Goal: Task Accomplishment & Management: Complete application form

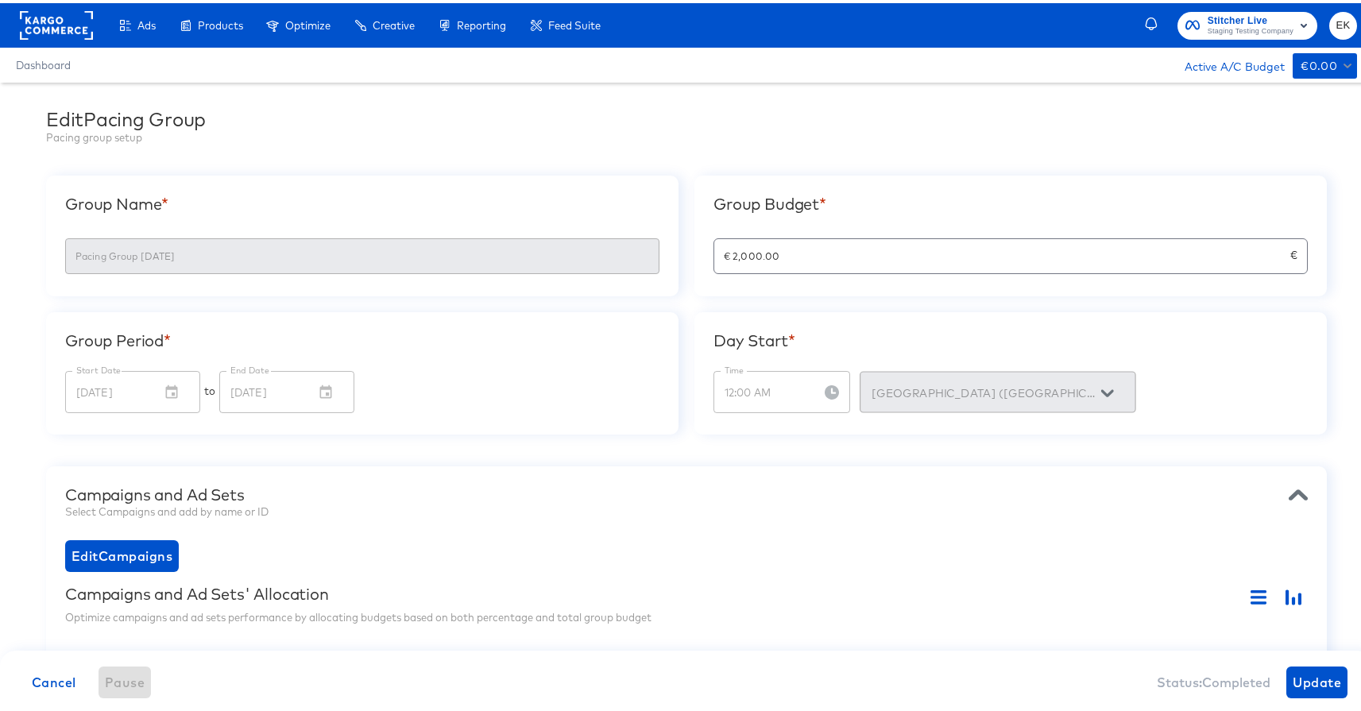
click at [65, 20] on rect at bounding box center [56, 22] width 73 height 29
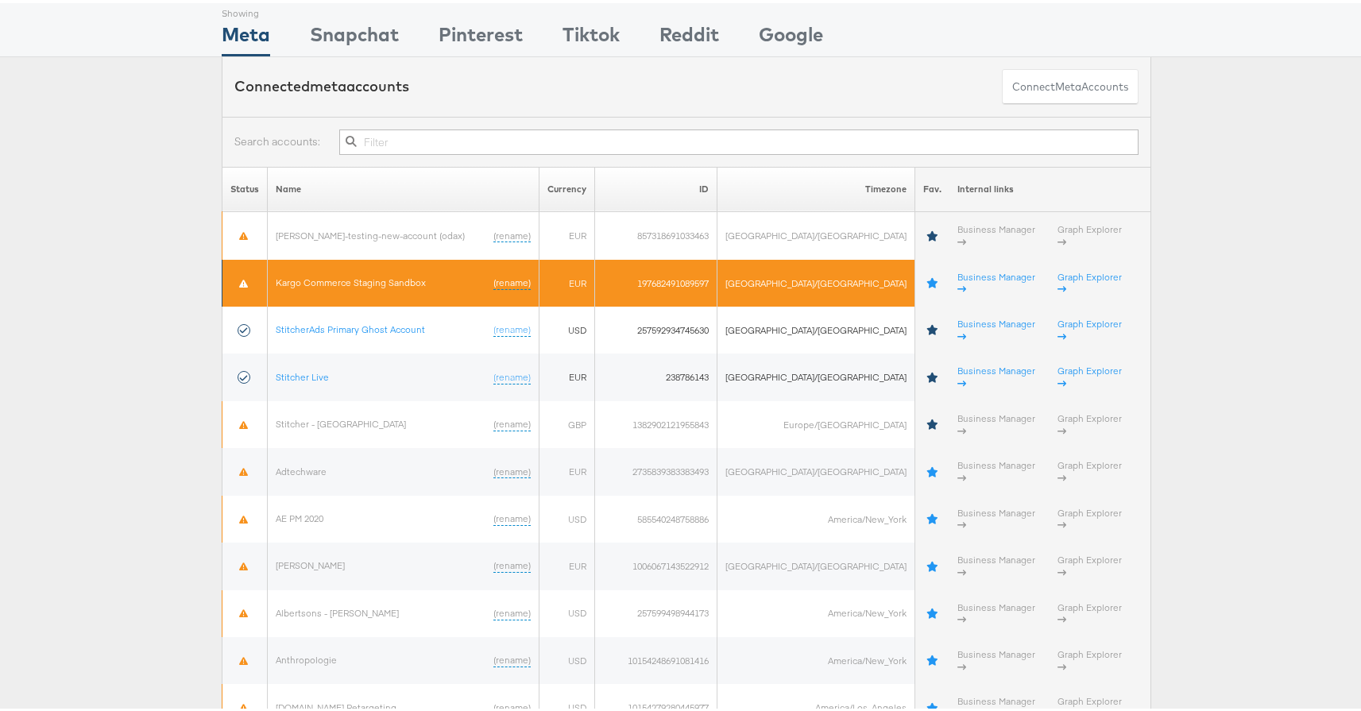
scroll to position [50, 0]
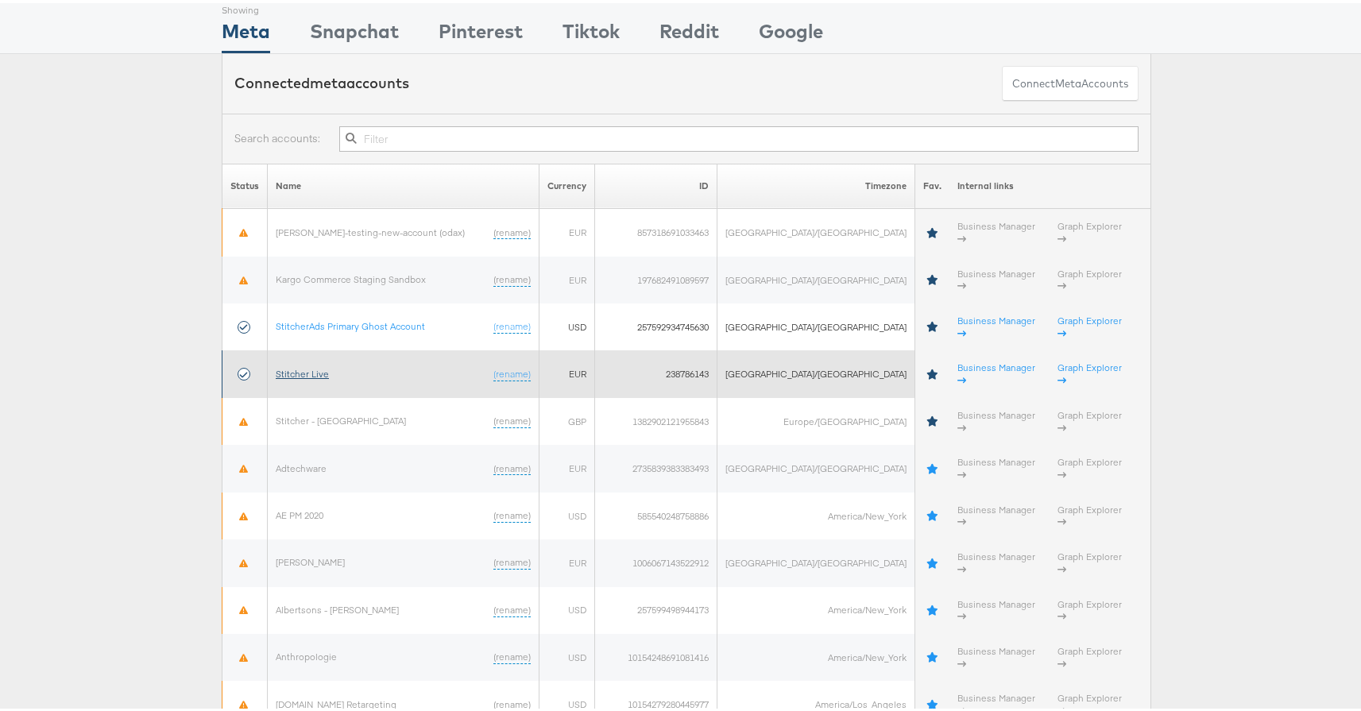
click at [301, 365] on link "Stitcher Live" at bounding box center [302, 371] width 53 height 12
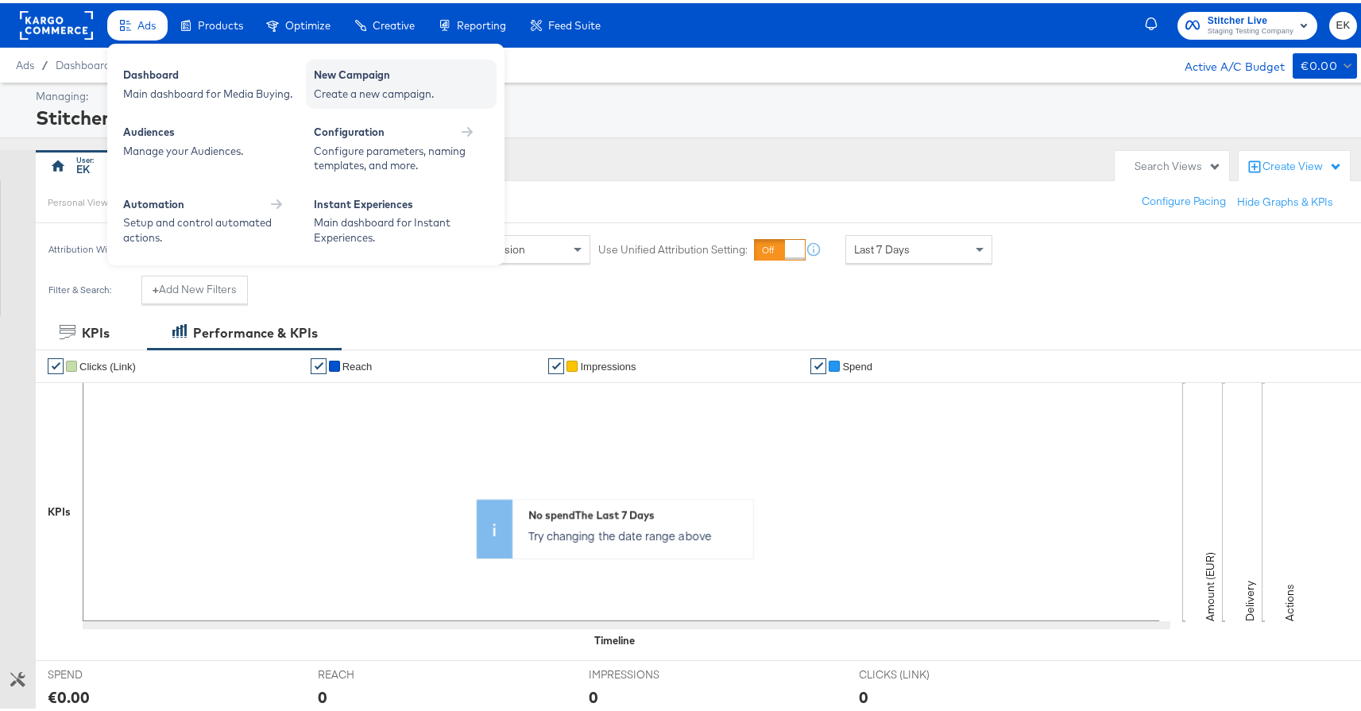
click at [353, 75] on div "New Campaign" at bounding box center [401, 73] width 175 height 19
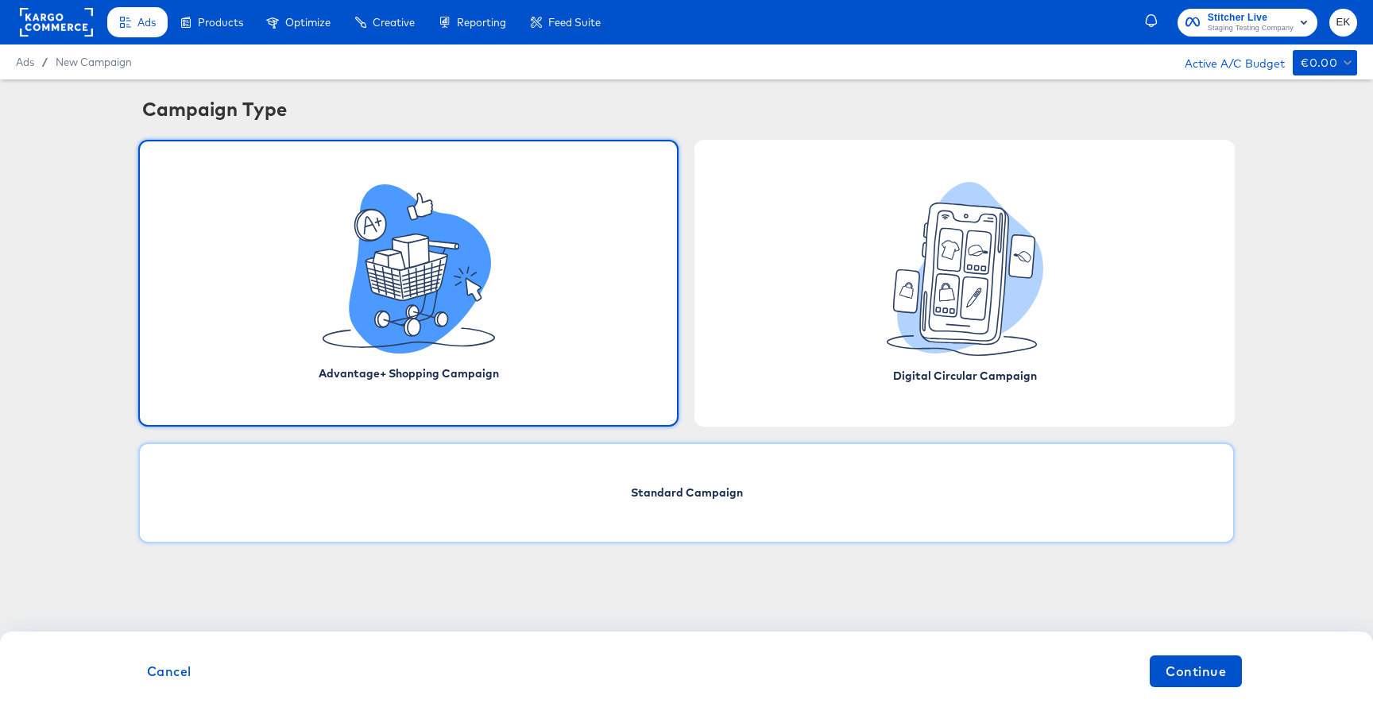
click at [791, 512] on div "Standard Campaign" at bounding box center [686, 493] width 1097 height 101
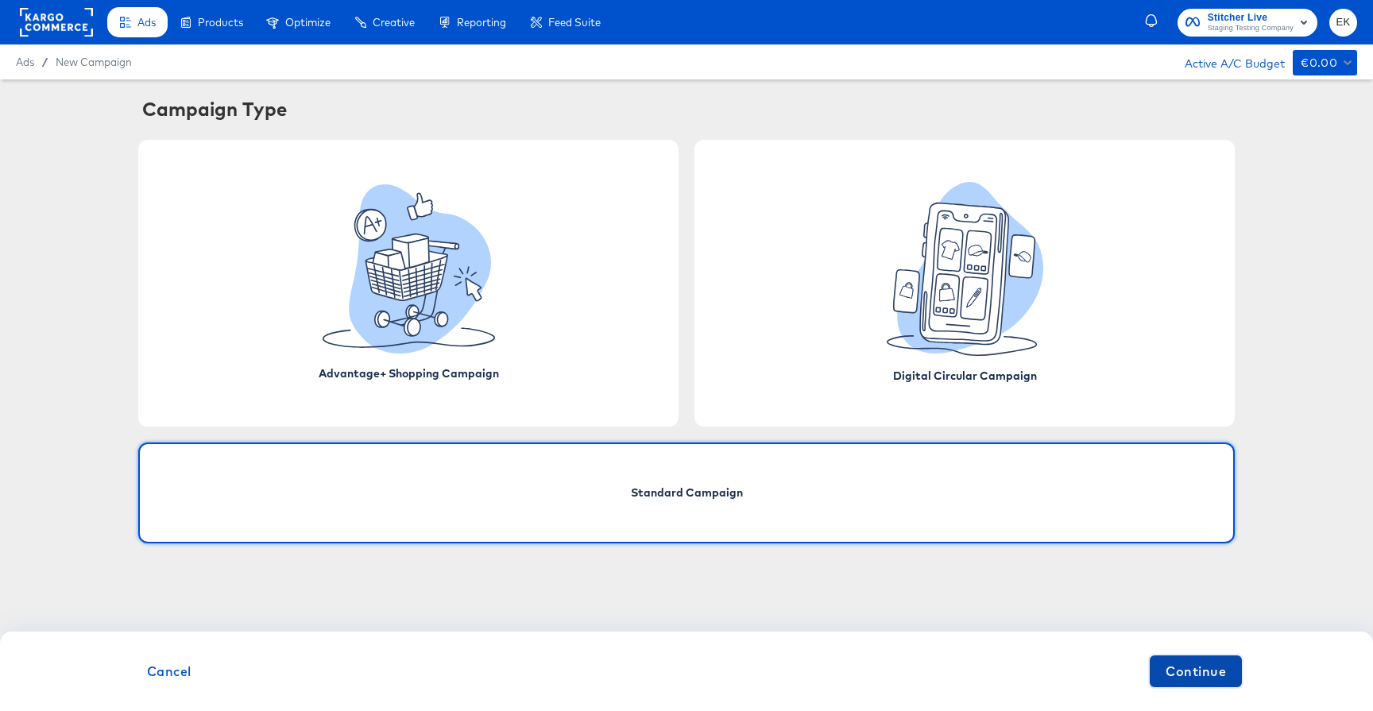
click at [1196, 678] on span "Continue" at bounding box center [1196, 671] width 60 height 22
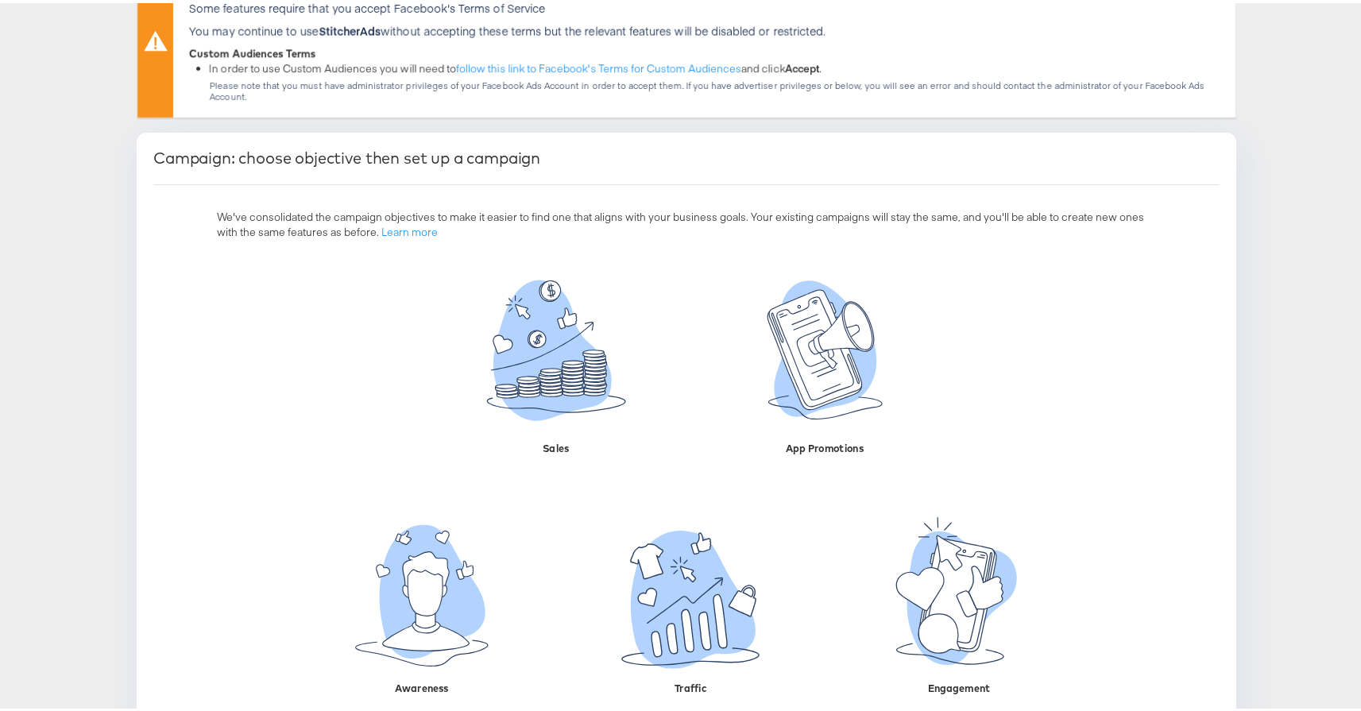
click at [532, 393] on p "Find people likely to purchase your product or service." at bounding box center [556, 407] width 199 height 29
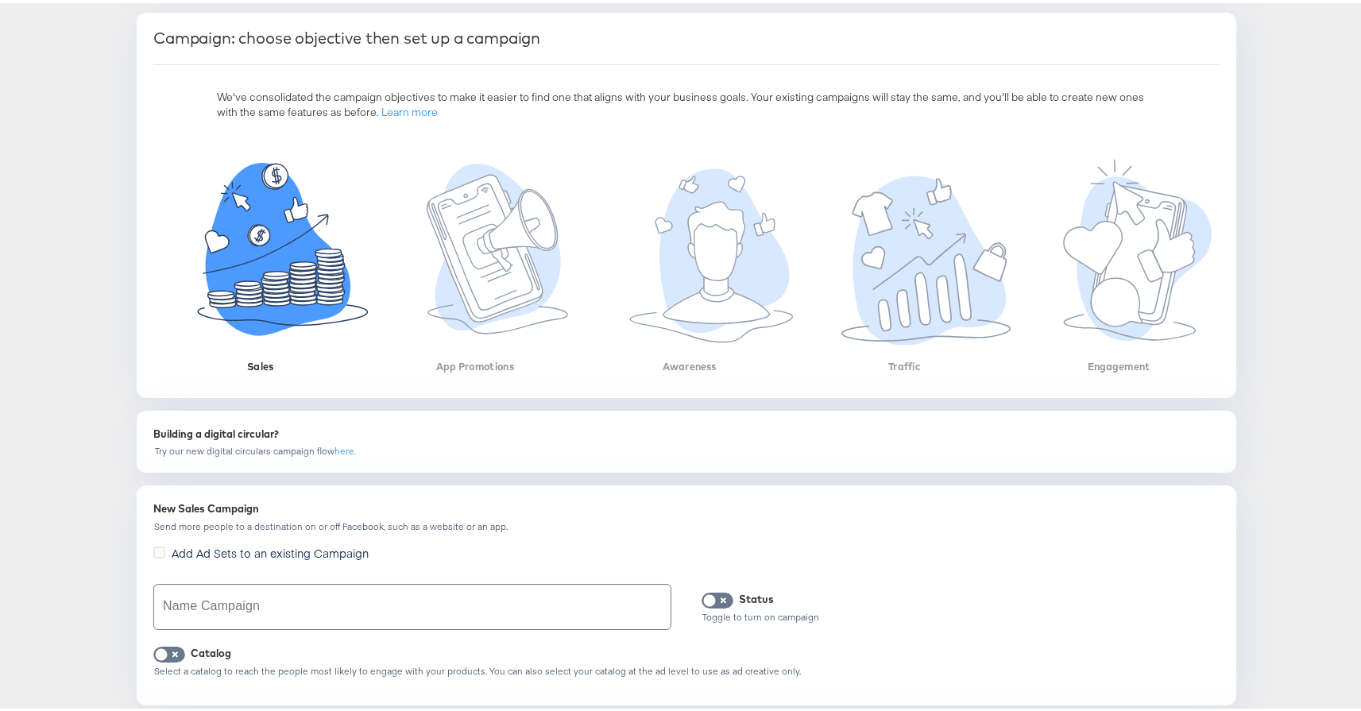
scroll to position [465, 0]
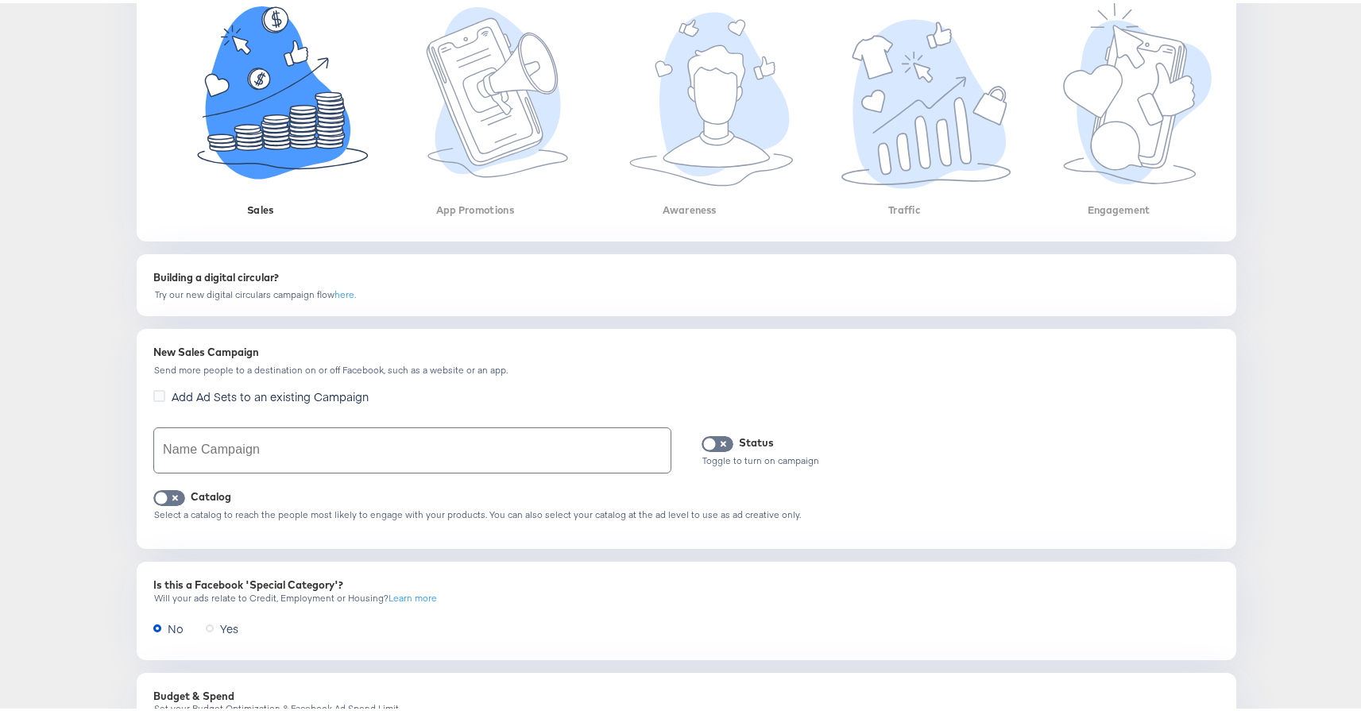
click at [286, 446] on input "text" at bounding box center [412, 447] width 516 height 44
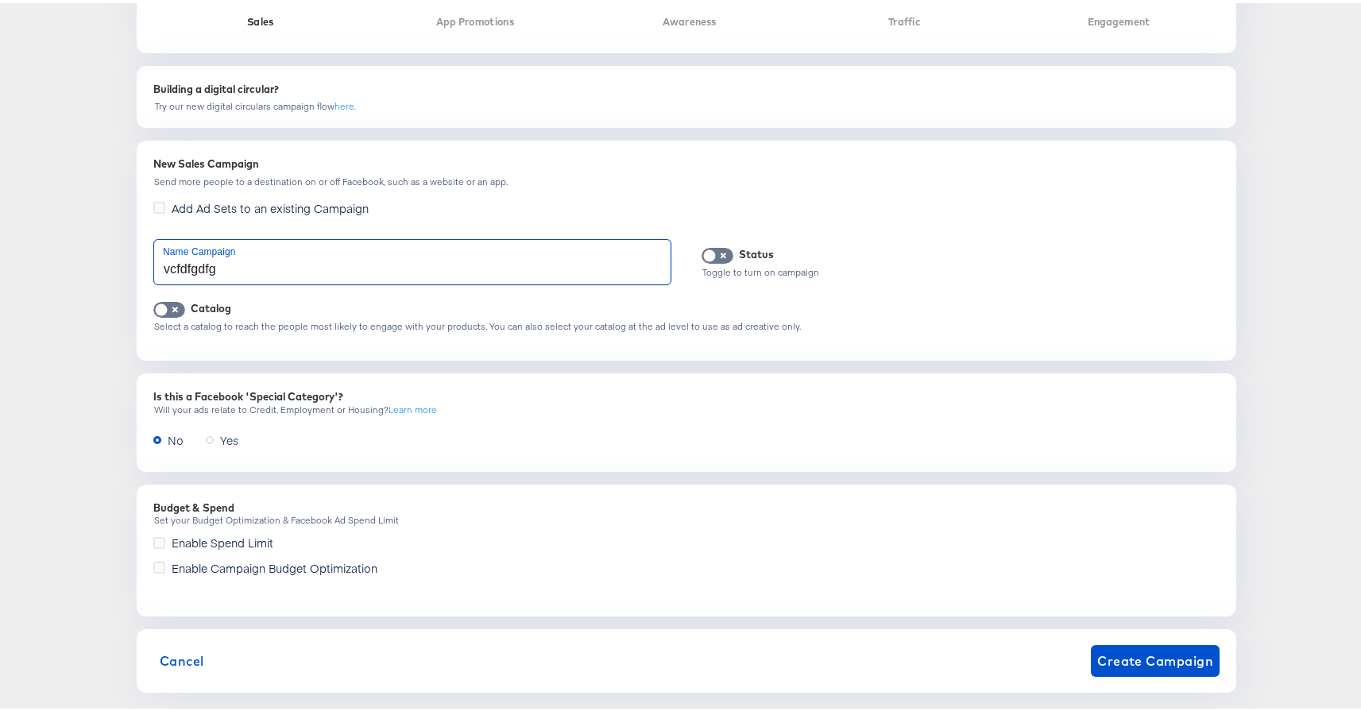
scroll to position [659, 0]
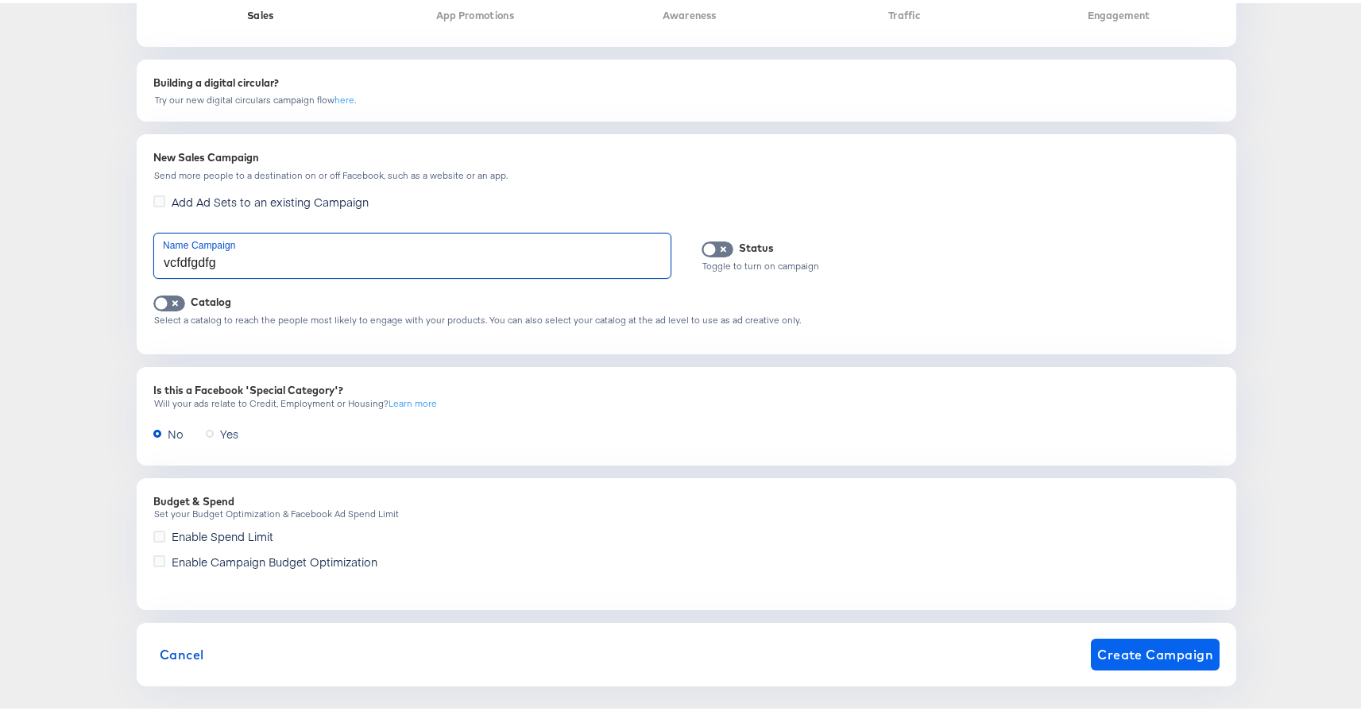
type input "vcfdfgdfg"
click at [1170, 644] on span "Create Campaign" at bounding box center [1155, 651] width 116 height 22
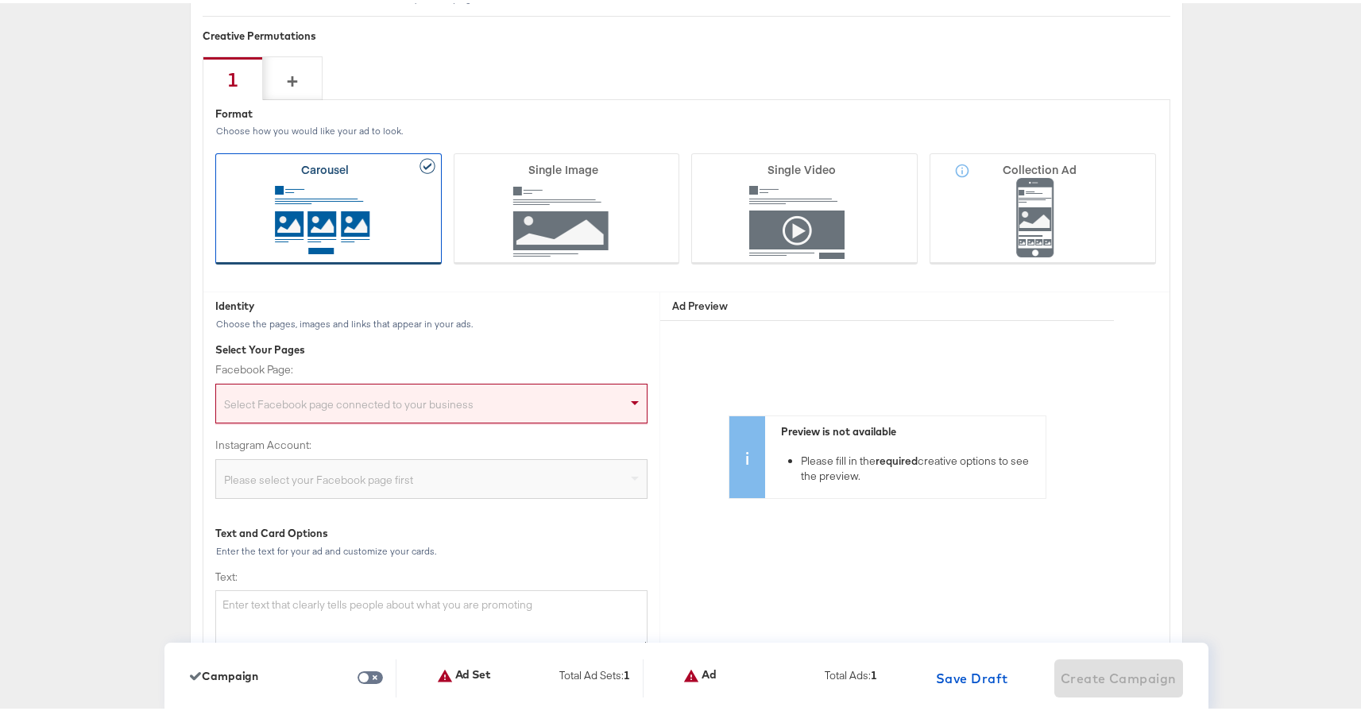
scroll to position [3731, 0]
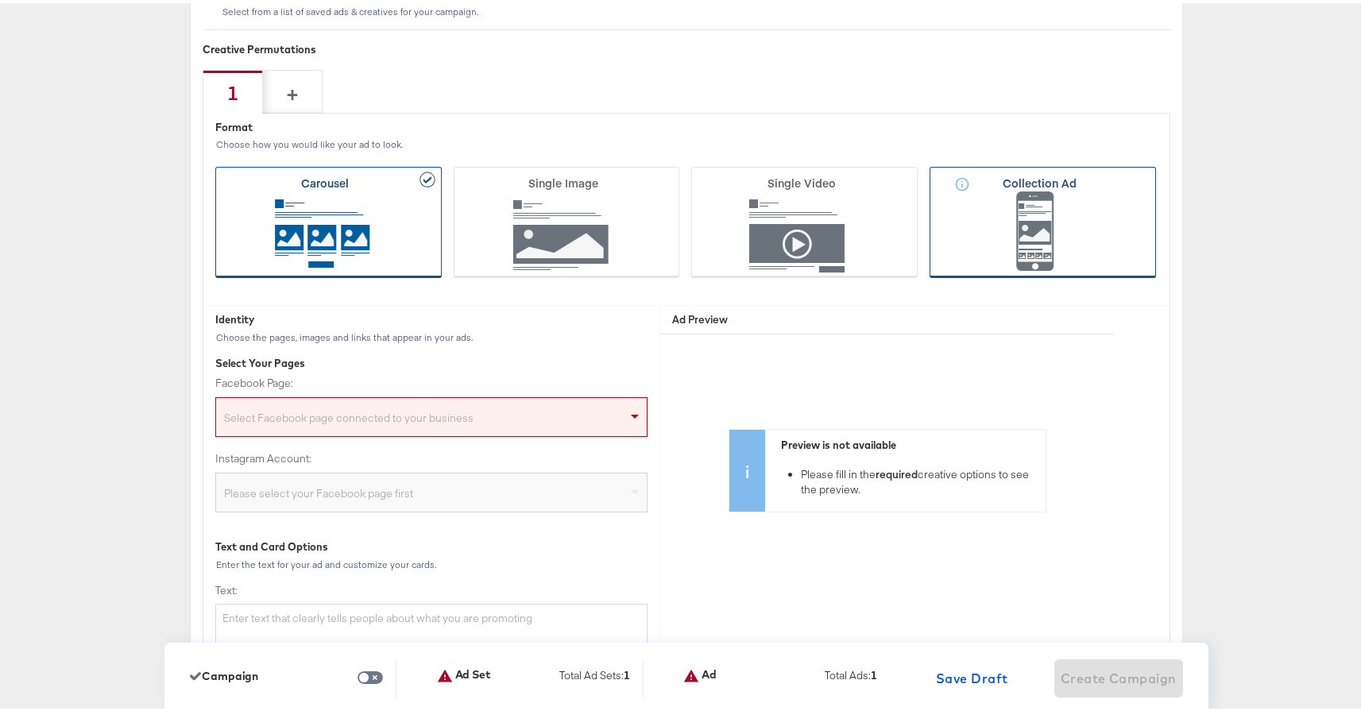
click at [1019, 242] on icon at bounding box center [1043, 219] width 226 height 111
click at [0, 0] on input "Collection Ad" at bounding box center [0, 0] width 0 height 0
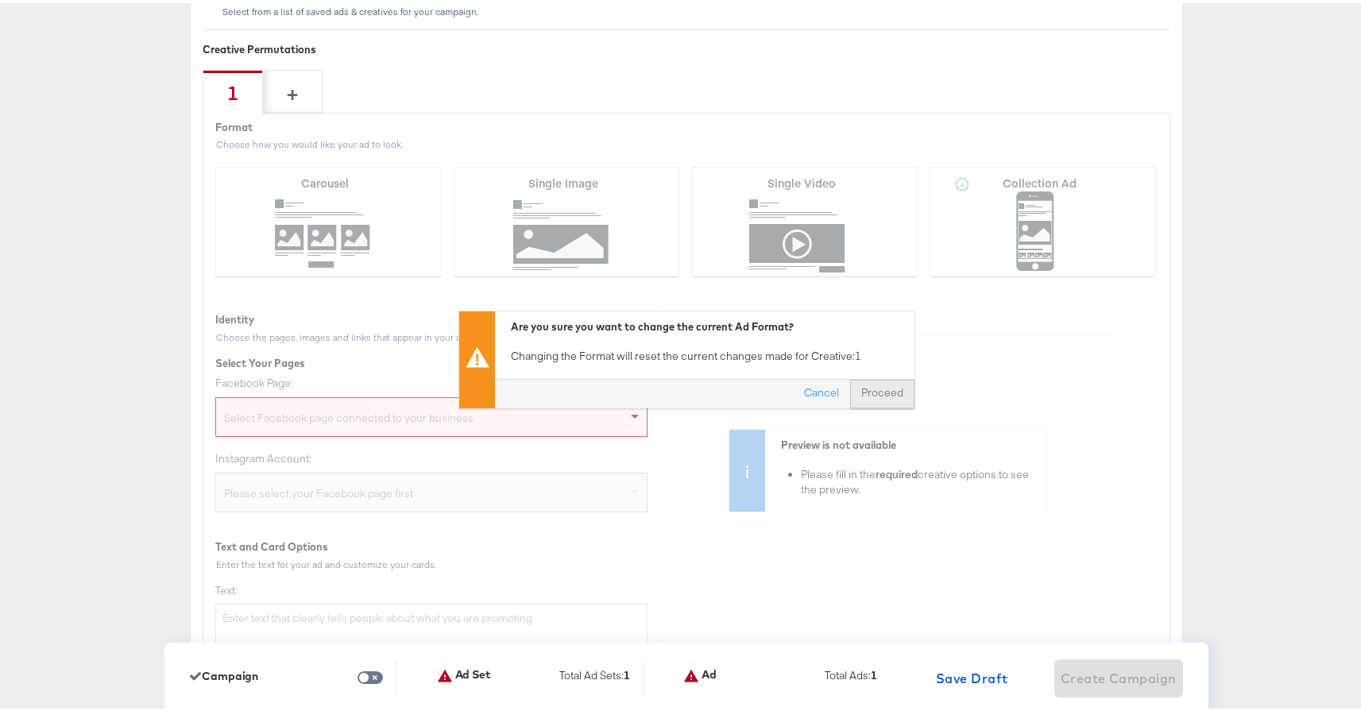
click at [871, 384] on button "Proceed" at bounding box center [882, 390] width 64 height 29
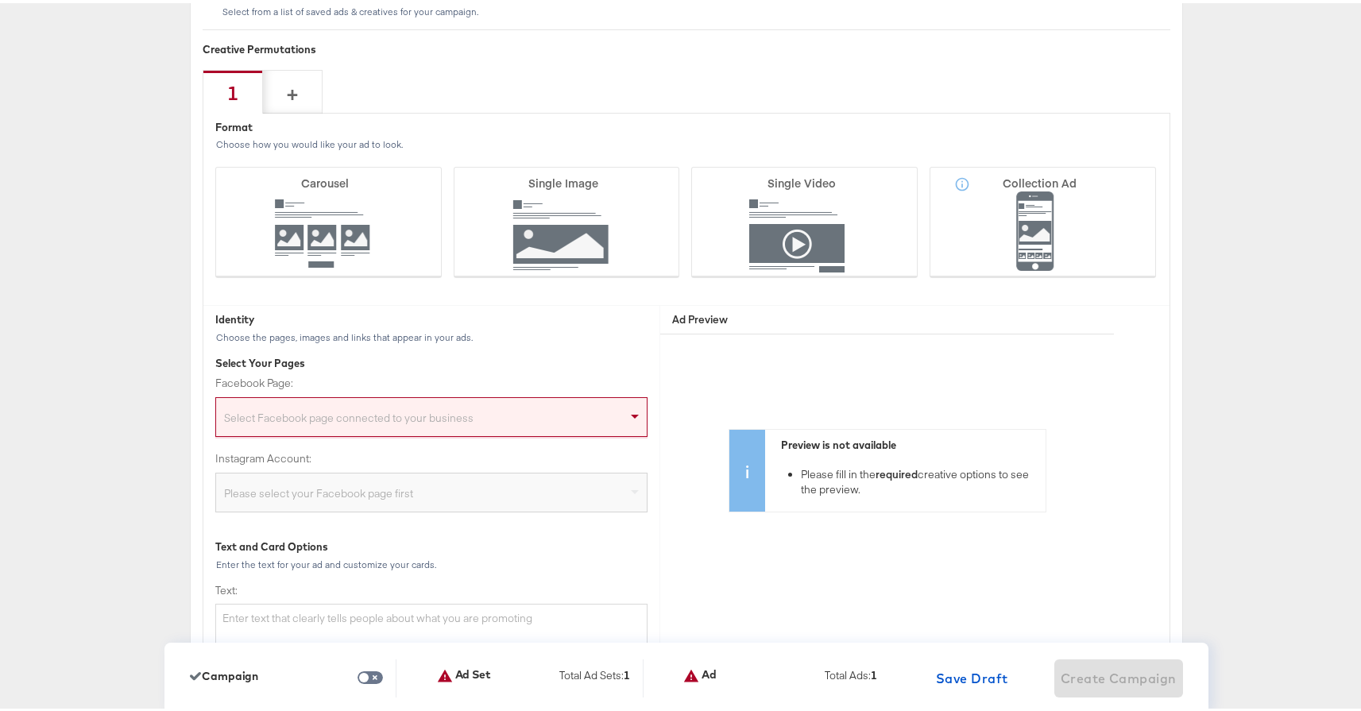
click at [524, 396] on div "Select Facebook page connected to your business" at bounding box center [431, 414] width 432 height 40
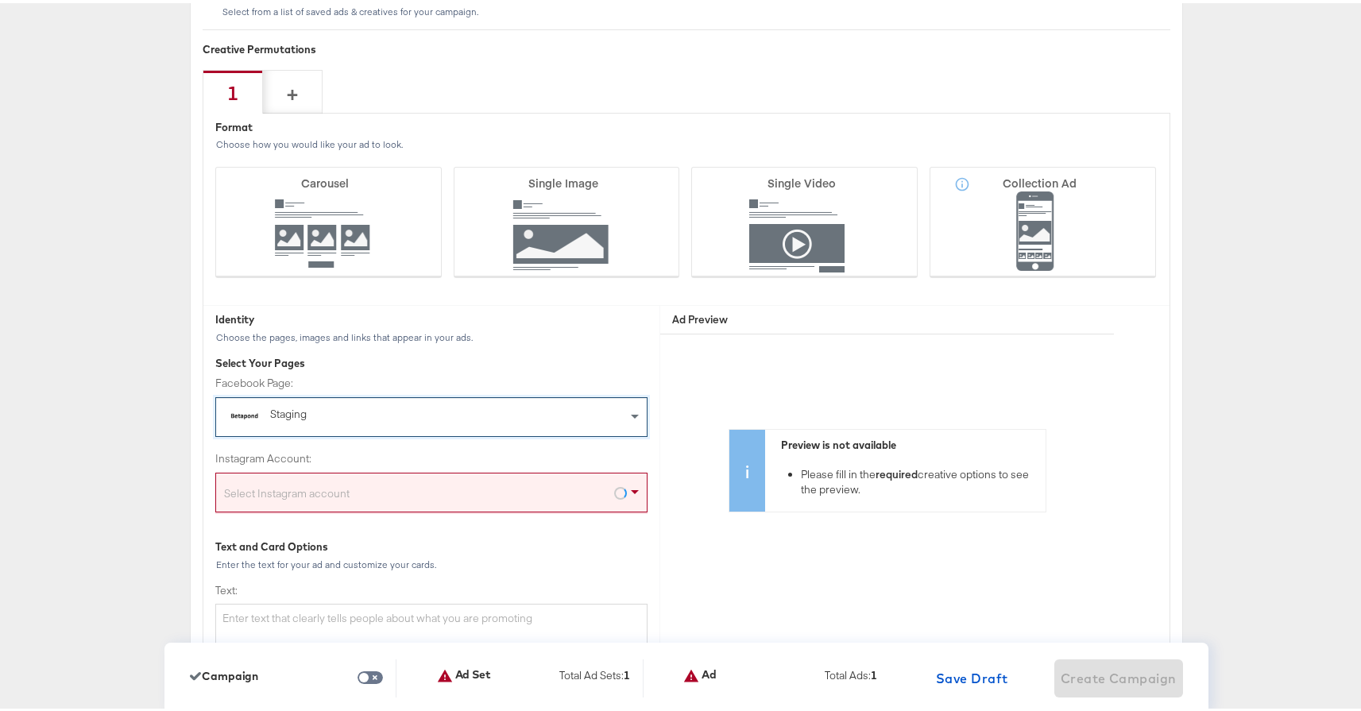
click at [485, 490] on div "Select Instagram account" at bounding box center [431, 493] width 431 height 32
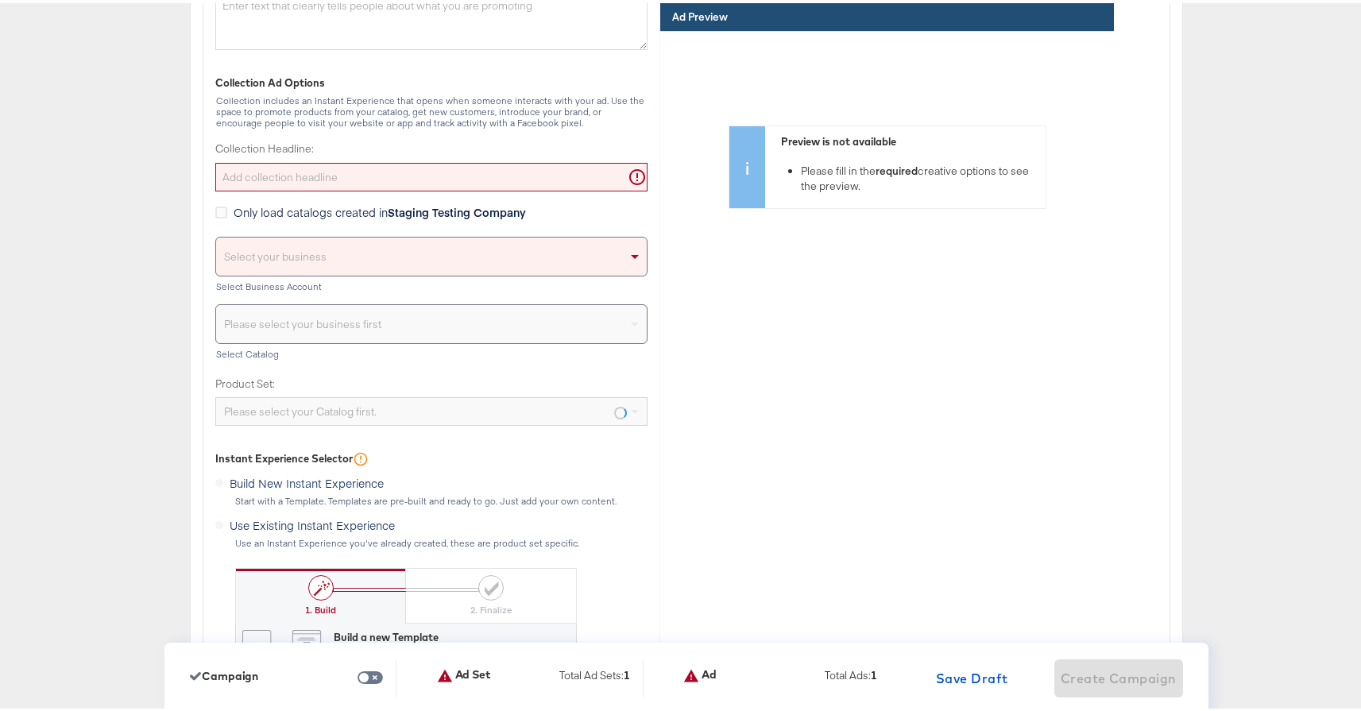
scroll to position [4357, 0]
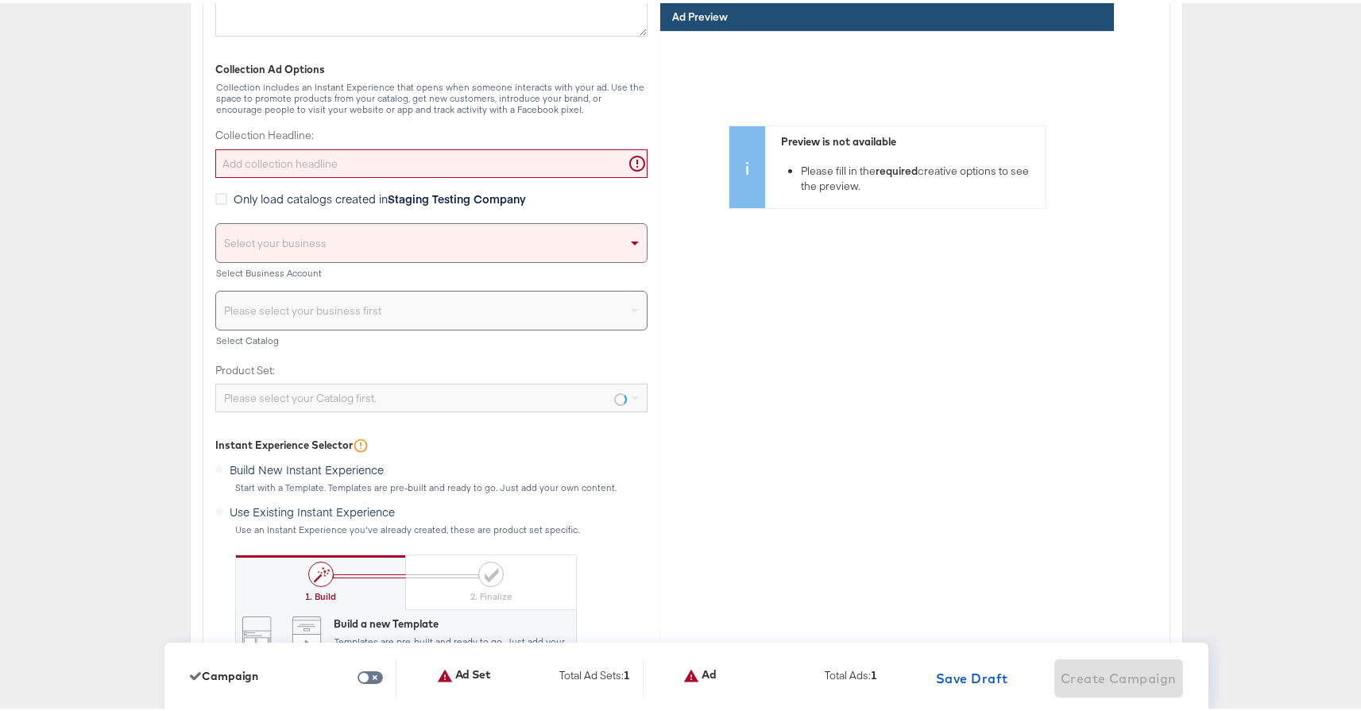
click at [496, 168] on input "Collection Headline:" at bounding box center [431, 160] width 432 height 29
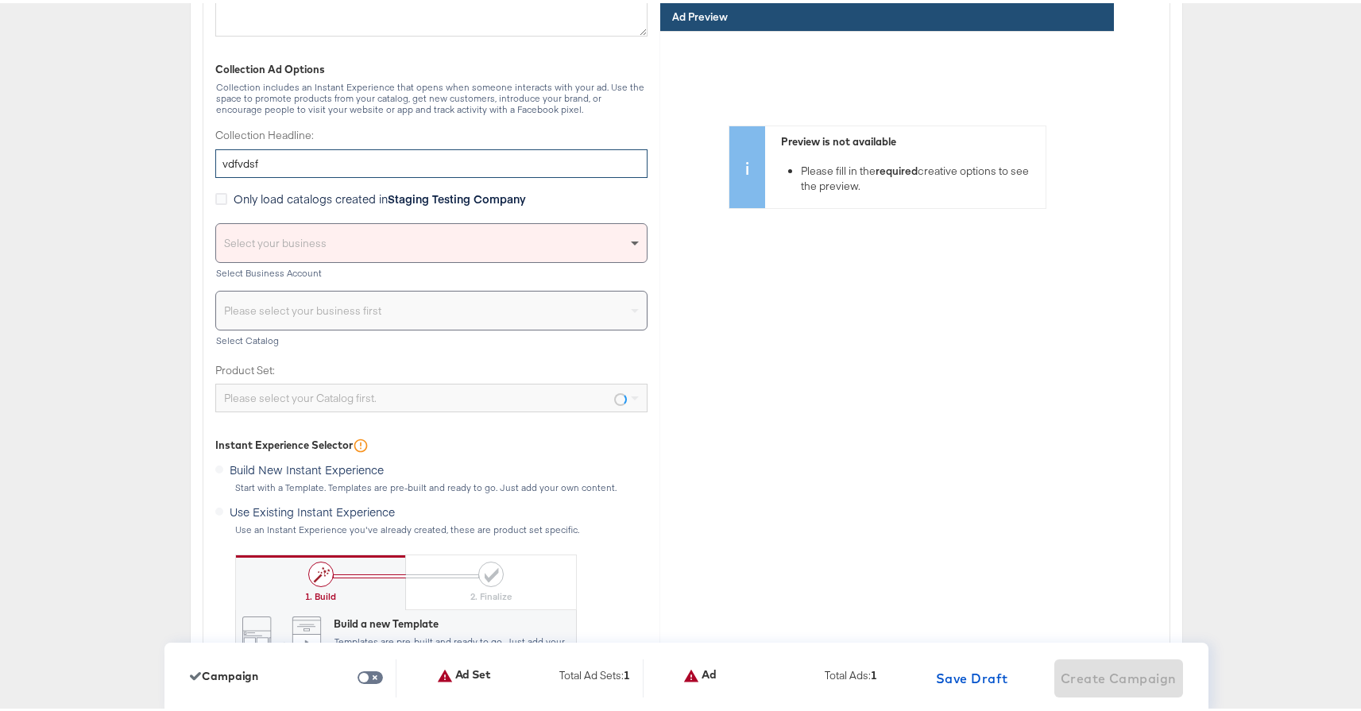
type input "vdfvdsf"
click at [627, 238] on span at bounding box center [637, 240] width 20 height 38
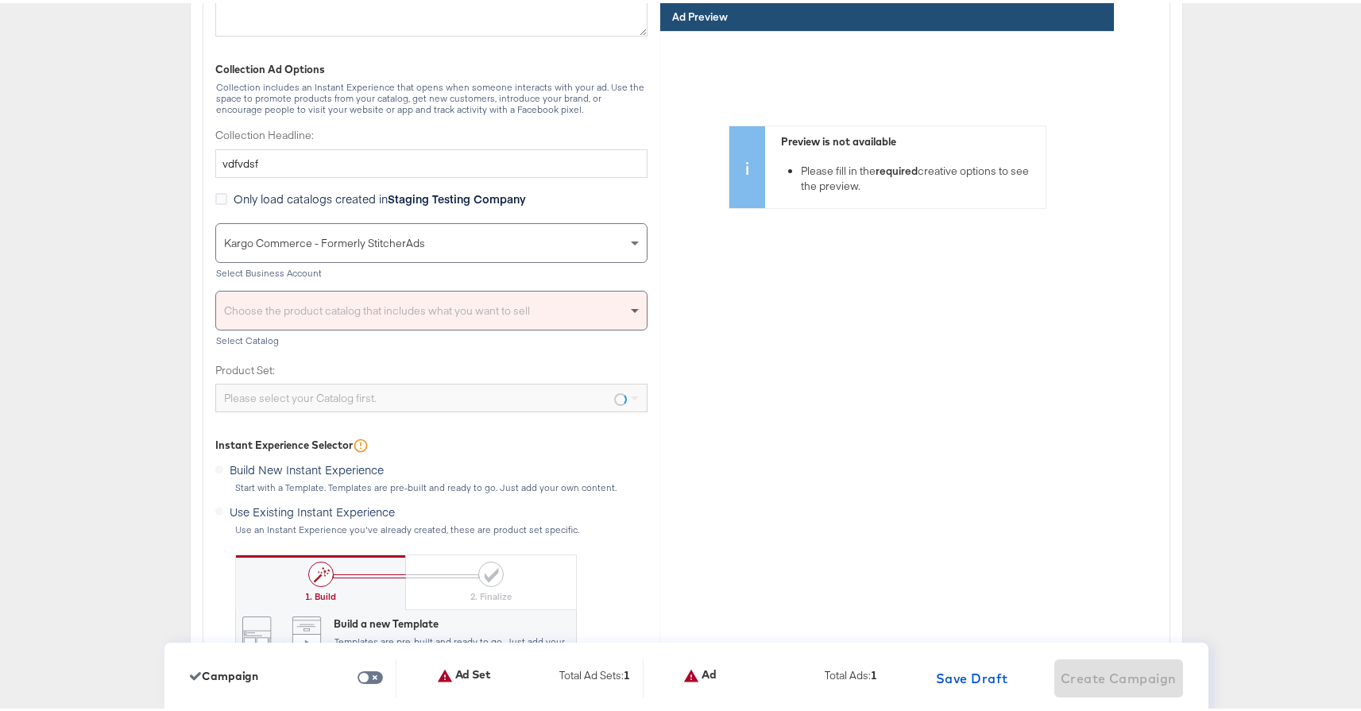
click at [630, 311] on span at bounding box center [637, 307] width 20 height 38
click at [687, 315] on div "Preview is not available Please fill in the required creative options to see th…" at bounding box center [887, 267] width 454 height 477
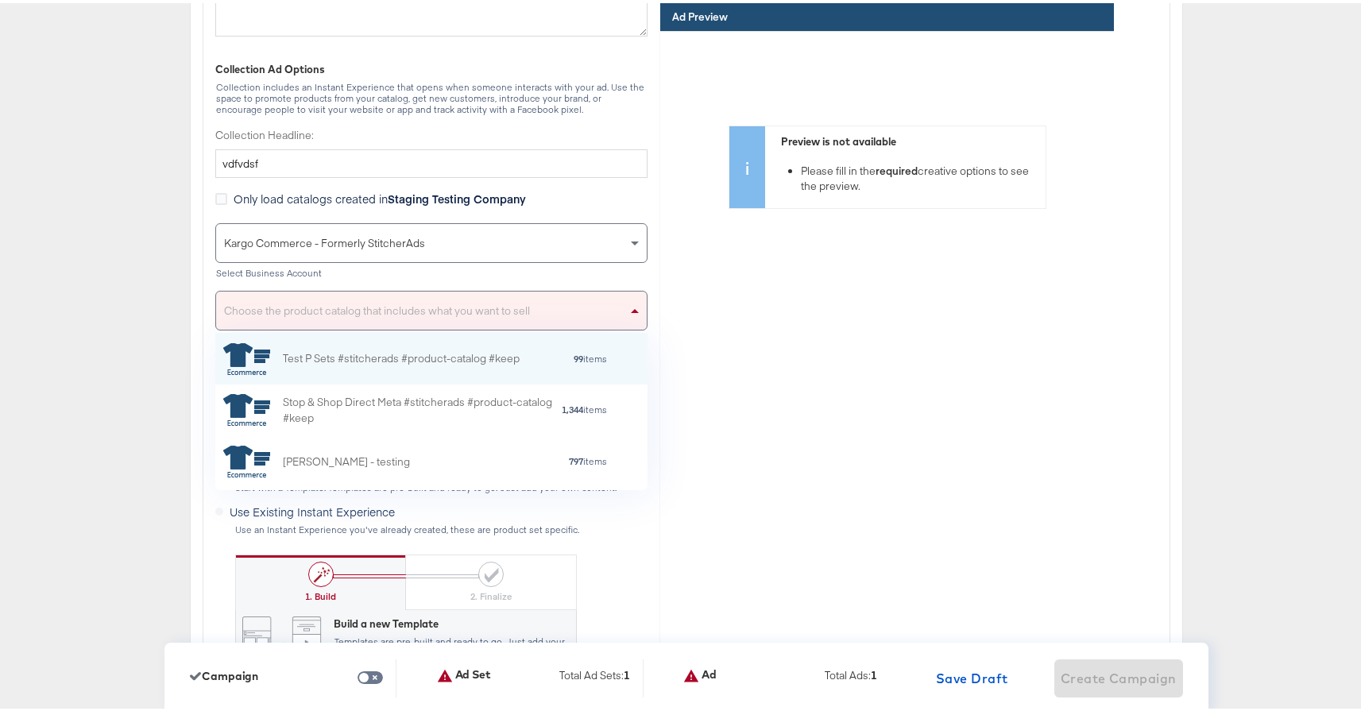
click at [631, 308] on span at bounding box center [635, 308] width 8 height 4
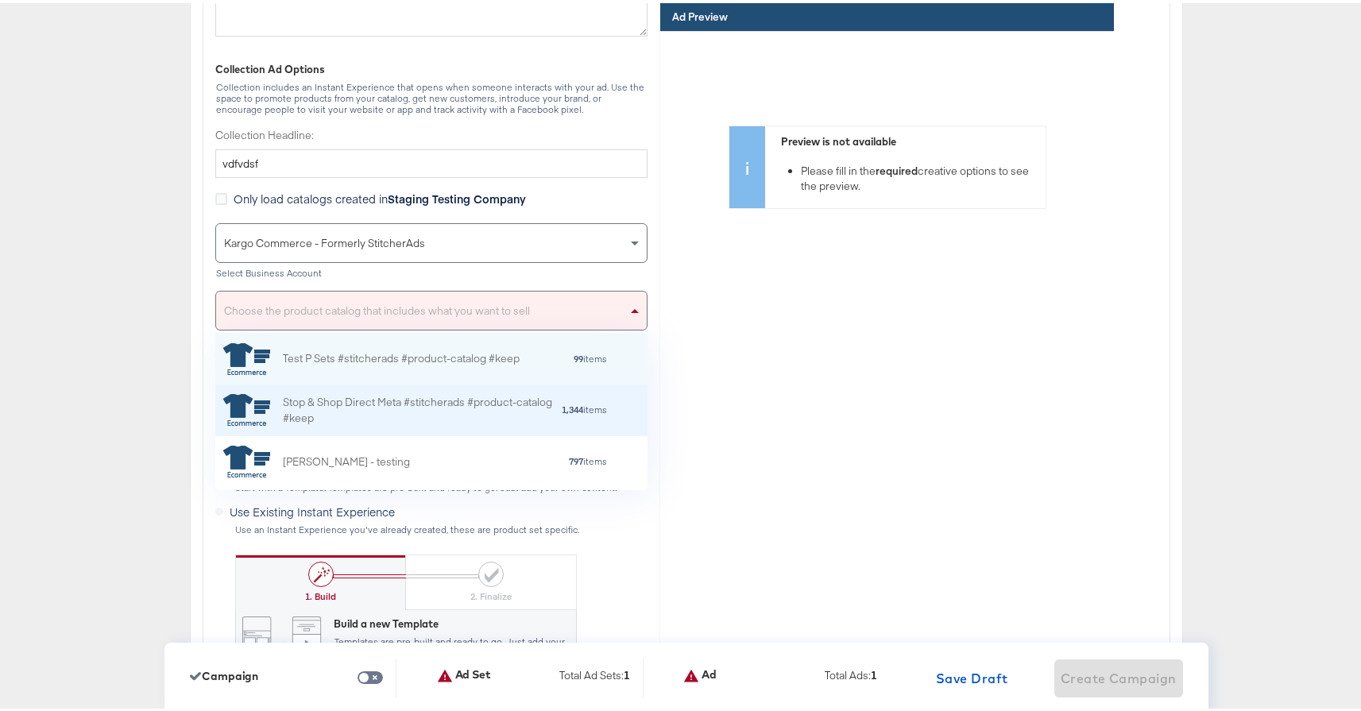
click at [474, 398] on div "Stop & Shop Direct Meta #stitcherads #product-catalog #keep" at bounding box center [422, 407] width 278 height 33
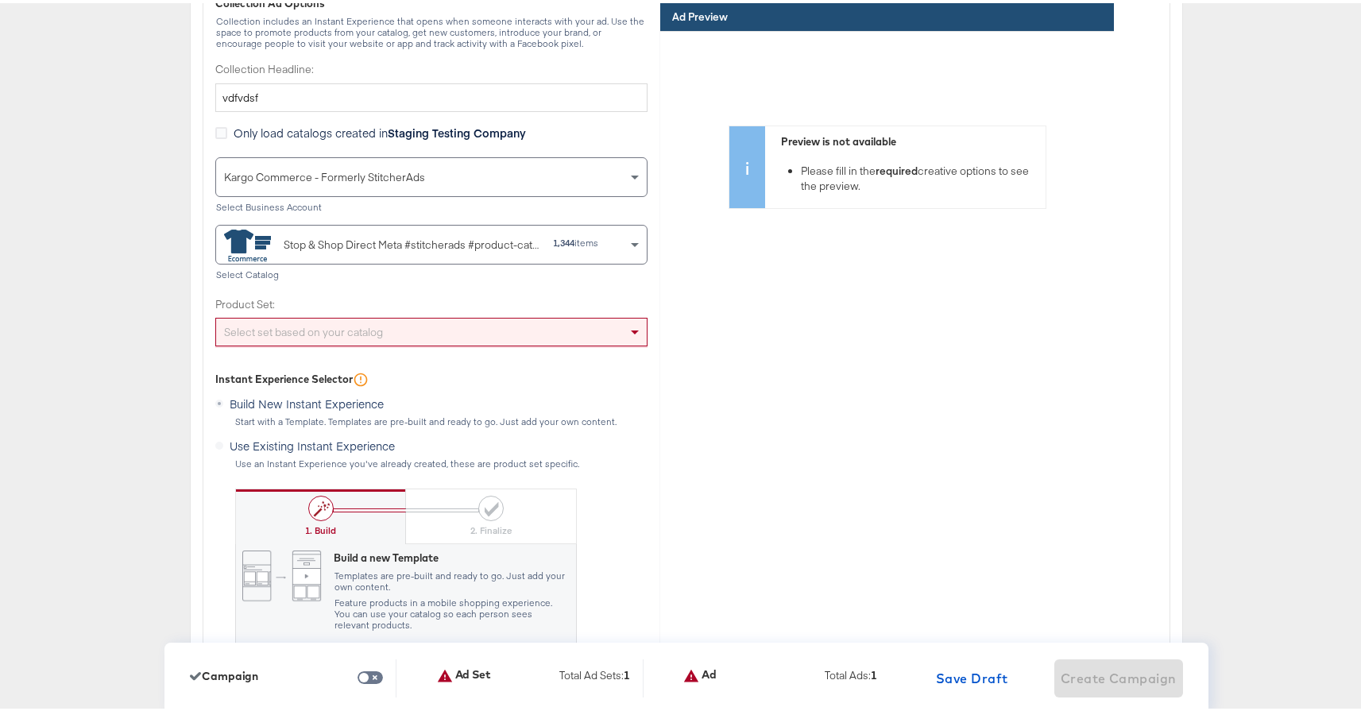
scroll to position [4437, 0]
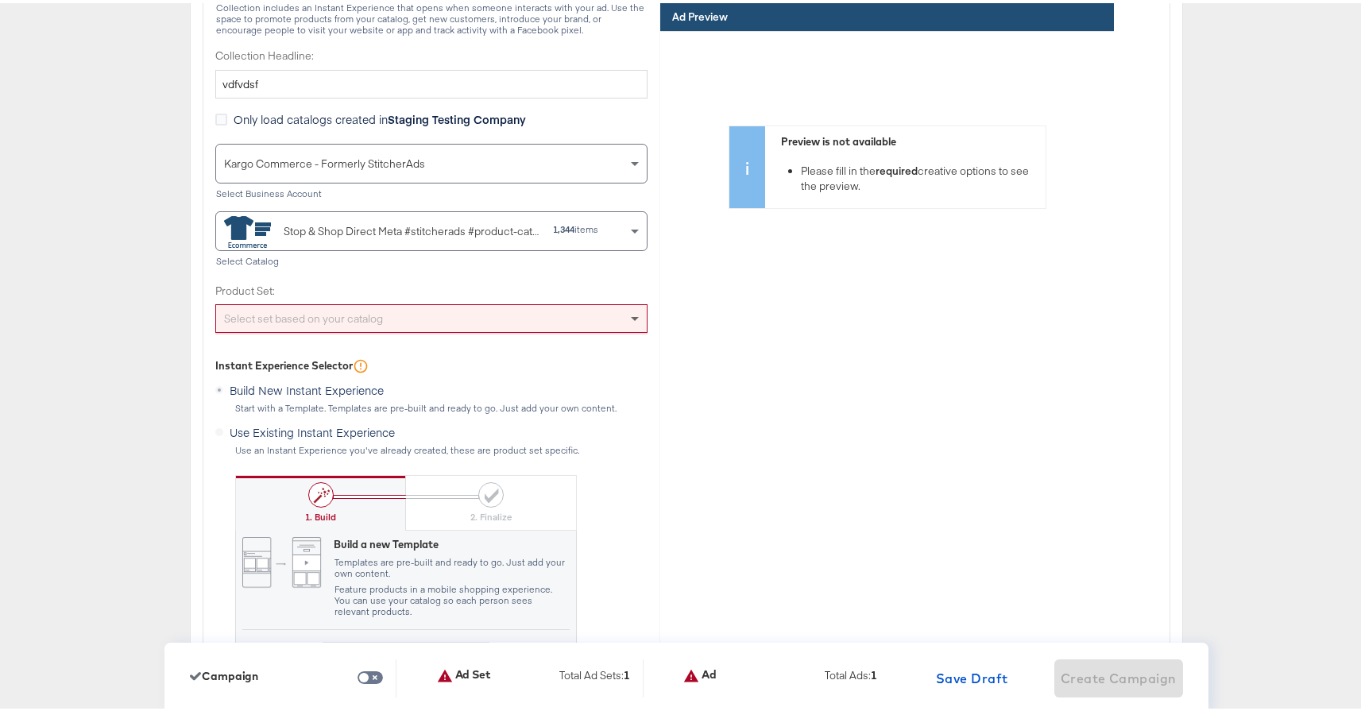
click at [632, 316] on span at bounding box center [635, 317] width 8 height 6
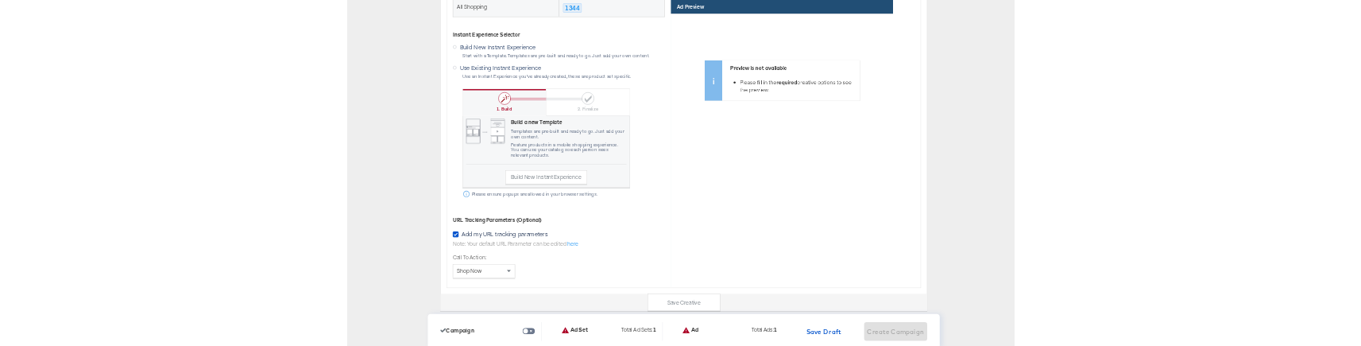
scroll to position [4848, 0]
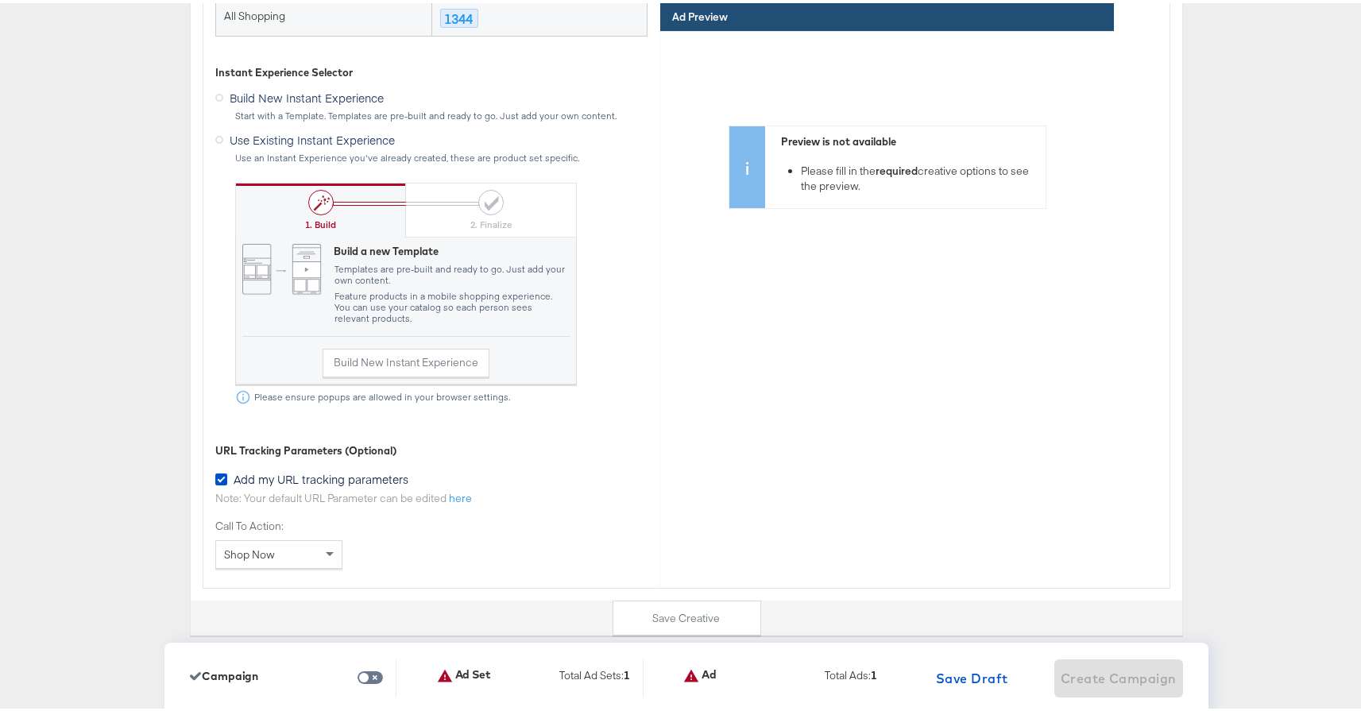
click at [215, 141] on label "Use Existing Instant Experience" at bounding box center [308, 135] width 186 height 20
click at [0, 0] on input "Use Existing Instant Experience" at bounding box center [0, 0] width 0 height 0
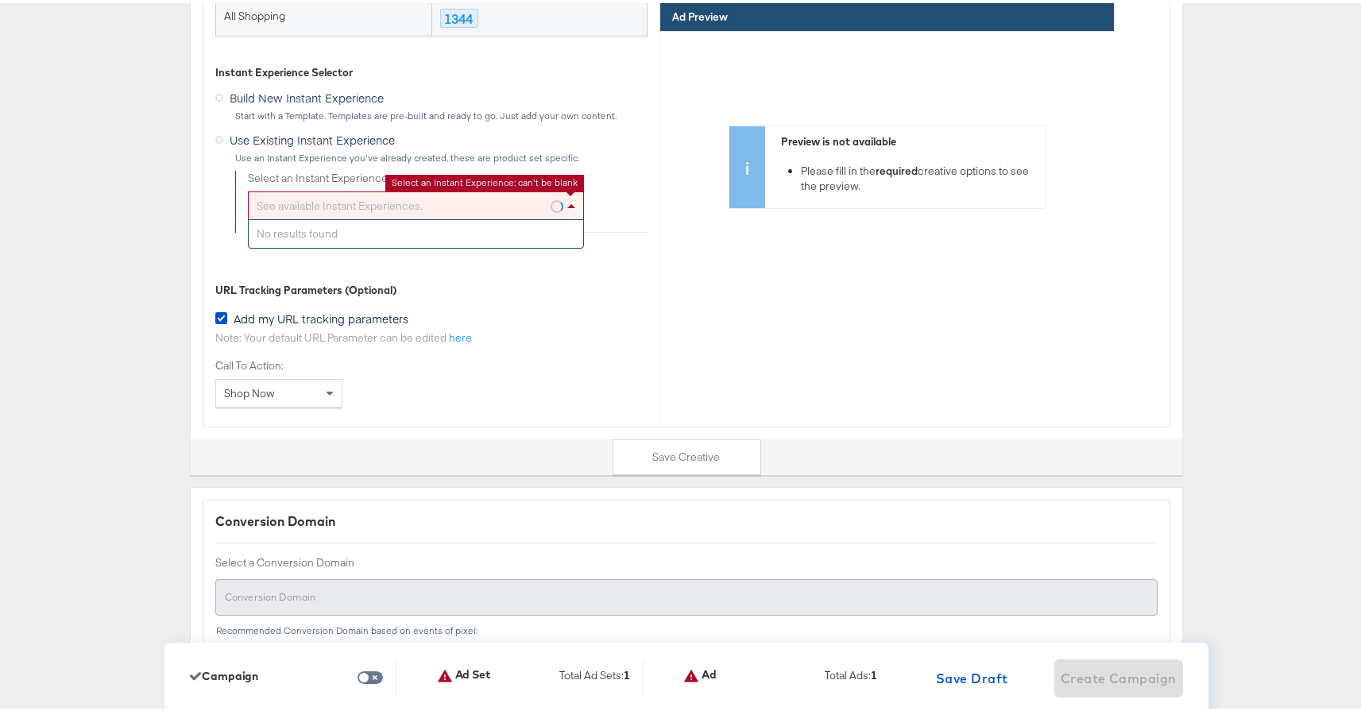
click at [573, 197] on span at bounding box center [573, 202] width 20 height 27
click at [621, 285] on div "URL Tracking Parameters (Optional)" at bounding box center [431, 287] width 432 height 15
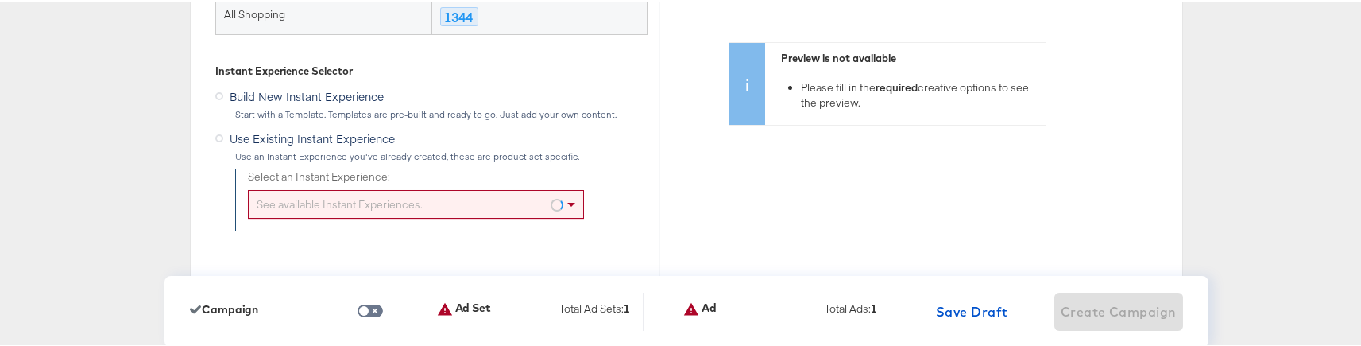
click at [577, 200] on div "See available Instant Experiences." at bounding box center [416, 202] width 336 height 29
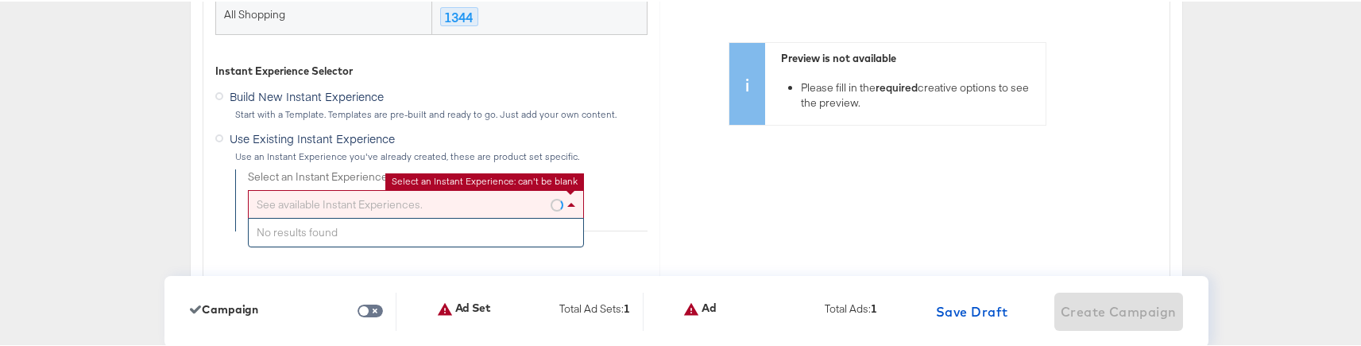
click at [678, 222] on div "Preview is not available Please fill in the required creative options to see th…" at bounding box center [887, 184] width 454 height 477
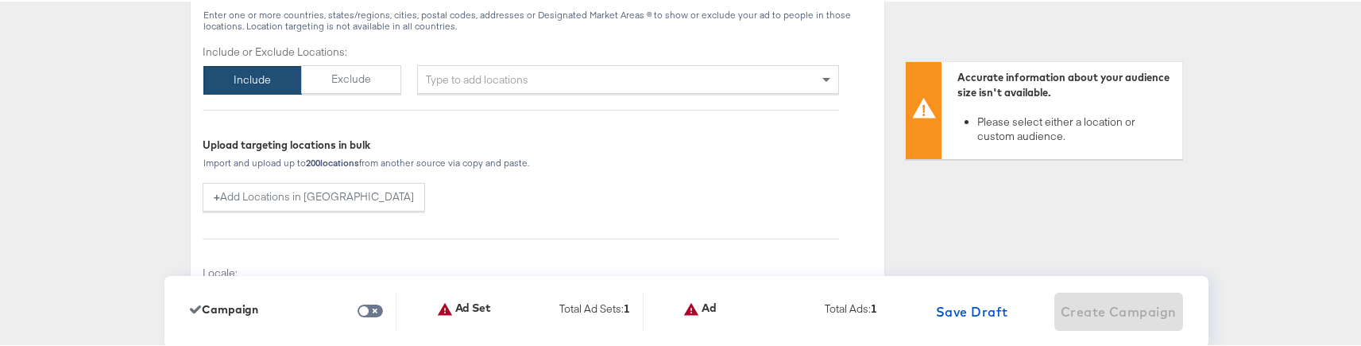
scroll to position [1517, 0]
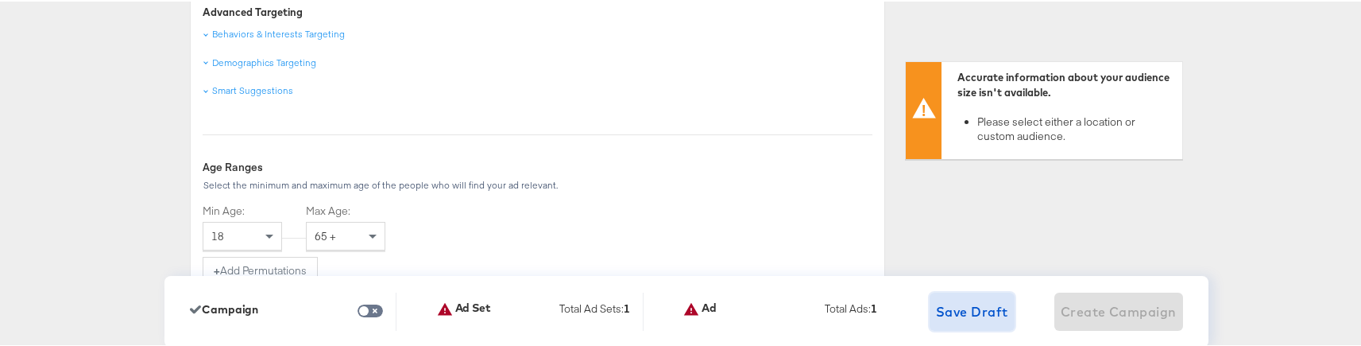
click at [964, 317] on span "Save Draft" at bounding box center [972, 310] width 72 height 22
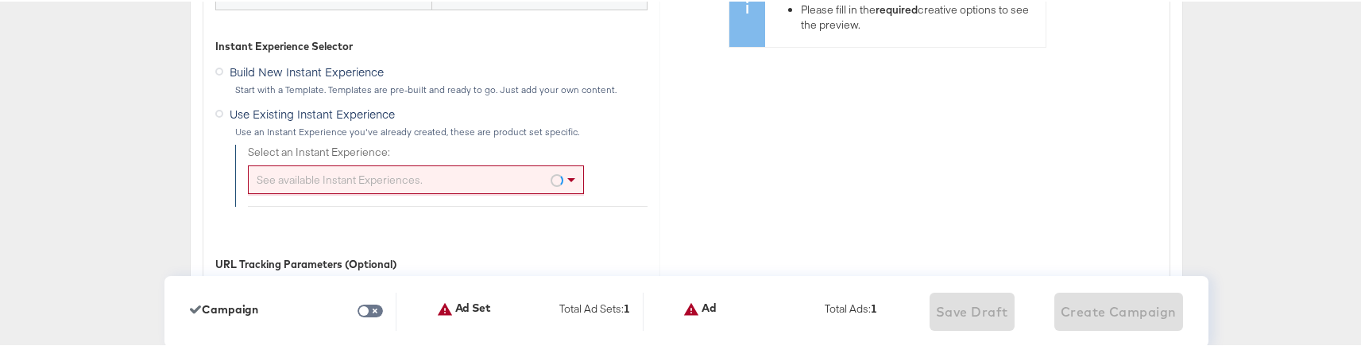
scroll to position [4891, 0]
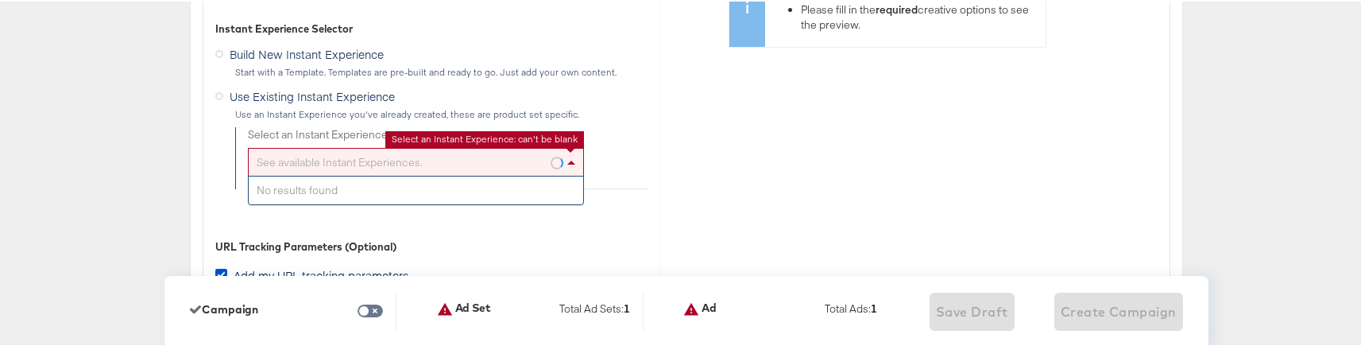
click at [567, 163] on span at bounding box center [571, 161] width 8 height 4
click at [688, 150] on div "Preview is not available Please fill in the required creative options to see th…" at bounding box center [887, 107] width 454 height 477
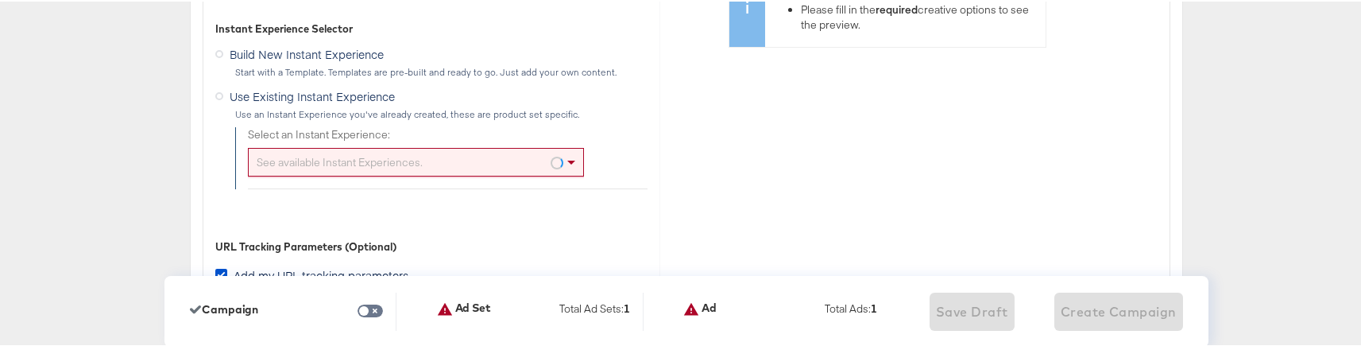
click at [252, 56] on span "Build New Instant Experience" at bounding box center [307, 52] width 154 height 16
click at [0, 0] on input "Build New Instant Experience" at bounding box center [0, 0] width 0 height 0
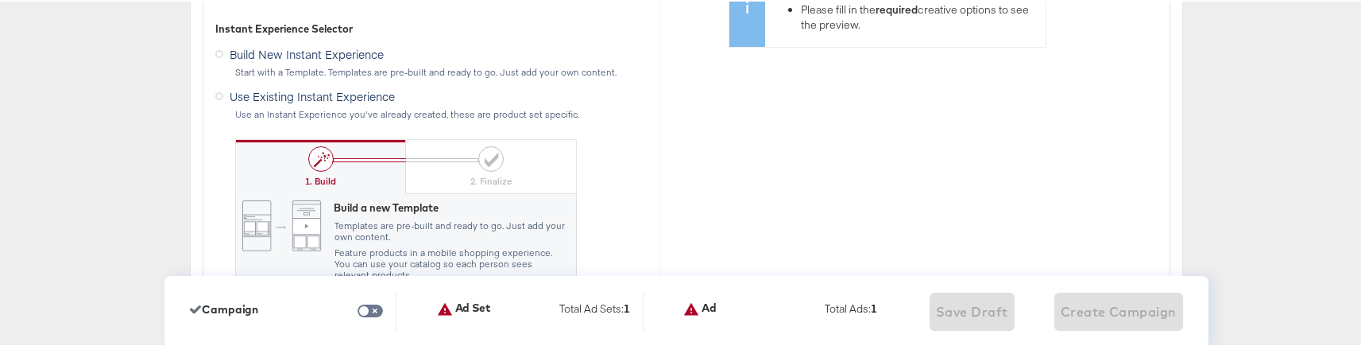
click at [230, 95] on span "Use Existing Instant Experience" at bounding box center [312, 95] width 165 height 16
click at [0, 0] on input "Use Existing Instant Experience" at bounding box center [0, 0] width 0 height 0
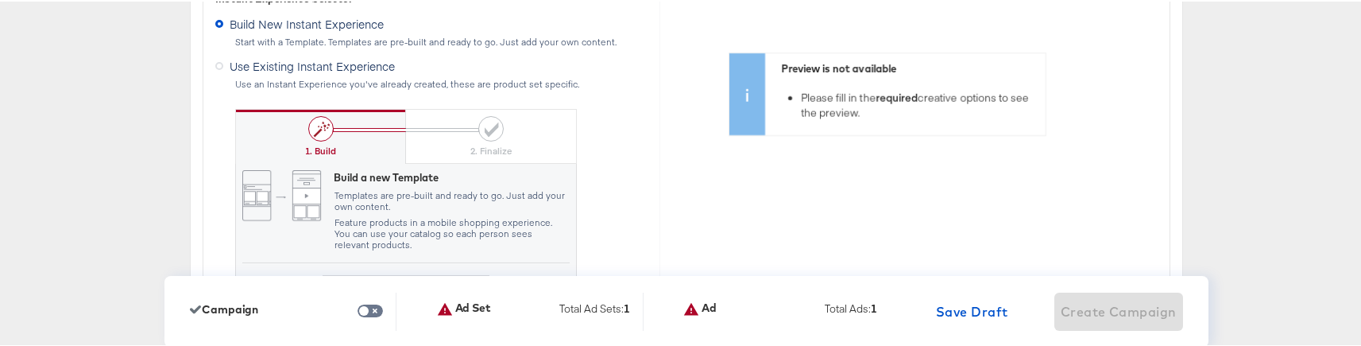
scroll to position [4914, 0]
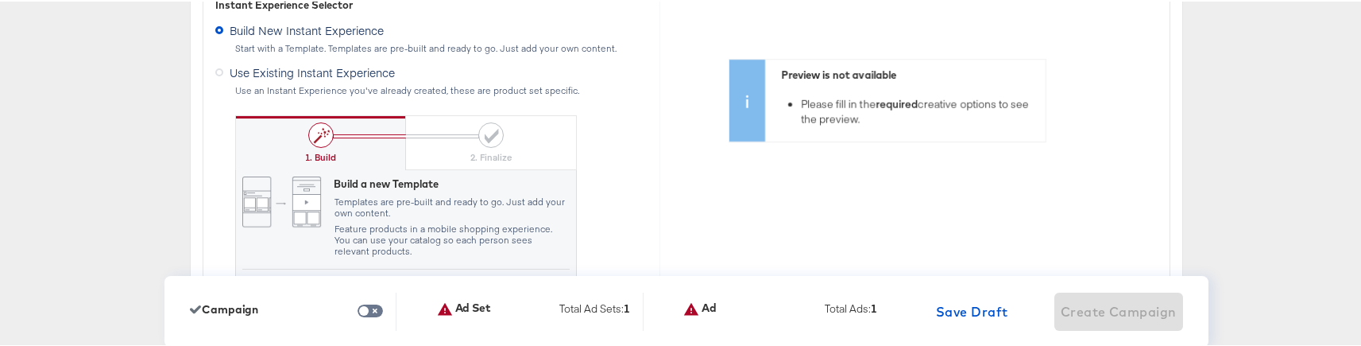
click at [215, 72] on icon at bounding box center [219, 71] width 8 height 8
click at [0, 0] on input "Use Existing Instant Experience" at bounding box center [0, 0] width 0 height 0
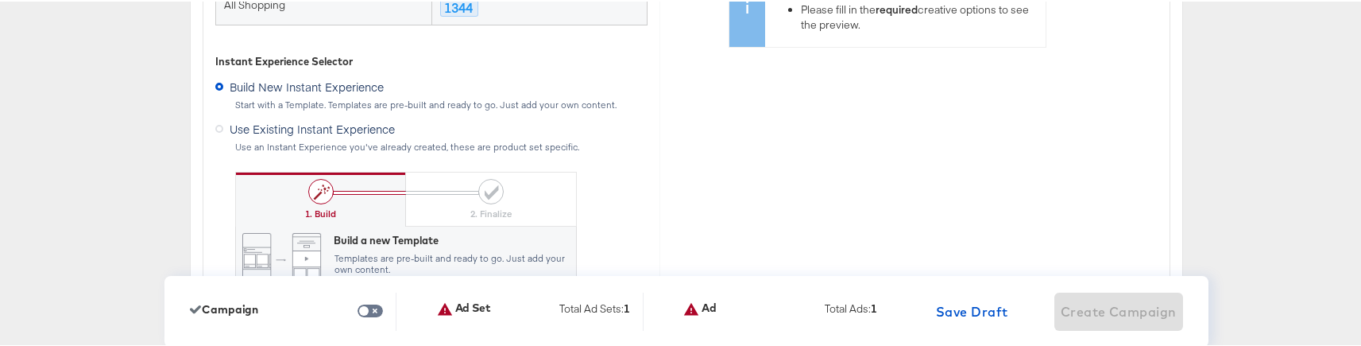
scroll to position [4860, 0]
click at [215, 126] on icon at bounding box center [219, 125] width 8 height 8
click at [0, 0] on input "Use Existing Instant Experience" at bounding box center [0, 0] width 0 height 0
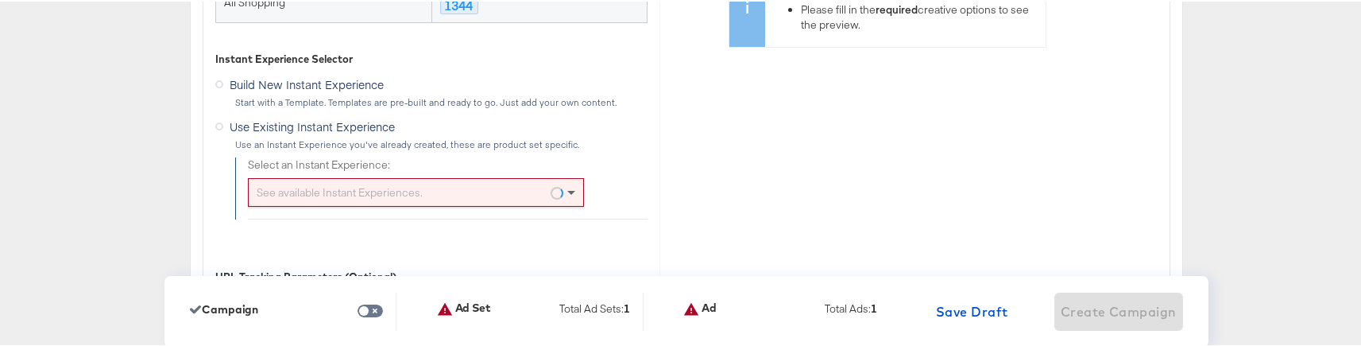
click at [556, 191] on div "See available Instant Experiences." at bounding box center [416, 190] width 336 height 29
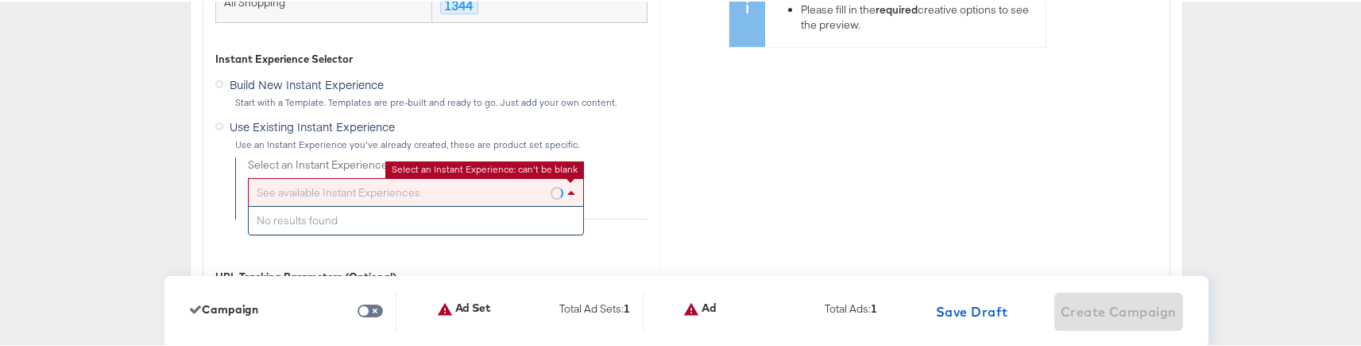
click at [569, 194] on span at bounding box center [573, 190] width 20 height 27
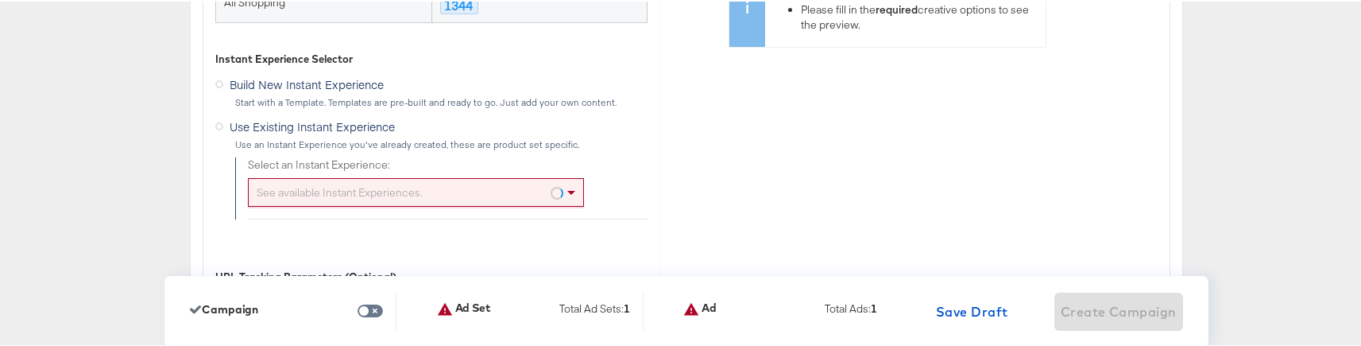
click at [725, 173] on div "Preview is not available Please fill in the required creative options to see th…" at bounding box center [887, 107] width 454 height 477
click at [222, 89] on label "Build New Instant Experience" at bounding box center [302, 81] width 175 height 20
click at [0, 0] on input "Build New Instant Experience" at bounding box center [0, 0] width 0 height 0
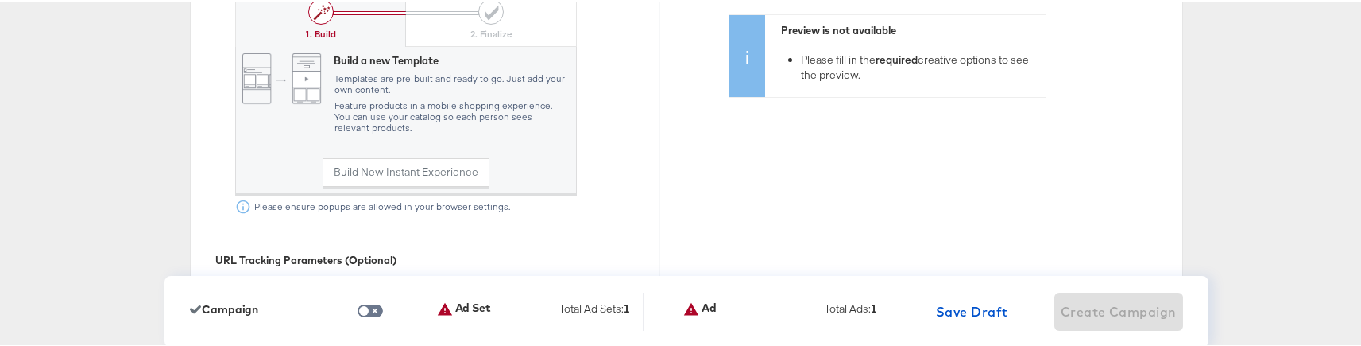
scroll to position [5030, 0]
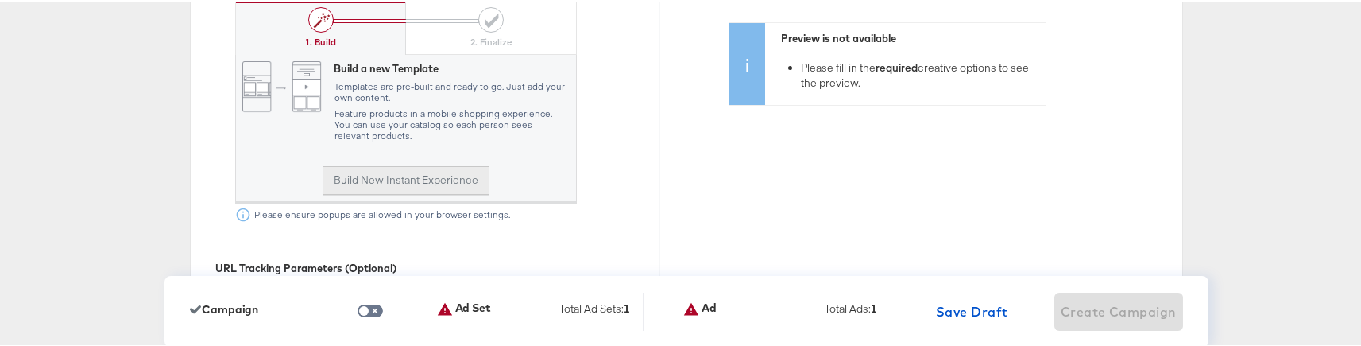
click at [399, 181] on button "Build New Instant Experience" at bounding box center [406, 178] width 167 height 29
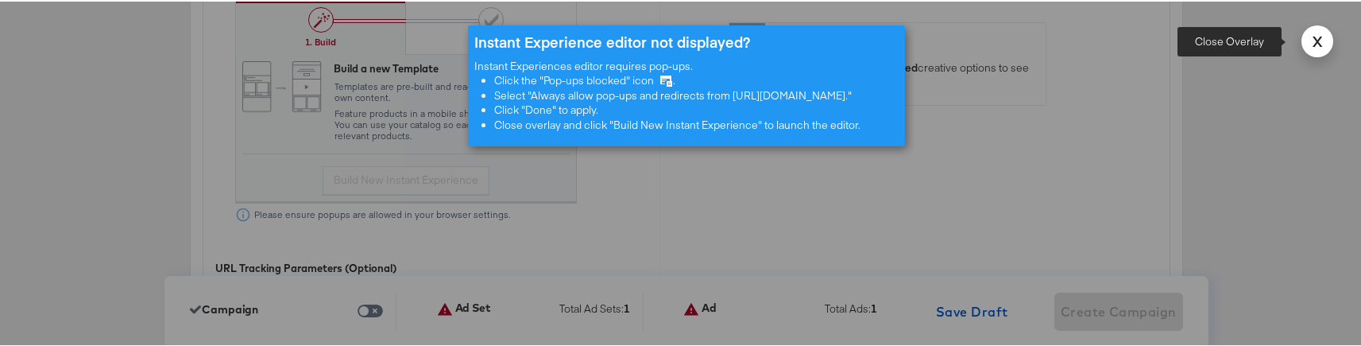
click at [1313, 38] on strong "X" at bounding box center [1318, 39] width 10 height 21
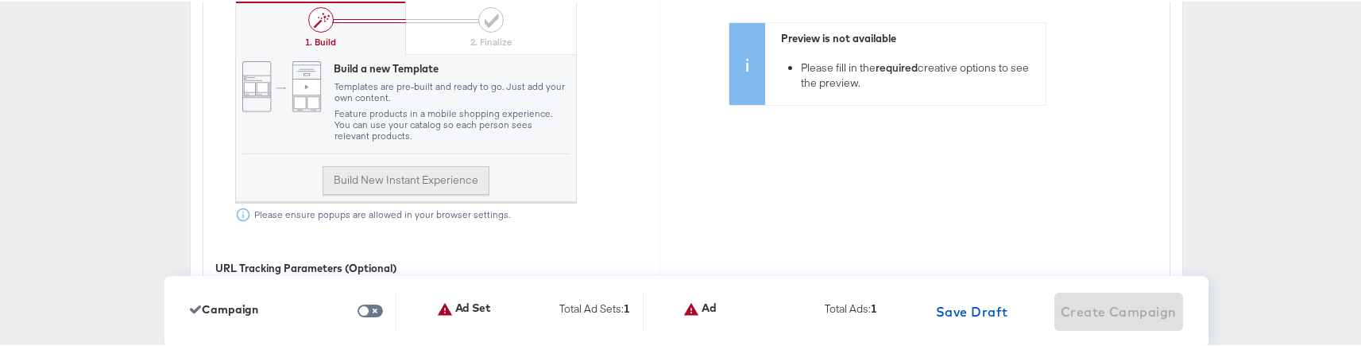
click at [394, 180] on button "Build New Instant Experience" at bounding box center [406, 178] width 167 height 29
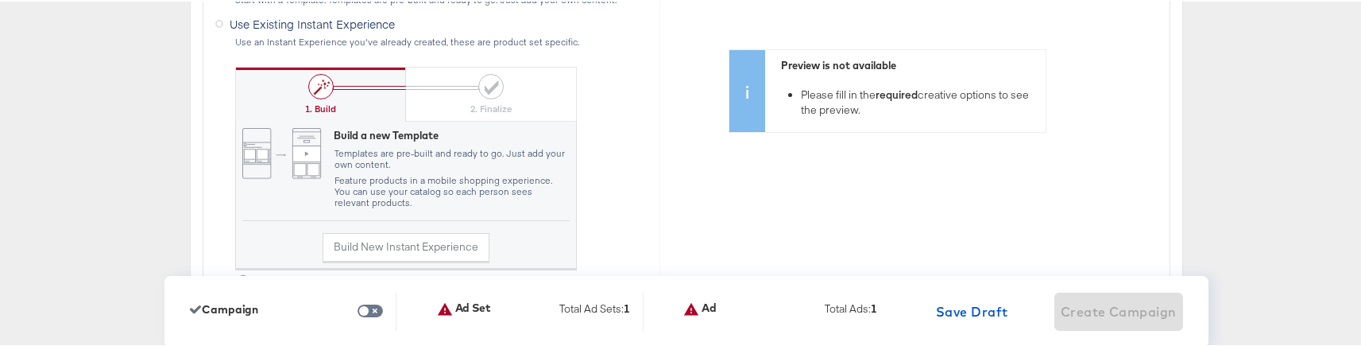
scroll to position [4949, 0]
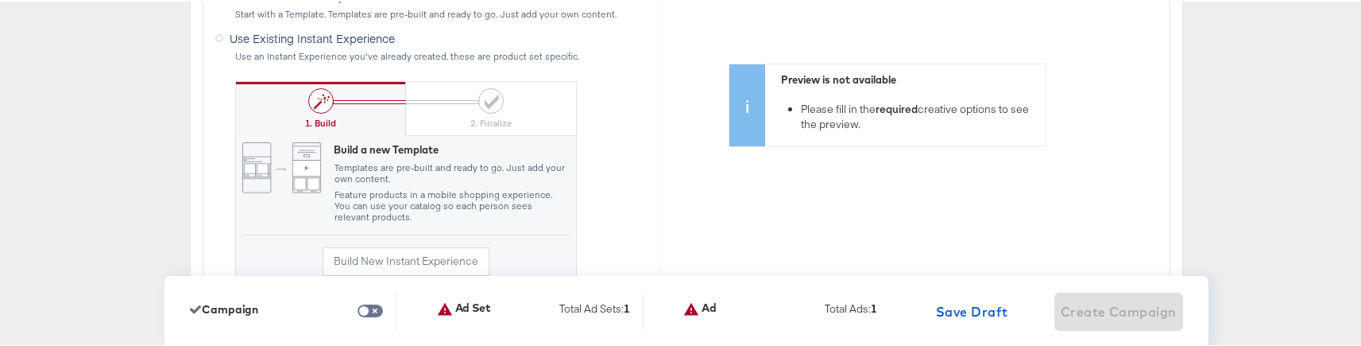
click at [217, 39] on label "Use Existing Instant Experience" at bounding box center [308, 35] width 186 height 20
click at [0, 0] on input "Use Existing Instant Experience" at bounding box center [0, 0] width 0 height 0
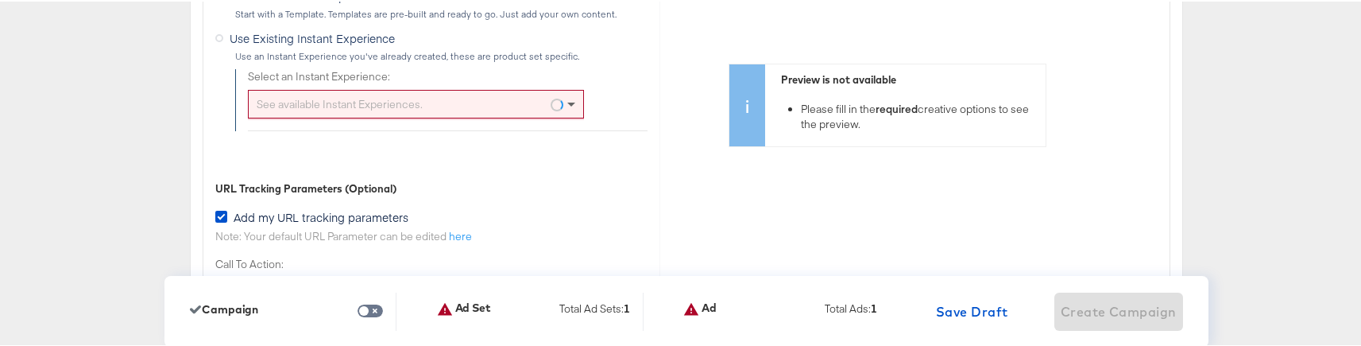
click at [567, 106] on span at bounding box center [573, 102] width 20 height 27
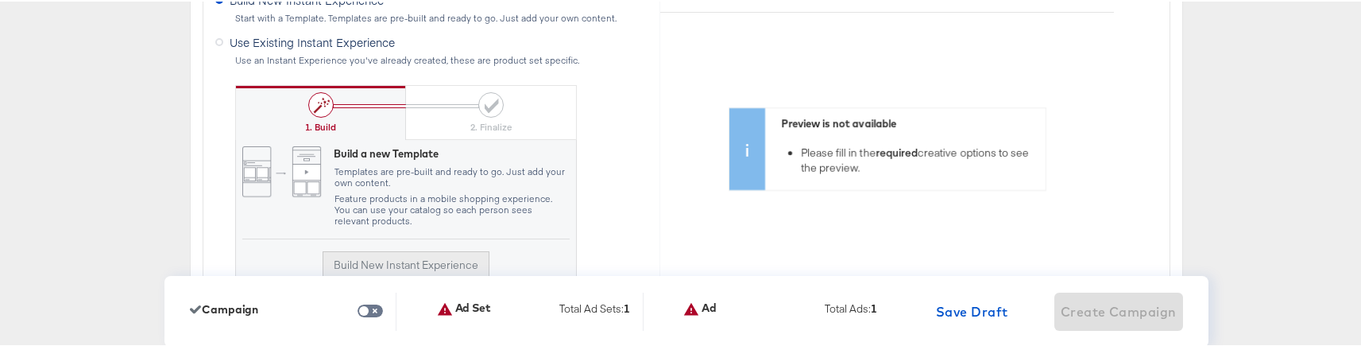
scroll to position [4934, 0]
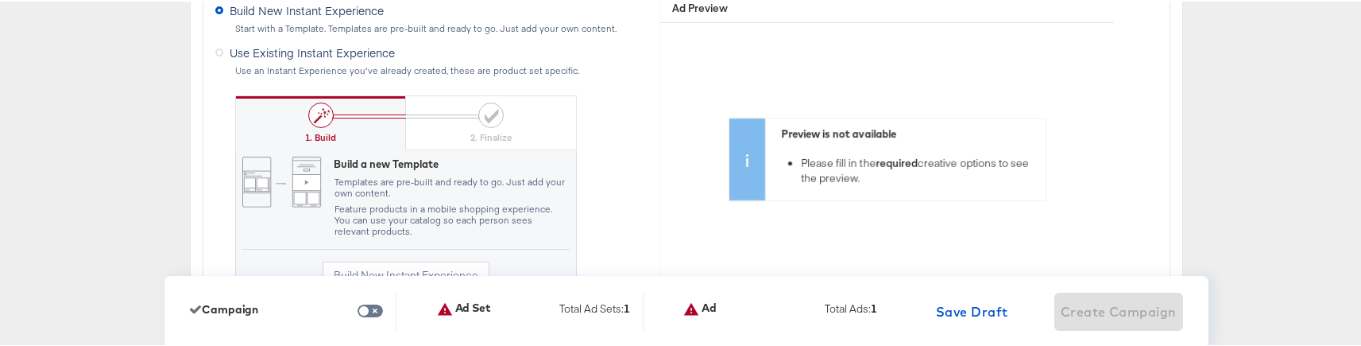
click at [215, 51] on icon at bounding box center [219, 51] width 8 height 8
click at [0, 0] on input "Use Existing Instant Experience" at bounding box center [0, 0] width 0 height 0
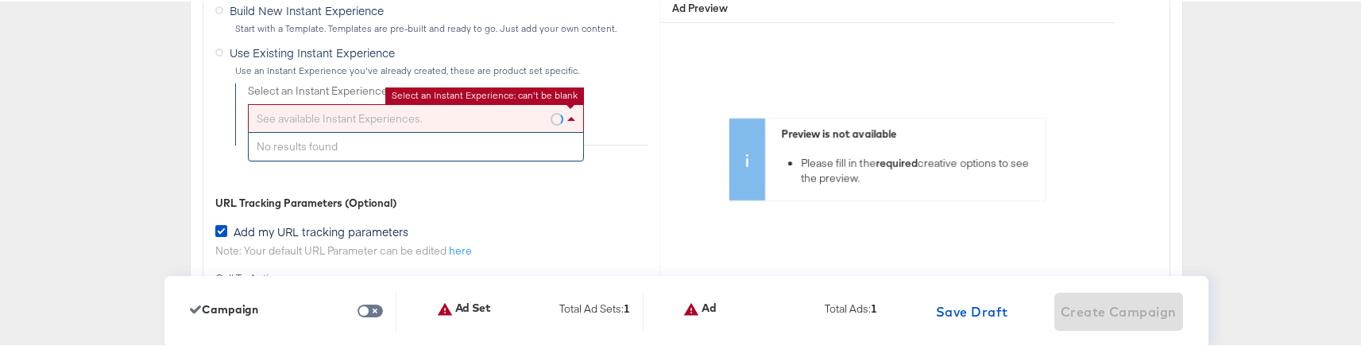
click at [567, 116] on span at bounding box center [571, 117] width 8 height 4
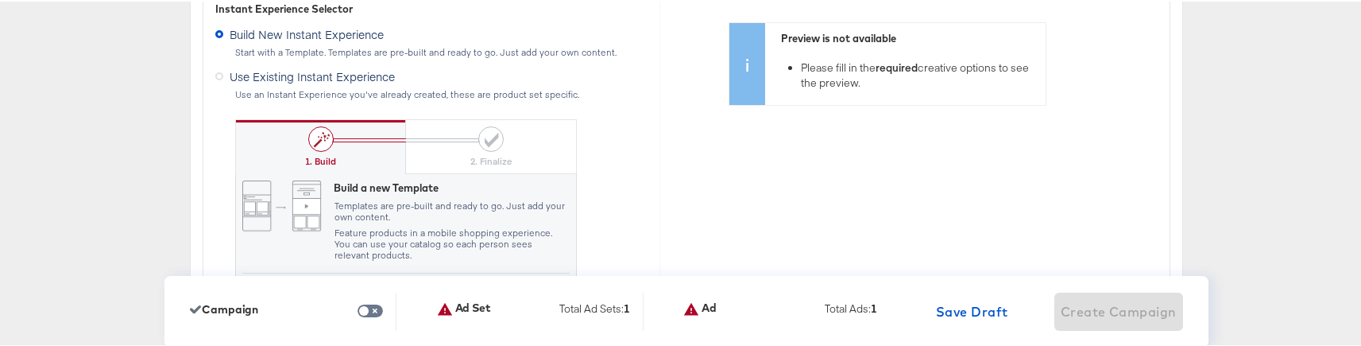
scroll to position [4909, 0]
click at [215, 78] on icon at bounding box center [219, 76] width 8 height 8
click at [0, 0] on input "Use Existing Instant Experience" at bounding box center [0, 0] width 0 height 0
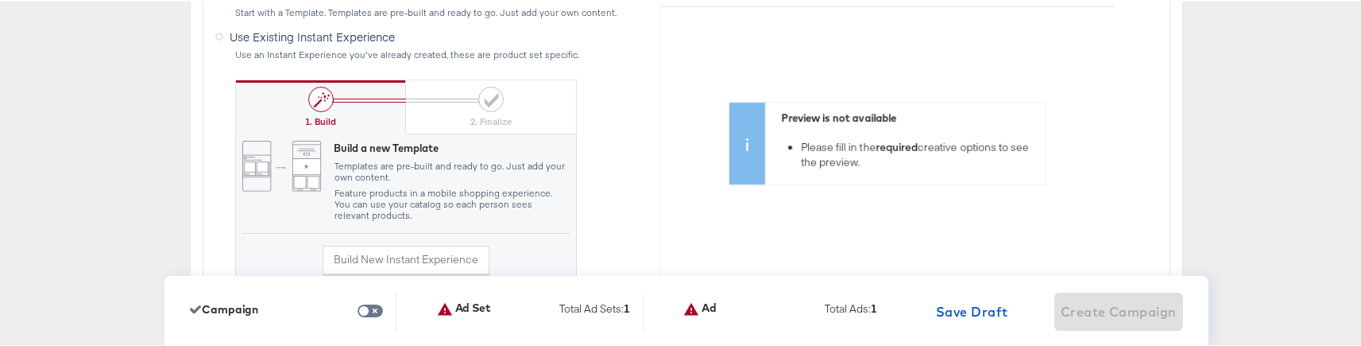
scroll to position [4949, 0]
click at [217, 37] on label "Use Existing Instant Experience" at bounding box center [308, 35] width 186 height 20
click at [0, 0] on input "Use Existing Instant Experience" at bounding box center [0, 0] width 0 height 0
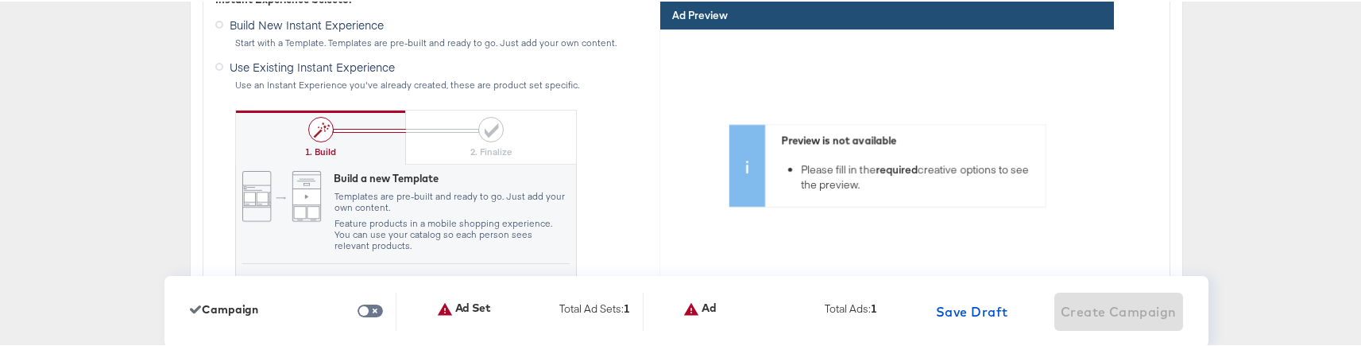
scroll to position [4910, 0]
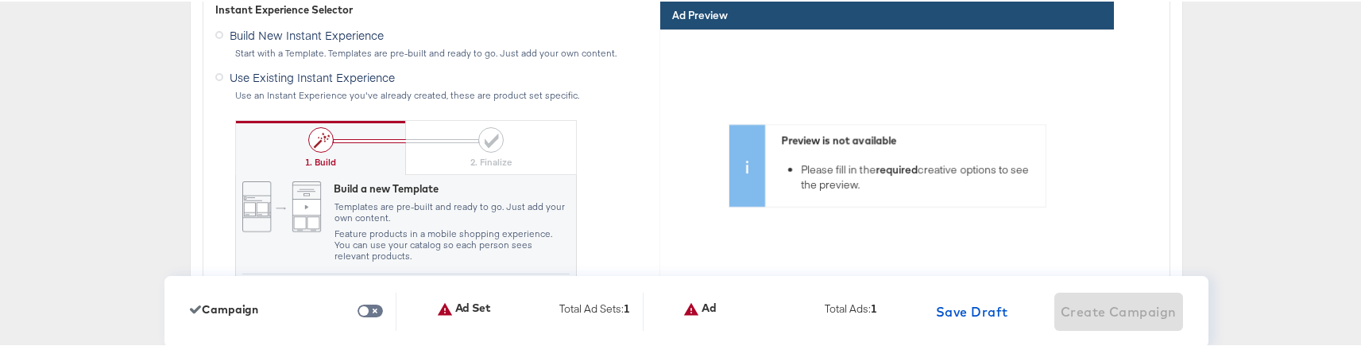
click at [217, 78] on label "Use Existing Instant Experience" at bounding box center [308, 74] width 186 height 20
click at [0, 0] on input "Use Existing Instant Experience" at bounding box center [0, 0] width 0 height 0
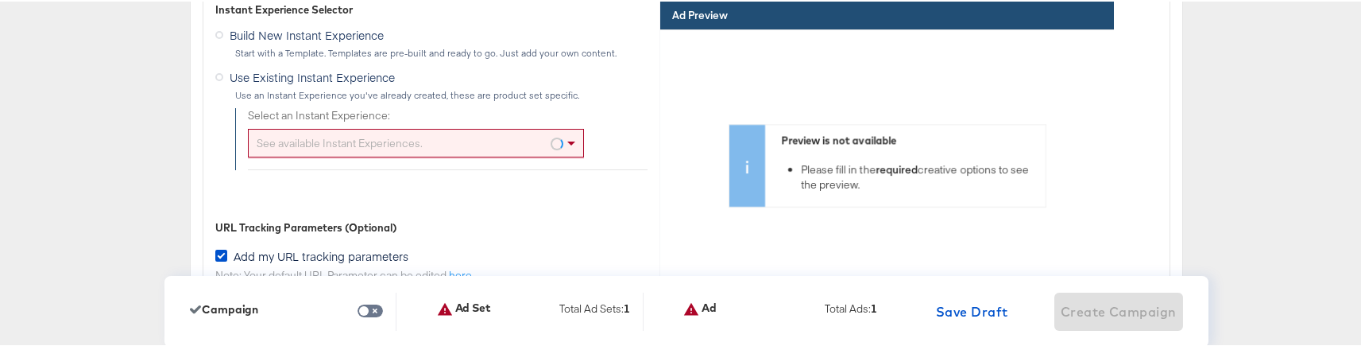
click at [474, 137] on div "See available Instant Experiences." at bounding box center [416, 141] width 335 height 27
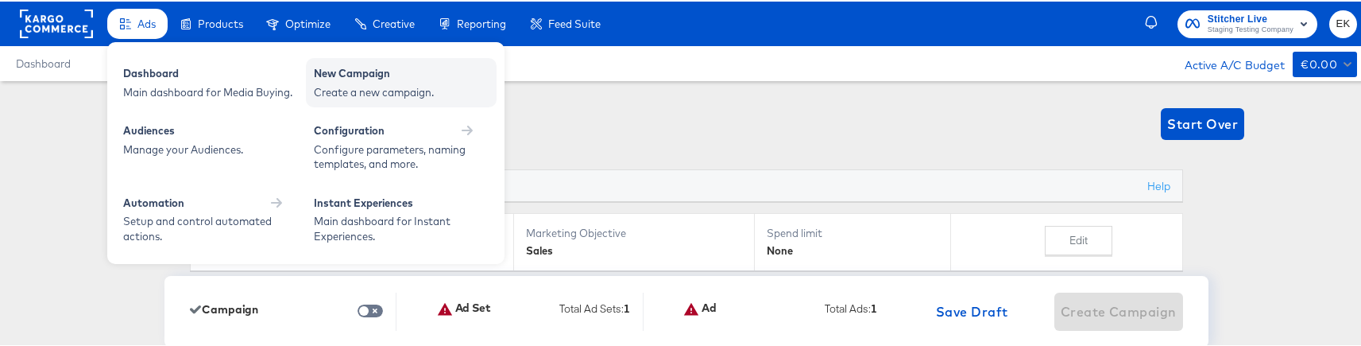
click at [354, 94] on div "Create a new campaign." at bounding box center [401, 90] width 175 height 15
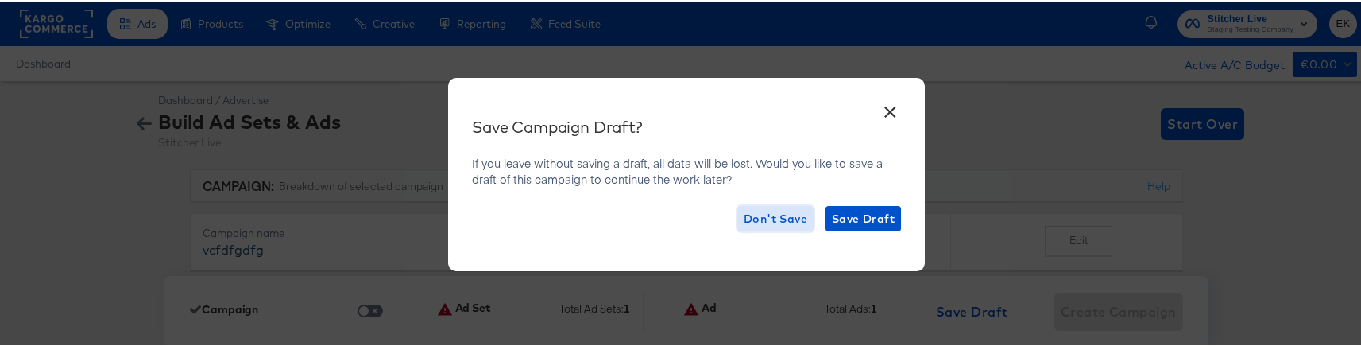
click at [781, 215] on span "Don't Save" at bounding box center [776, 217] width 64 height 20
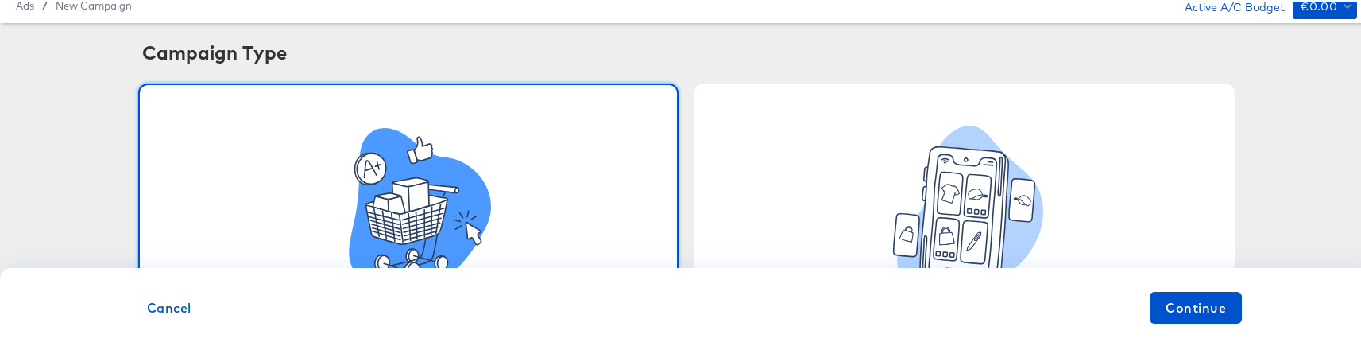
scroll to position [214, 0]
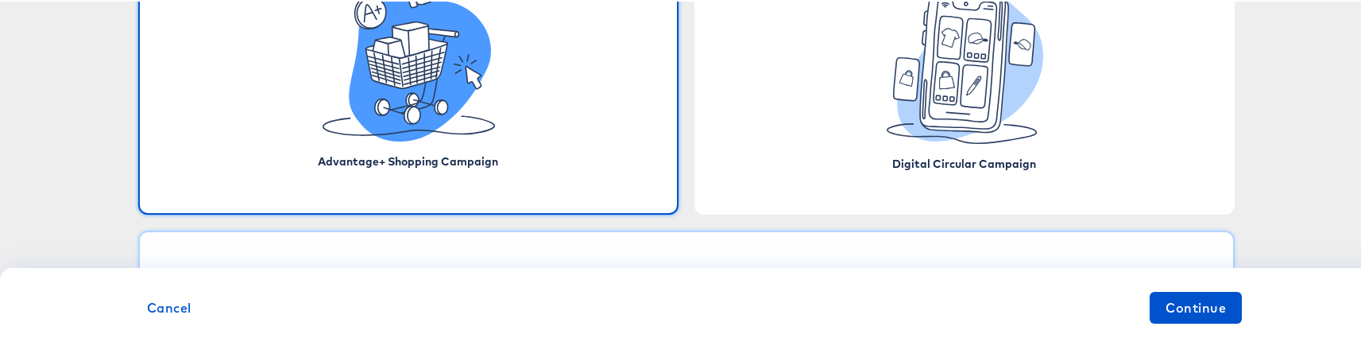
click at [696, 245] on div "Standard Campaign" at bounding box center [686, 279] width 1097 height 101
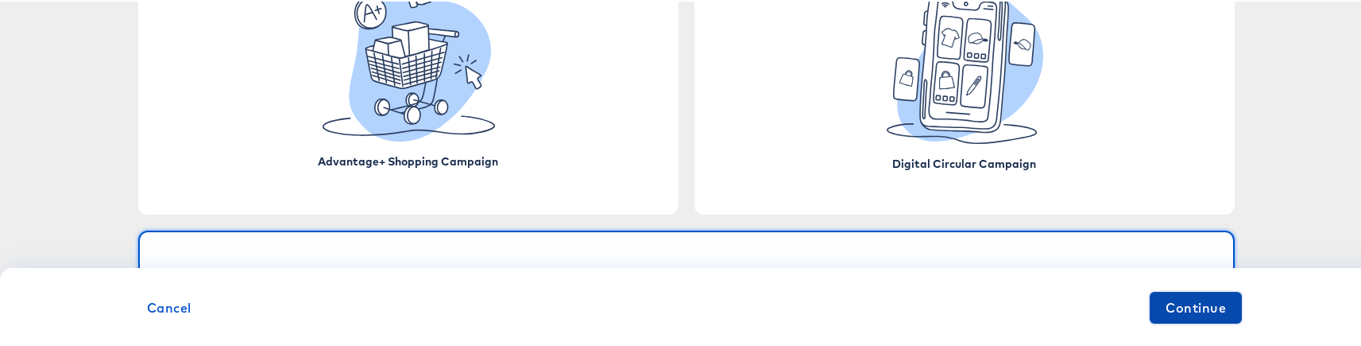
click at [1188, 296] on span "Continue" at bounding box center [1196, 306] width 60 height 22
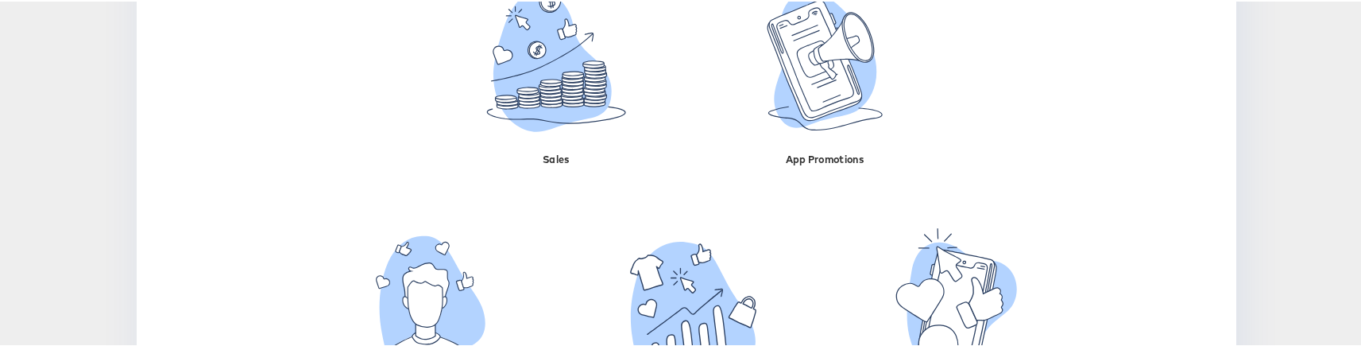
scroll to position [478, 0]
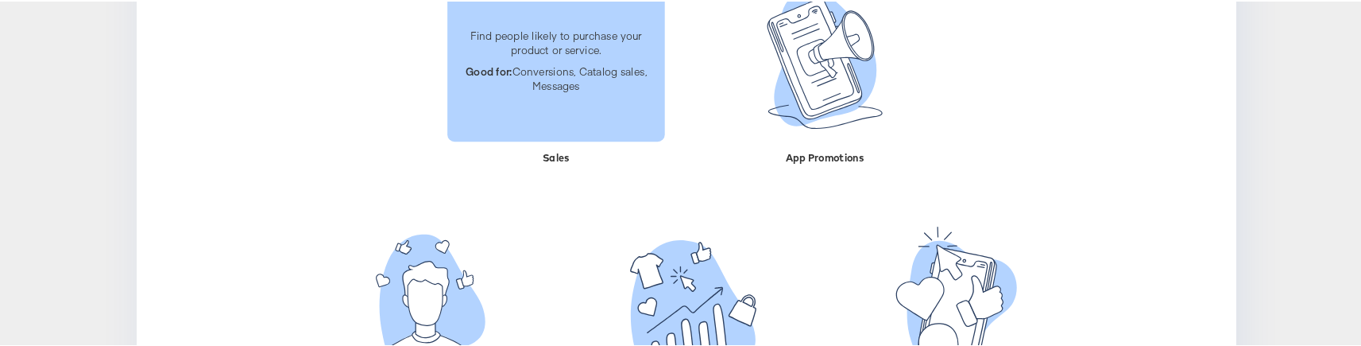
click at [560, 79] on p "Good for: Conversions, Catalog sales, Messages" at bounding box center [556, 76] width 199 height 29
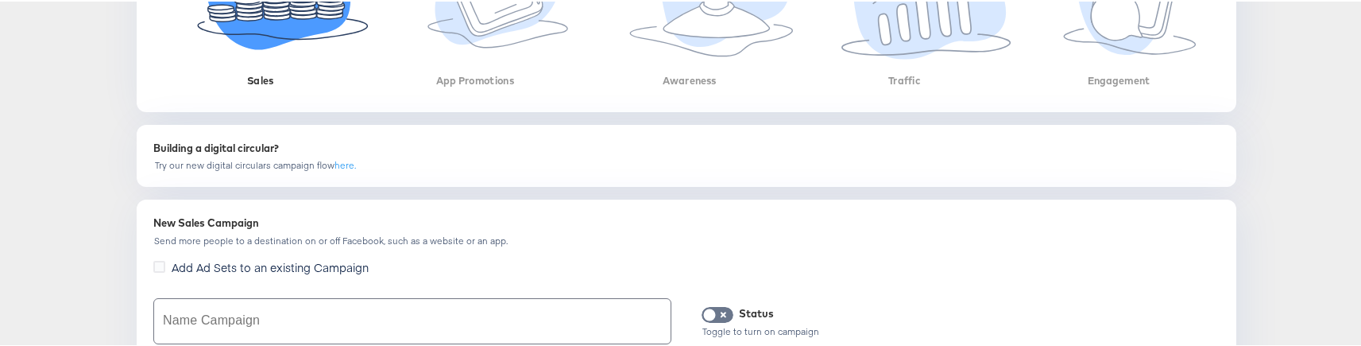
scroll to position [789, 0]
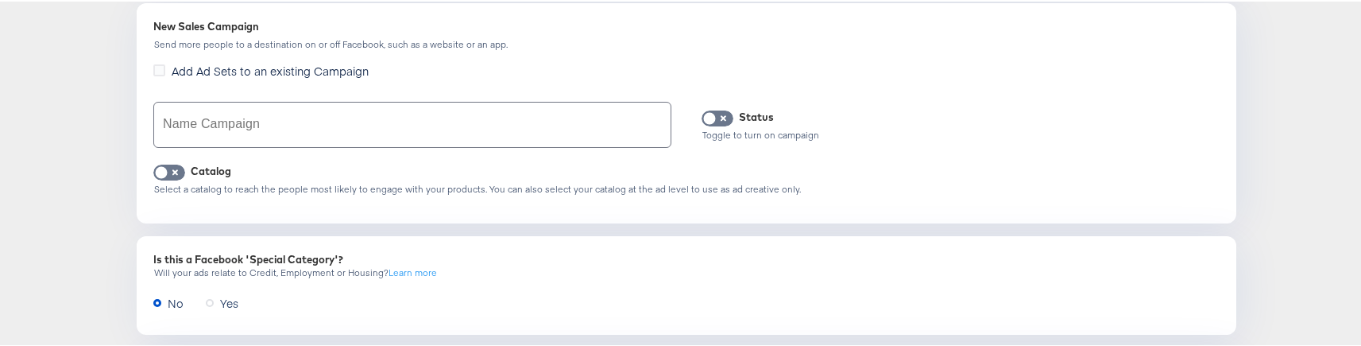
click at [379, 110] on input "text" at bounding box center [412, 123] width 516 height 44
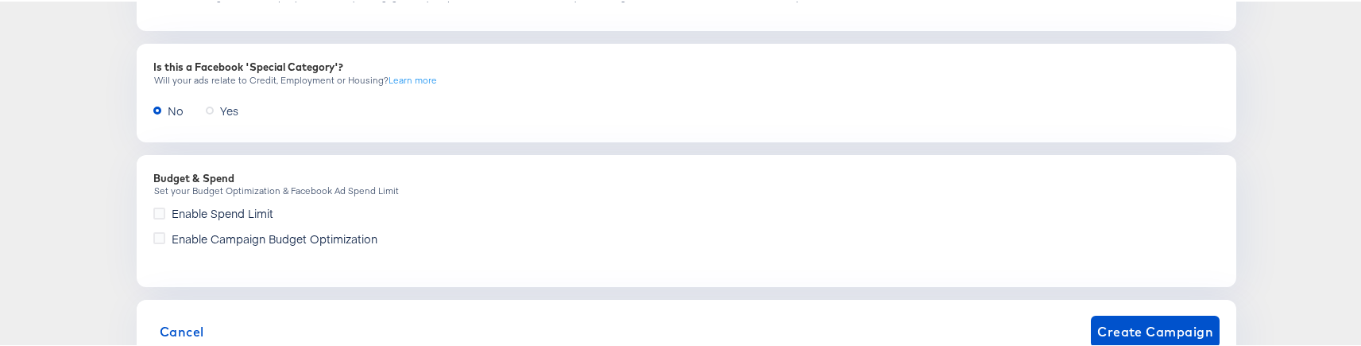
scroll to position [1025, 0]
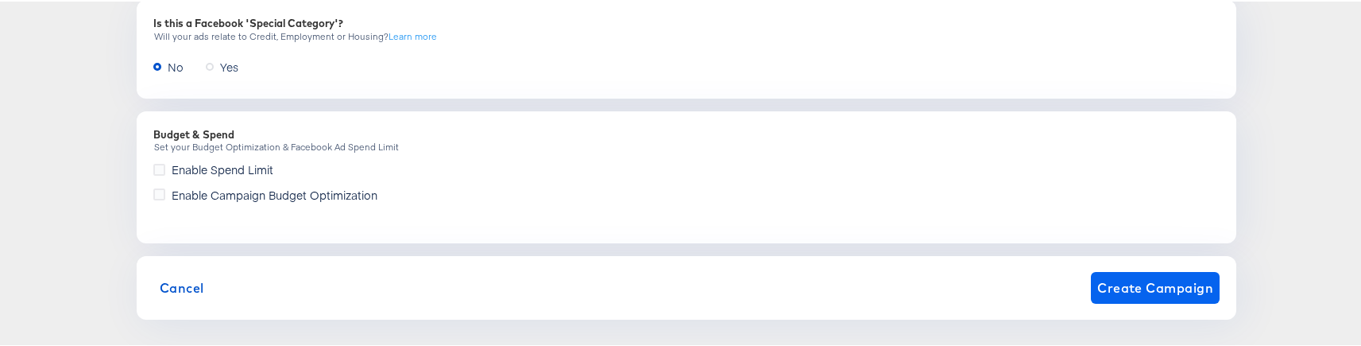
type input "jhkjhkj"
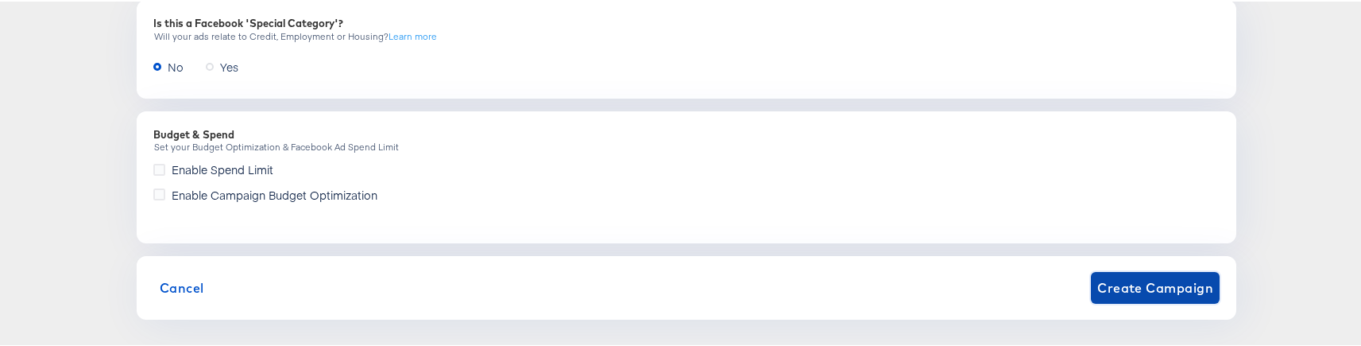
click at [1139, 275] on span "Create Campaign" at bounding box center [1155, 286] width 116 height 22
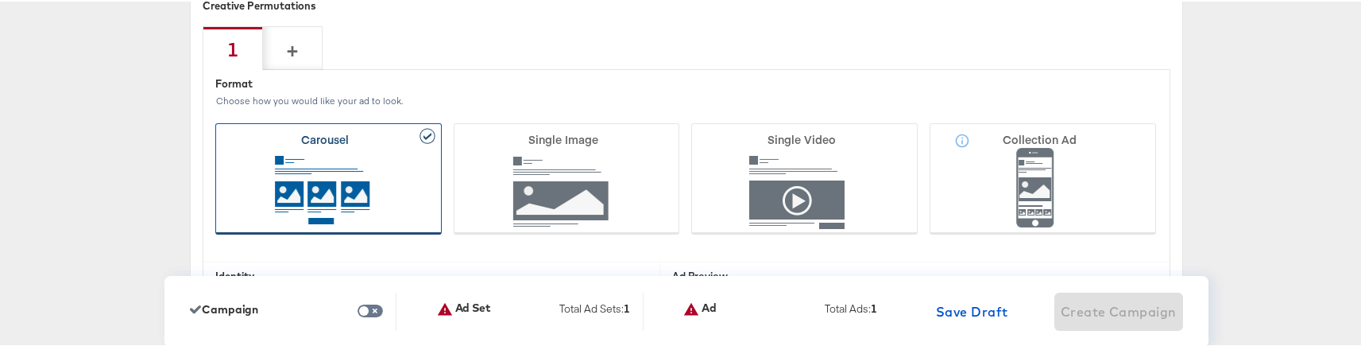
scroll to position [3775, 0]
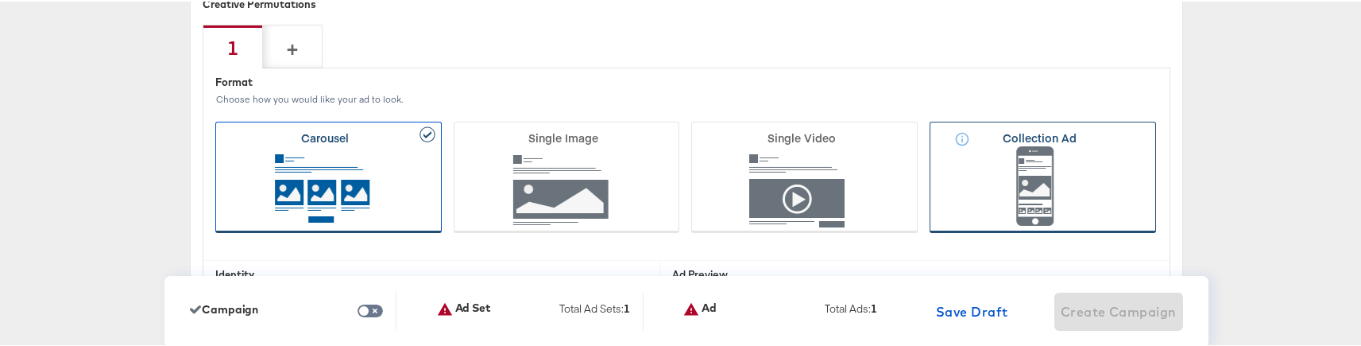
click at [989, 169] on icon at bounding box center [1043, 175] width 226 height 111
click at [0, 0] on input "Collection Ad" at bounding box center [0, 0] width 0 height 0
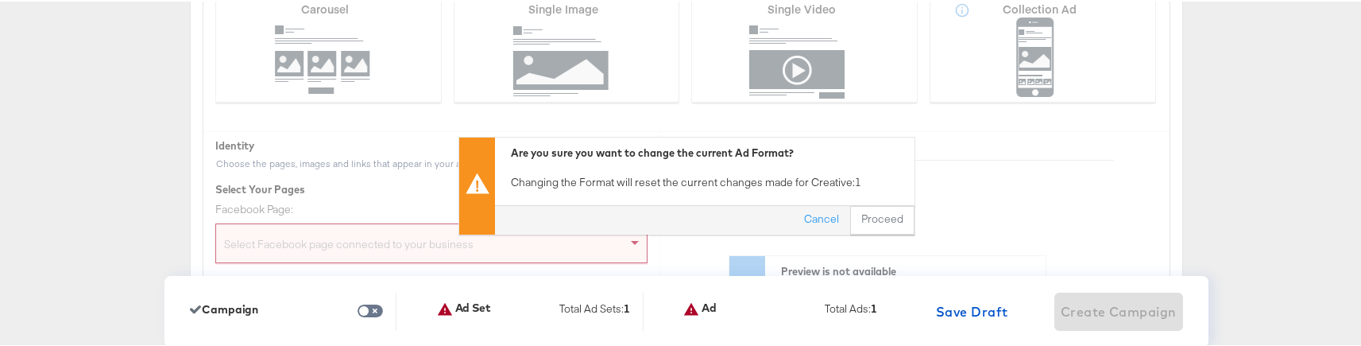
scroll to position [3998, 0]
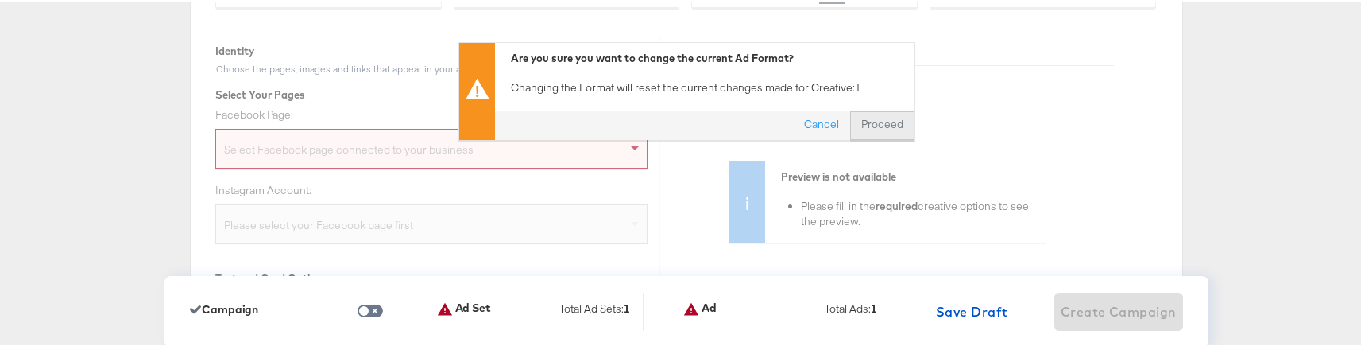
click at [871, 133] on button "Proceed" at bounding box center [882, 123] width 64 height 29
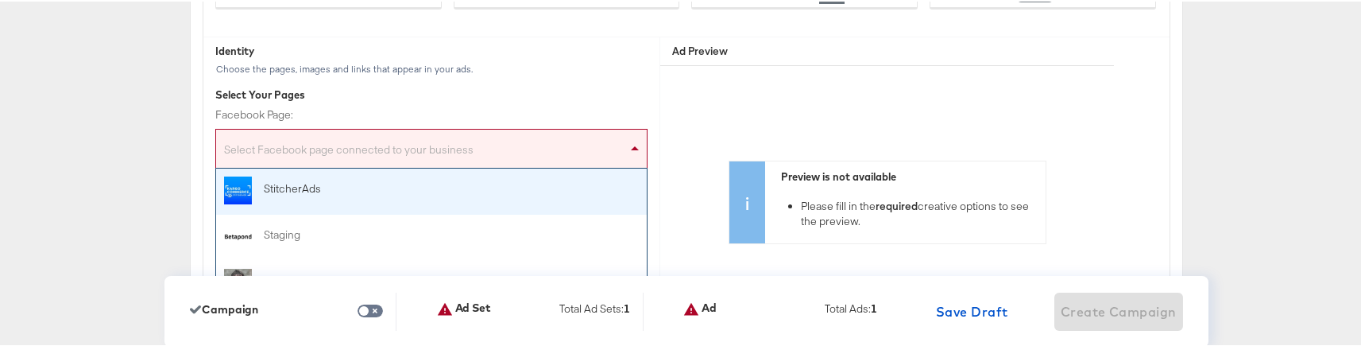
click at [578, 156] on div "Select Facebook page connected to your business" at bounding box center [431, 150] width 431 height 32
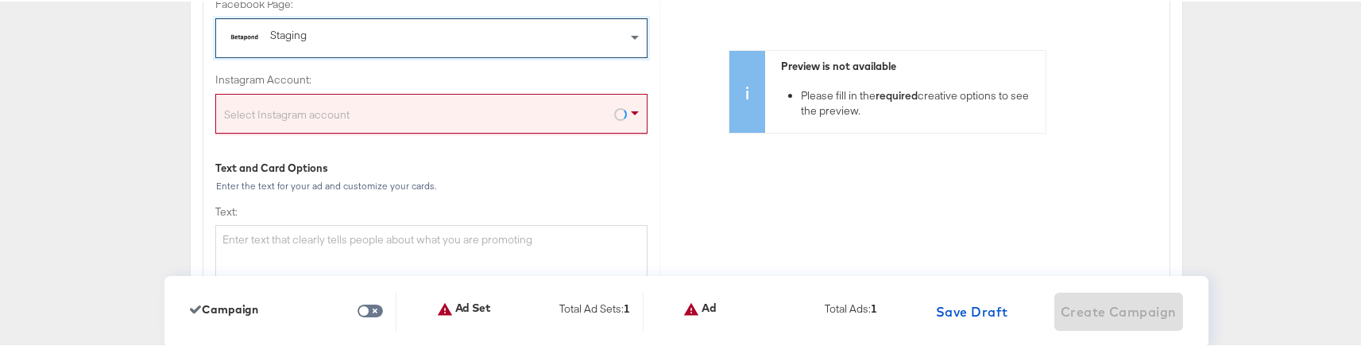
scroll to position [4127, 0]
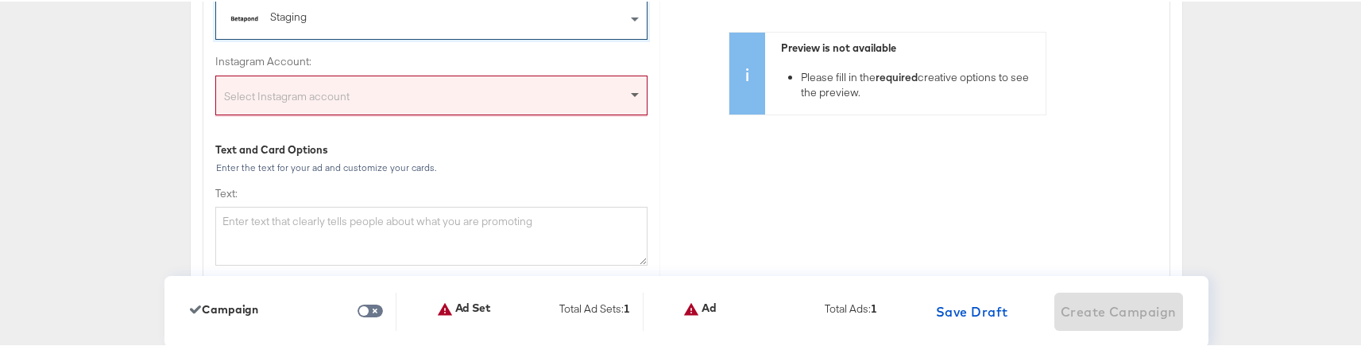
click at [627, 101] on span at bounding box center [637, 94] width 20 height 38
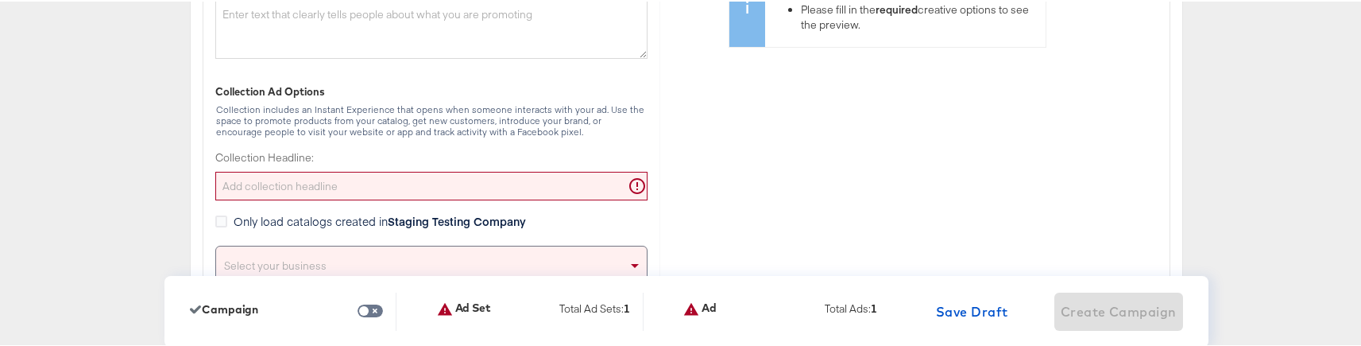
scroll to position [4346, 0]
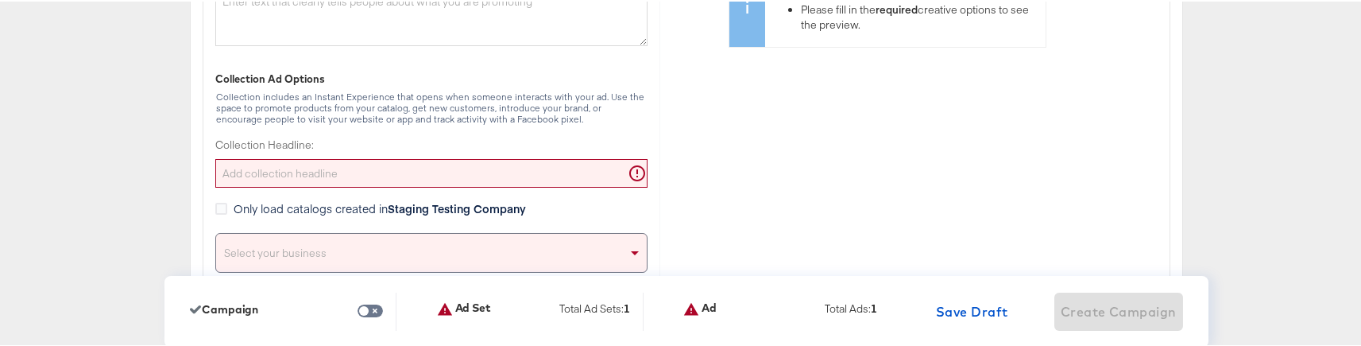
click at [463, 181] on input "Collection Headline:" at bounding box center [431, 171] width 432 height 29
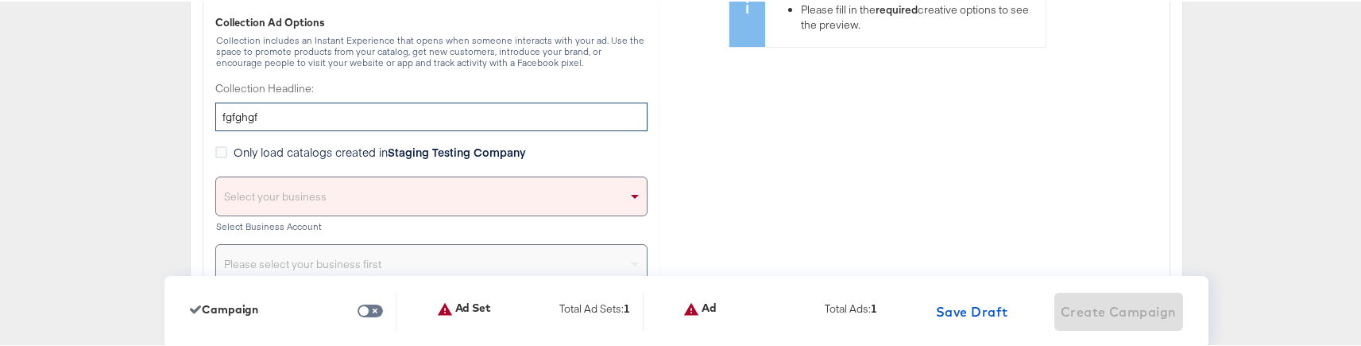
scroll to position [4416, 0]
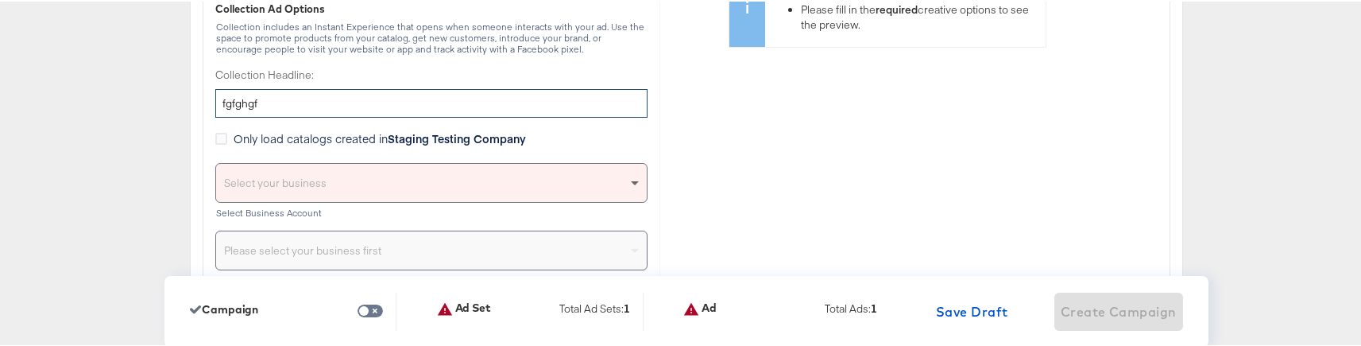
type input "fgfghgf"
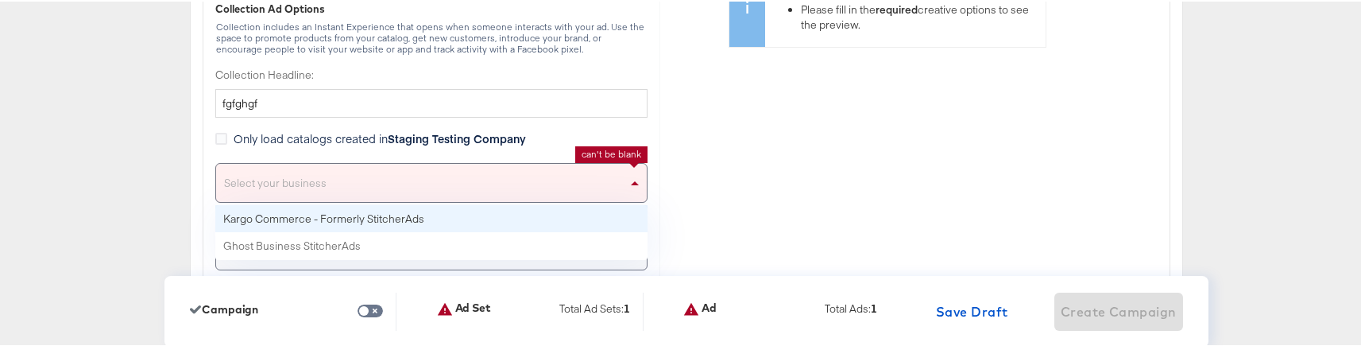
click at [631, 181] on span at bounding box center [635, 182] width 8 height 4
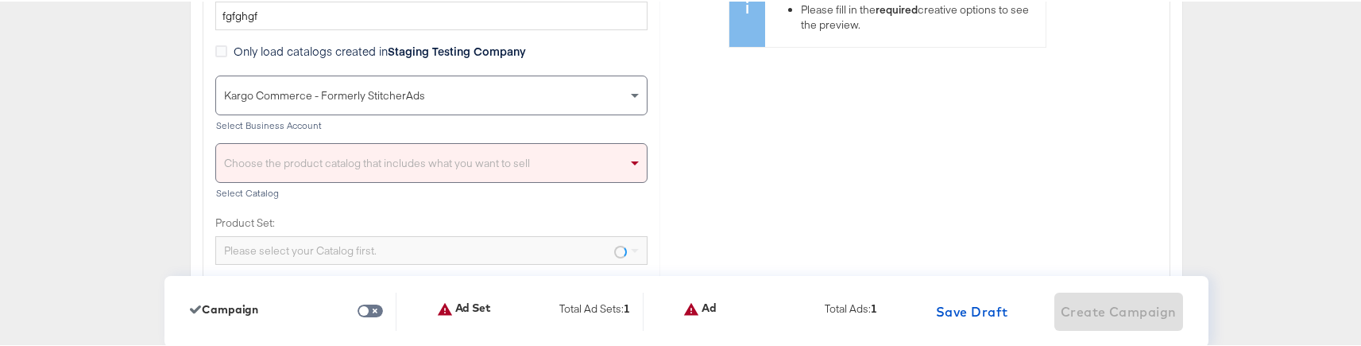
scroll to position [4520, 0]
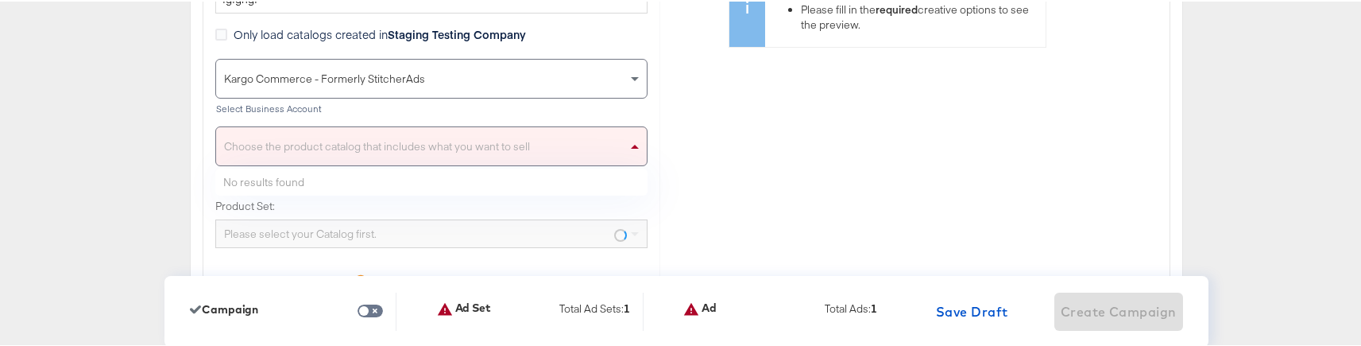
click at [628, 149] on span at bounding box center [637, 145] width 20 height 38
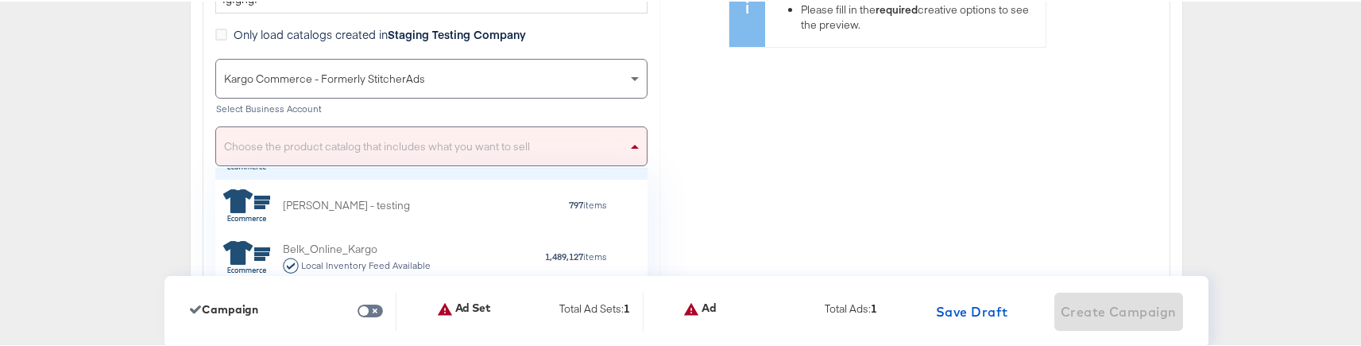
scroll to position [44, 0]
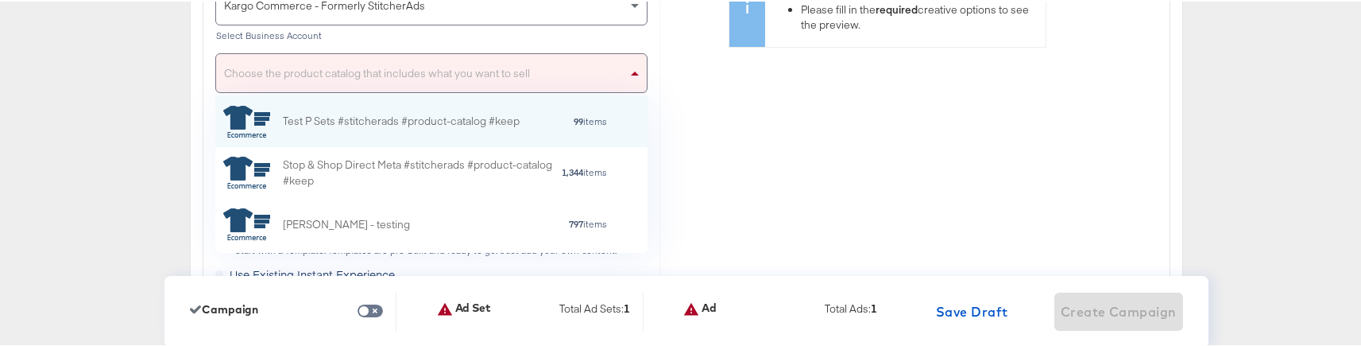
scroll to position [4601, 0]
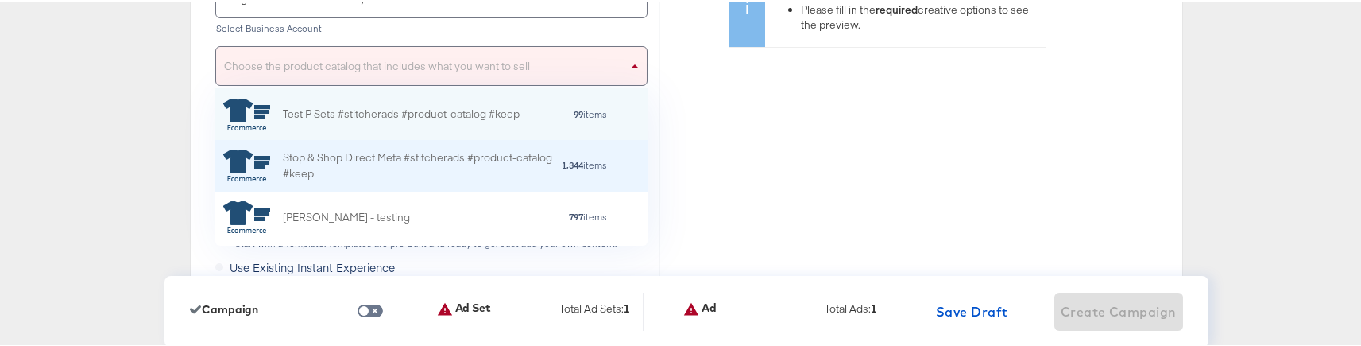
click at [501, 172] on div "Stop & Shop Direct Meta #stitcherads #product-catalog #keep" at bounding box center [422, 164] width 278 height 33
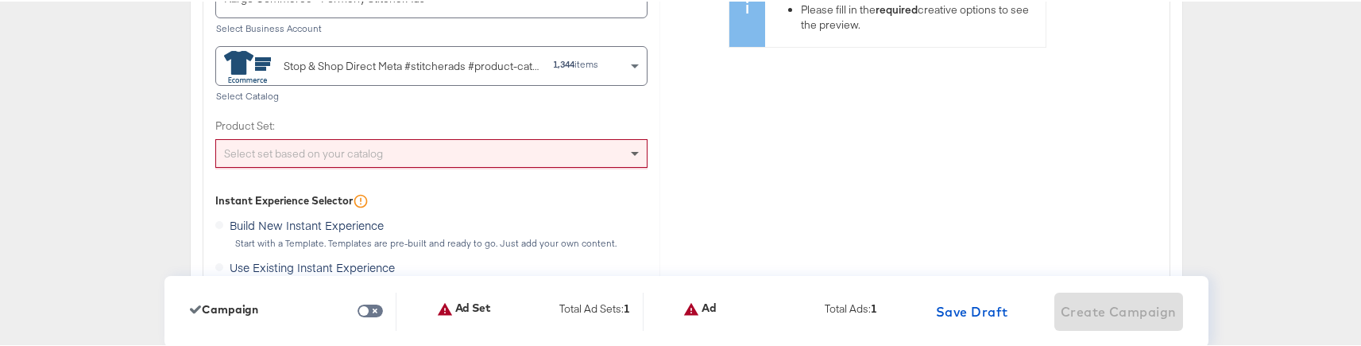
click at [631, 153] on span at bounding box center [635, 153] width 8 height 6
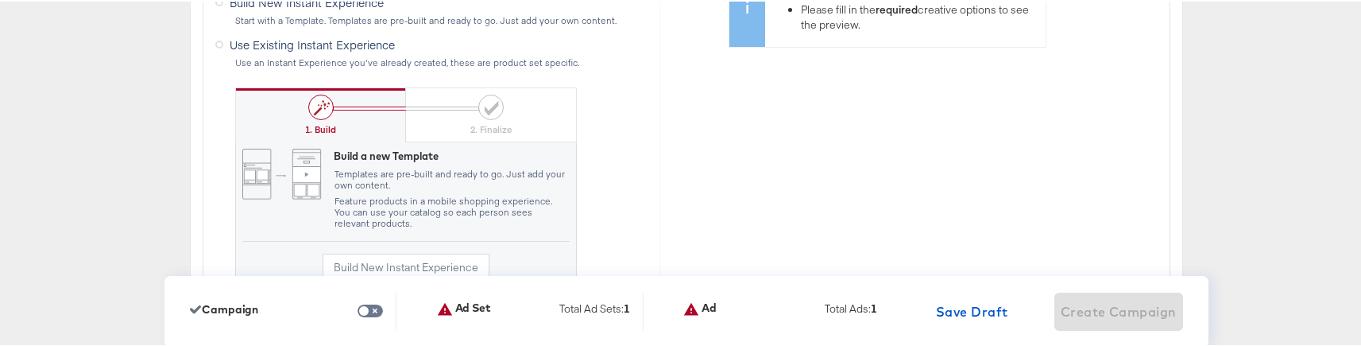
scroll to position [4946, 0]
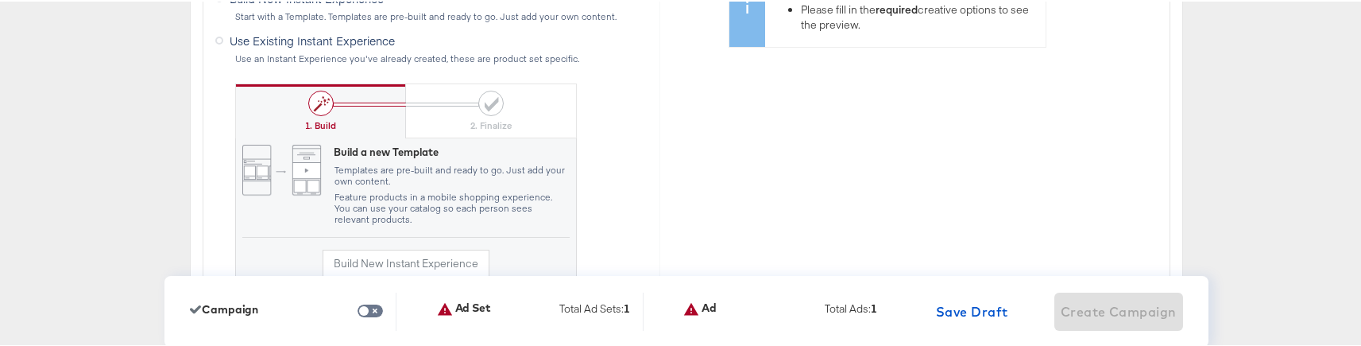
click at [215, 41] on icon at bounding box center [219, 39] width 8 height 8
click at [0, 0] on input "Use Existing Instant Experience" at bounding box center [0, 0] width 0 height 0
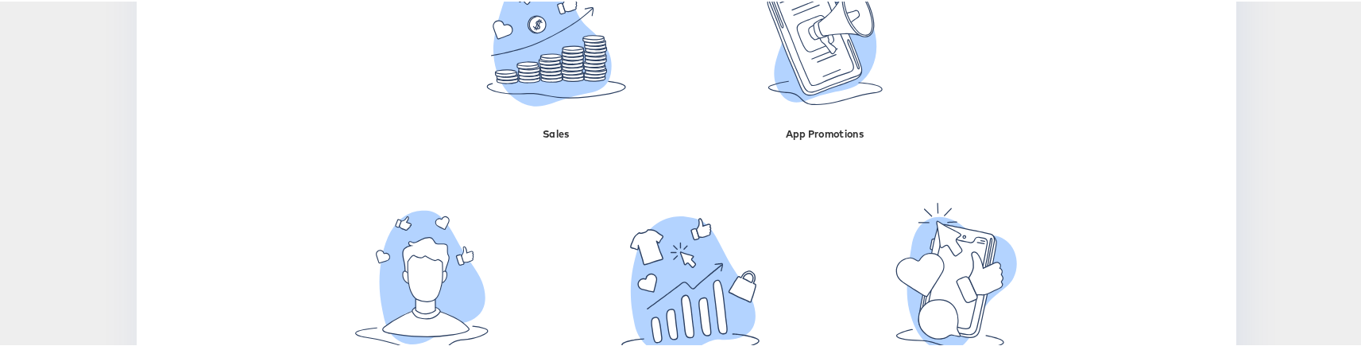
scroll to position [501, 0]
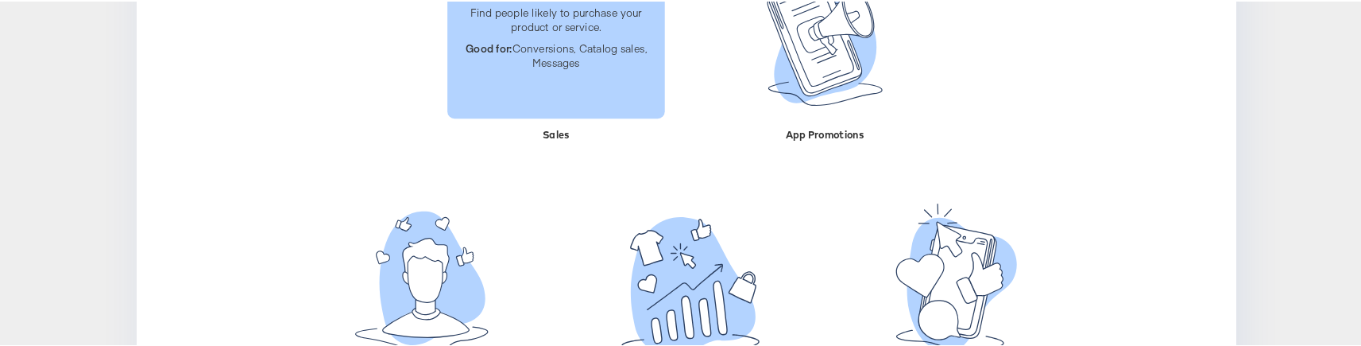
click at [547, 68] on div "Find people likely to purchase your product or service. Good for: Conversions, …" at bounding box center [556, 39] width 218 height 90
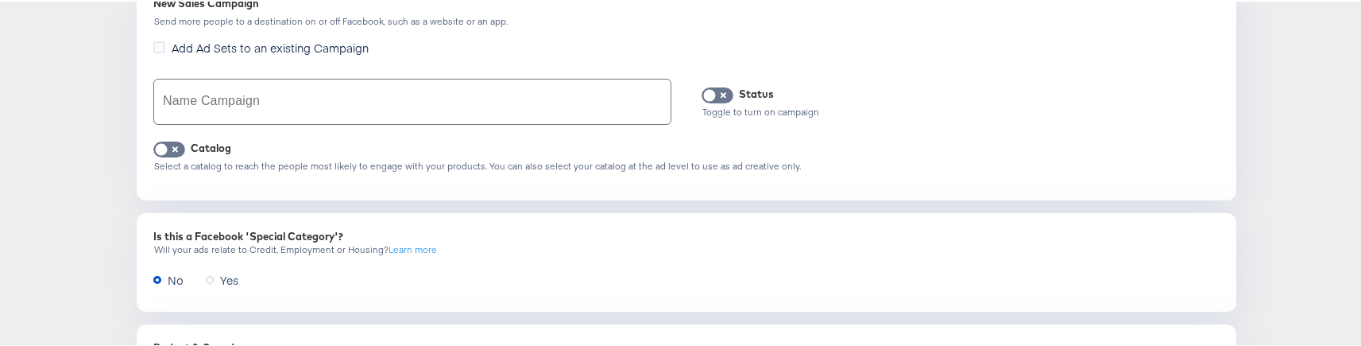
scroll to position [857, 0]
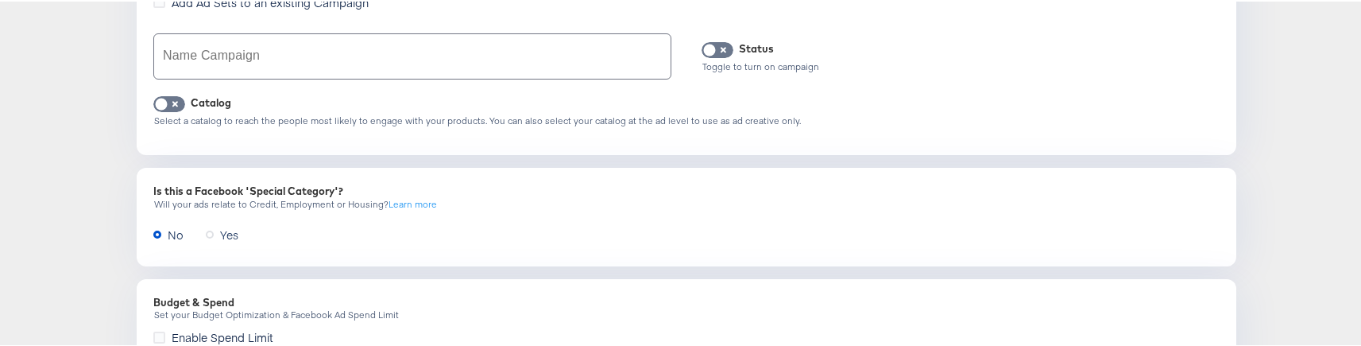
click at [355, 57] on input "text" at bounding box center [412, 55] width 516 height 44
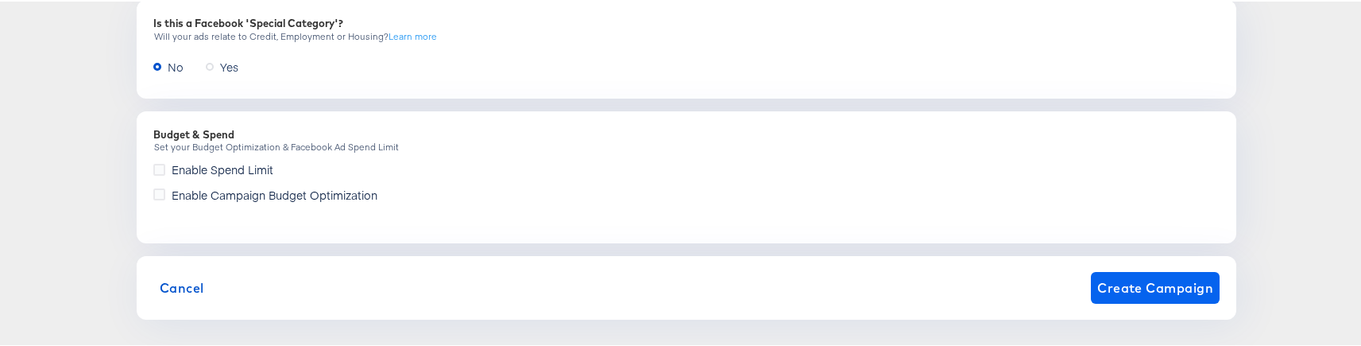
type input "ugkjh"
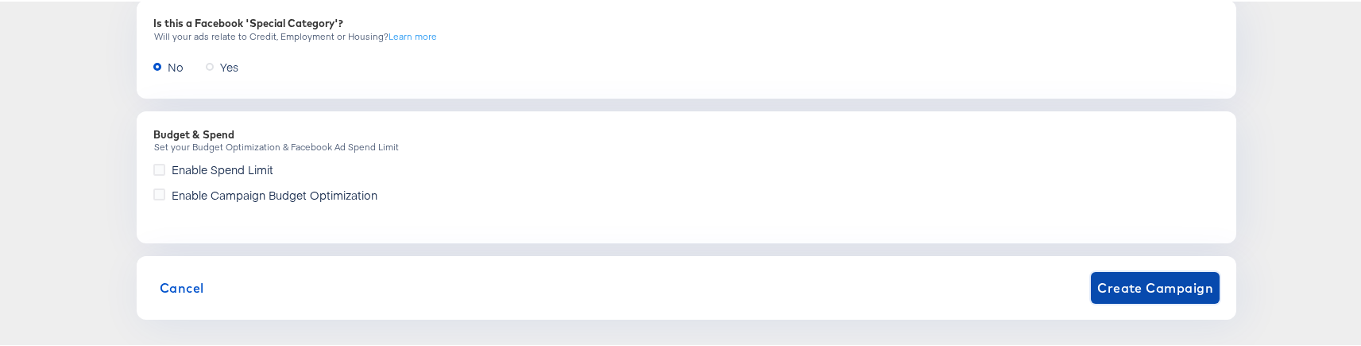
click at [1105, 279] on span "Create Campaign" at bounding box center [1155, 286] width 116 height 22
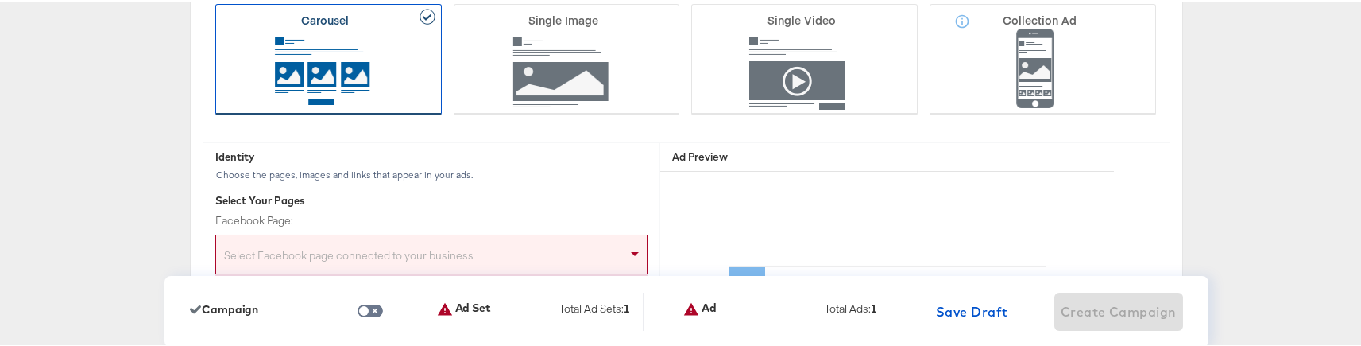
scroll to position [3885, 0]
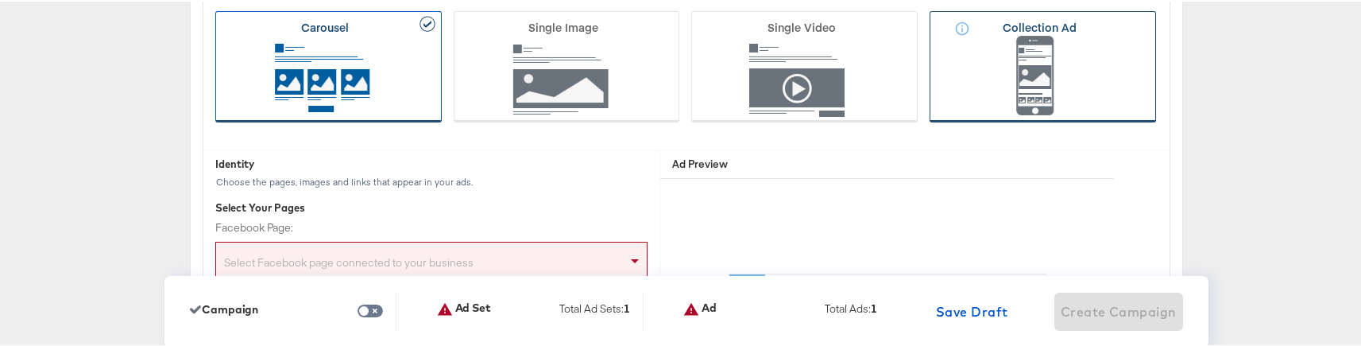
click at [1042, 44] on icon at bounding box center [1043, 65] width 226 height 111
click at [0, 0] on input "Collection Ad" at bounding box center [0, 0] width 0 height 0
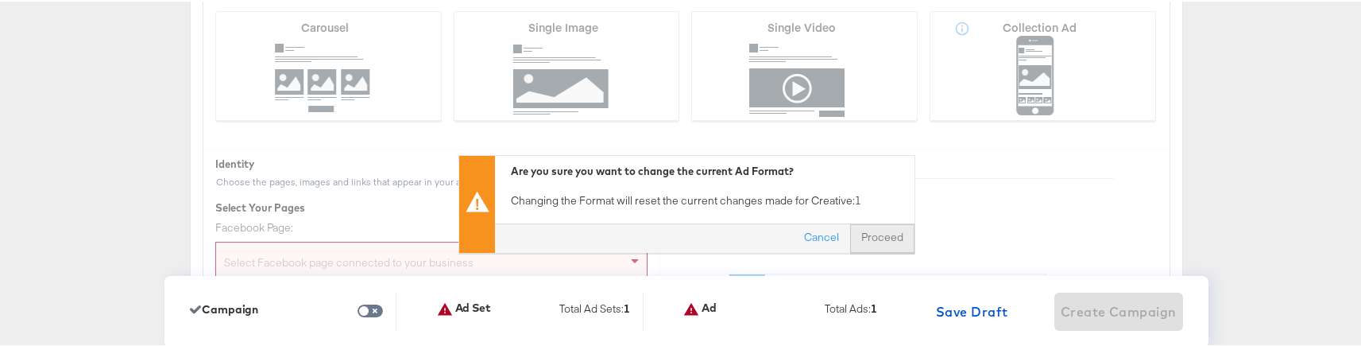
click at [883, 230] on button "Proceed" at bounding box center [882, 236] width 64 height 29
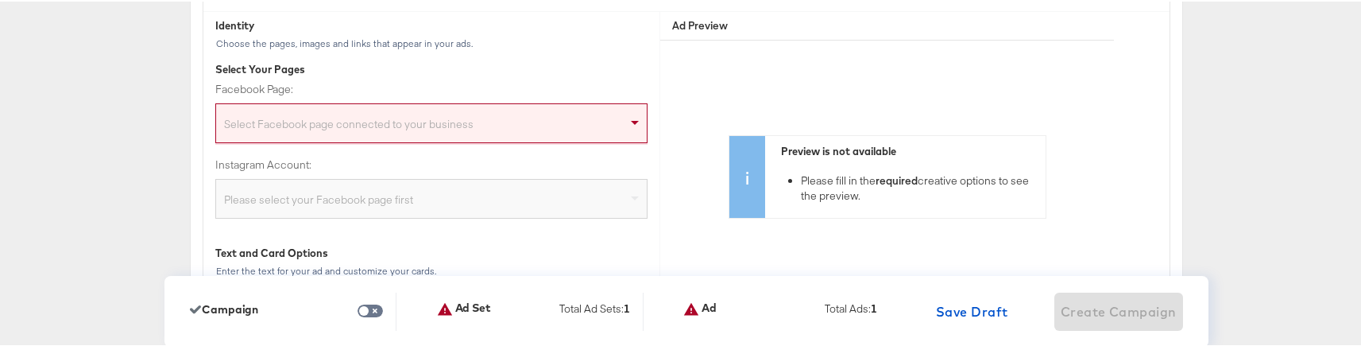
scroll to position [4056, 0]
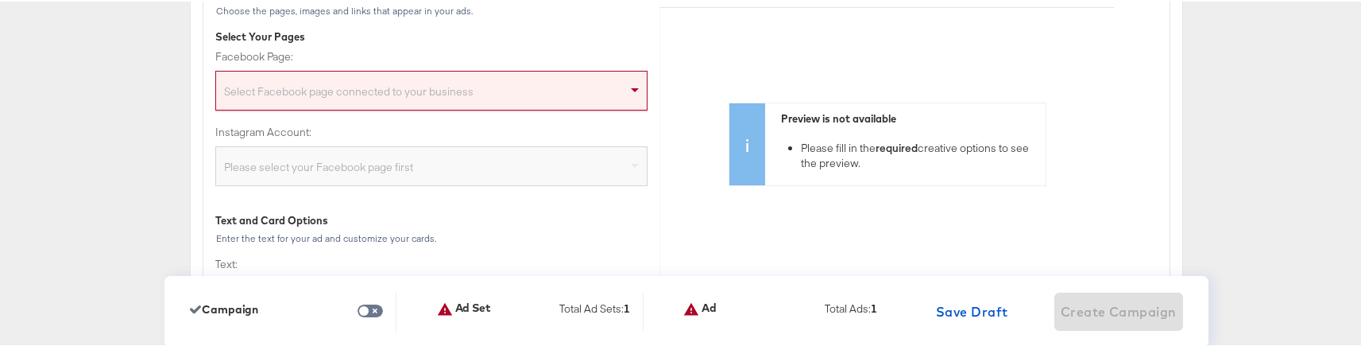
click at [466, 83] on div "Select Facebook page connected to your business" at bounding box center [431, 92] width 431 height 32
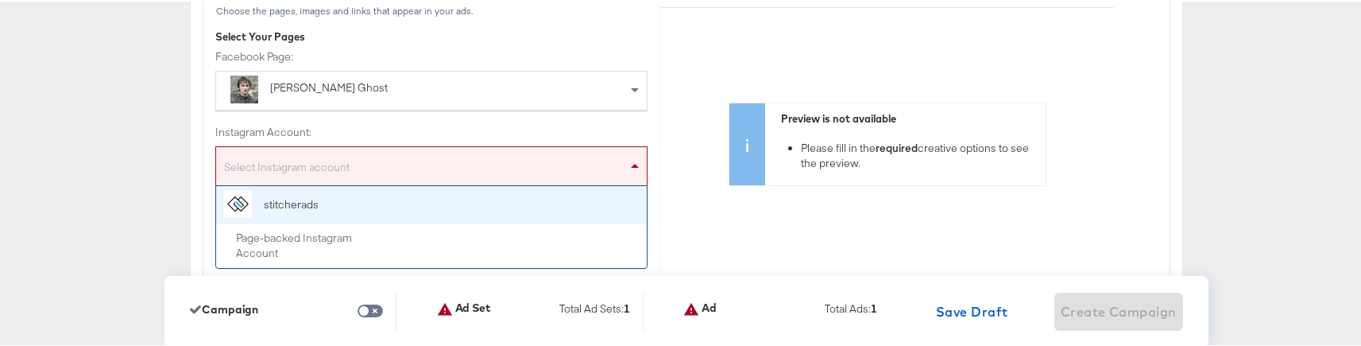
click at [628, 161] on span at bounding box center [637, 164] width 20 height 38
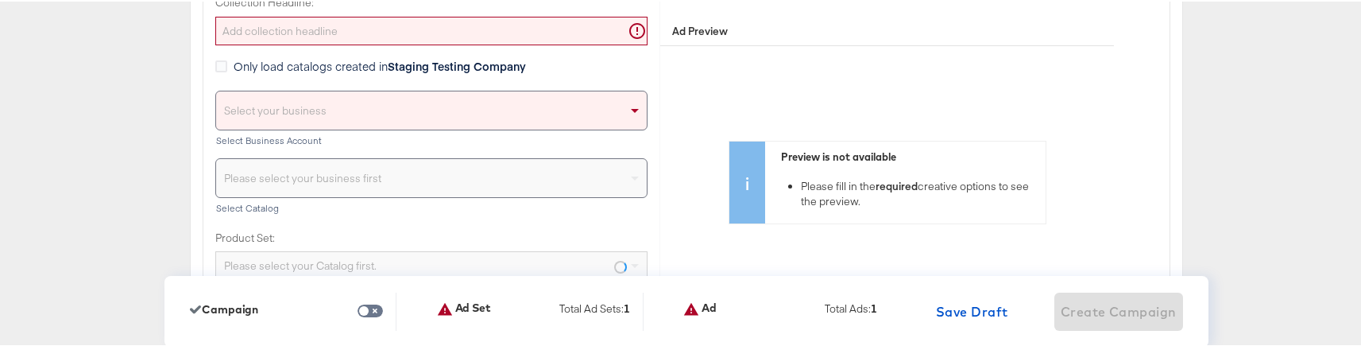
scroll to position [4469, 0]
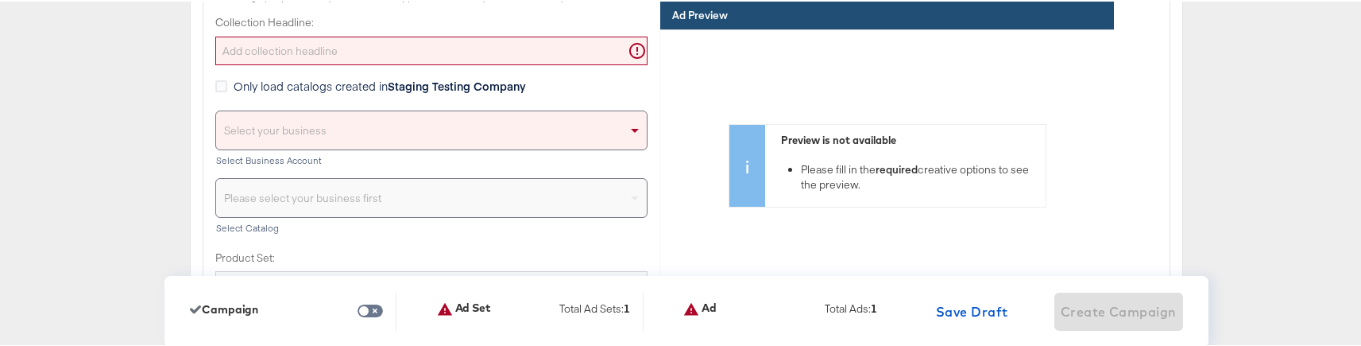
click at [420, 57] on input "Collection Headline:" at bounding box center [431, 49] width 432 height 29
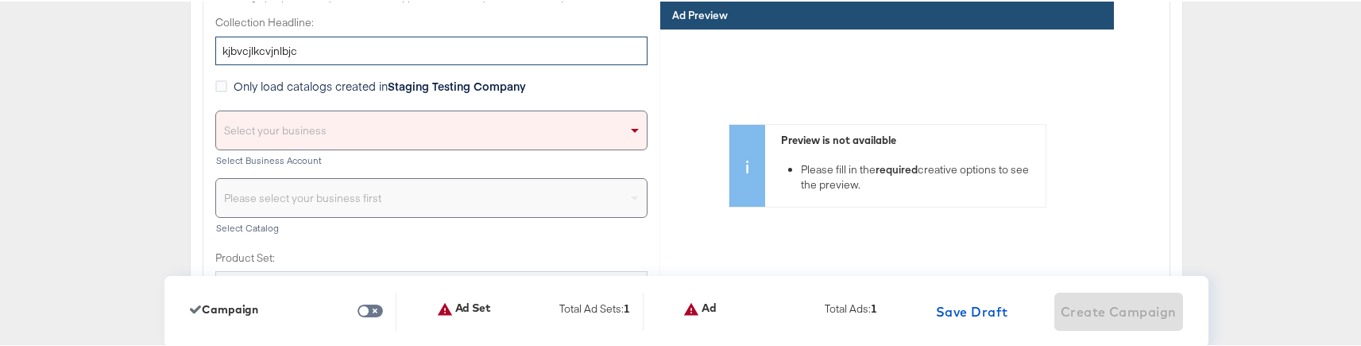
type input "kjbvcjlkcvjnlbjc"
click at [393, 138] on div "Select your business" at bounding box center [431, 129] width 431 height 38
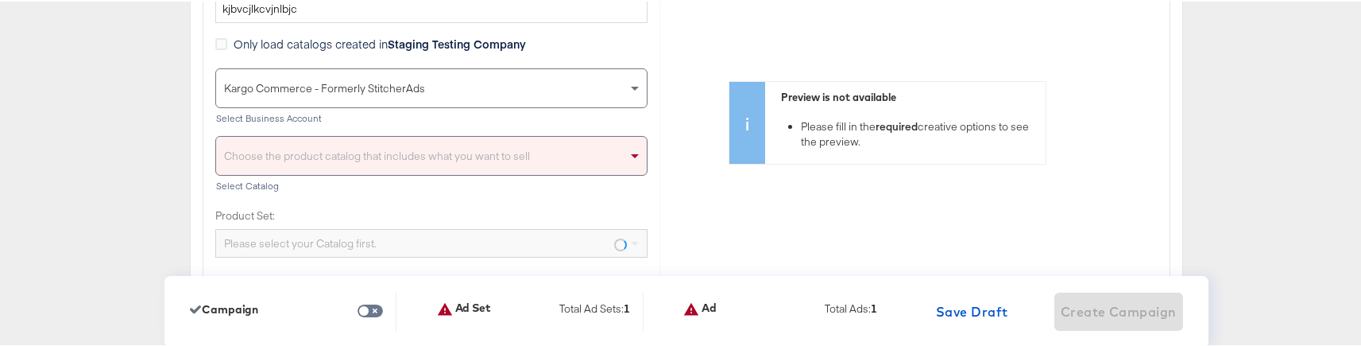
scroll to position [4519, 0]
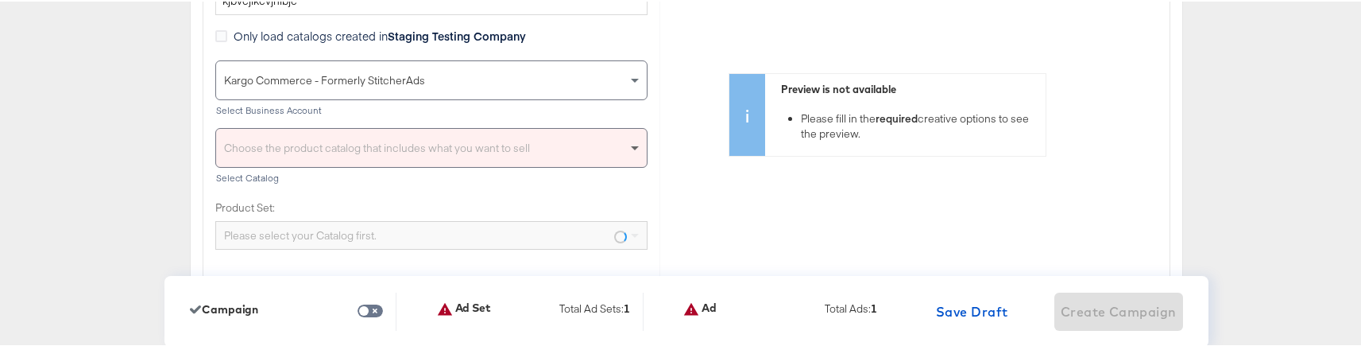
click at [631, 149] on span at bounding box center [635, 148] width 8 height 6
click at [696, 193] on div "Preview is not available Please fill in the required creative options to see th…" at bounding box center [887, 113] width 454 height 242
click at [631, 140] on span at bounding box center [637, 146] width 20 height 38
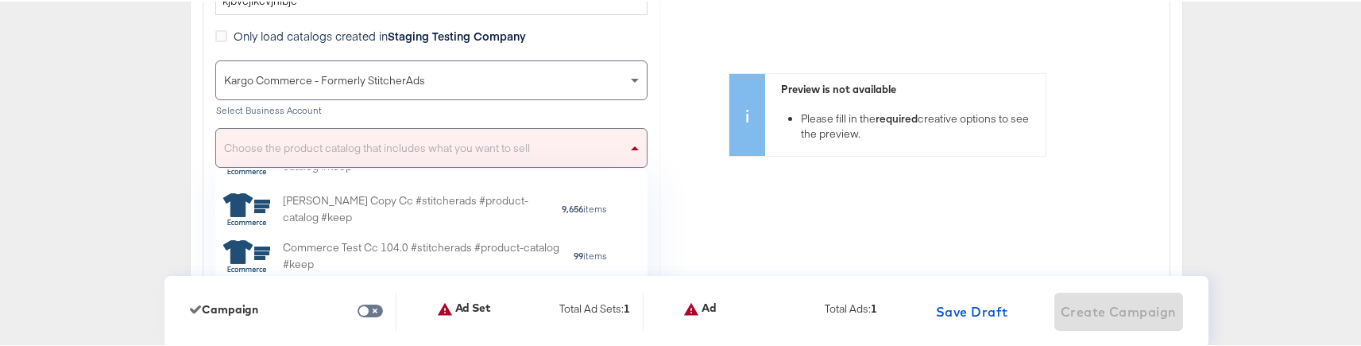
scroll to position [241, 0]
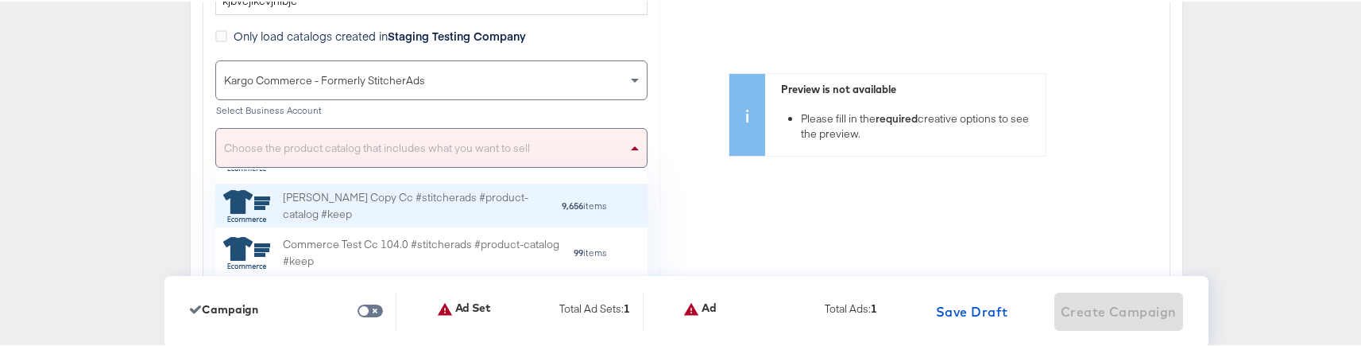
click at [432, 213] on div "Clarks Copy Cc #stitcherads #product-catalog #keep" at bounding box center [392, 204] width 338 height 33
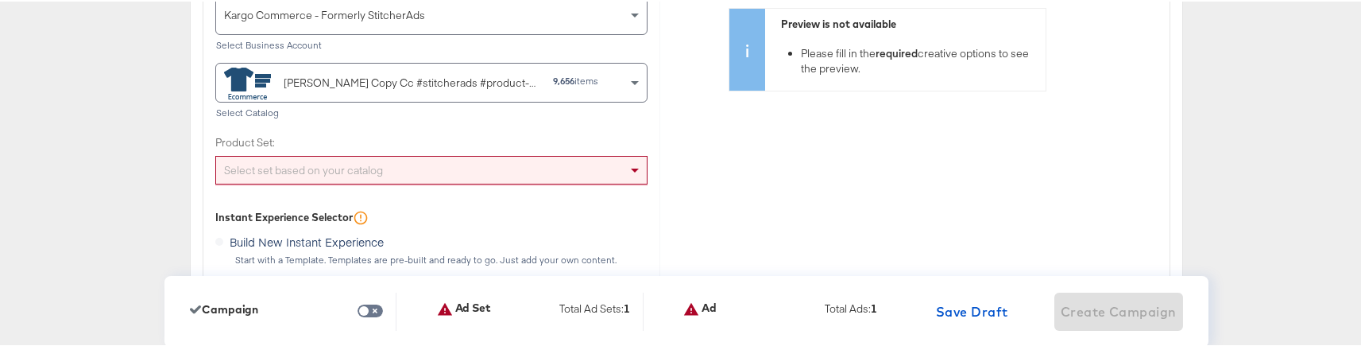
scroll to position [4586, 0]
click at [642, 172] on div "Identity Choose the pages, images and links that appear in your ads. Select You…" at bounding box center [431, 88] width 456 height 1280
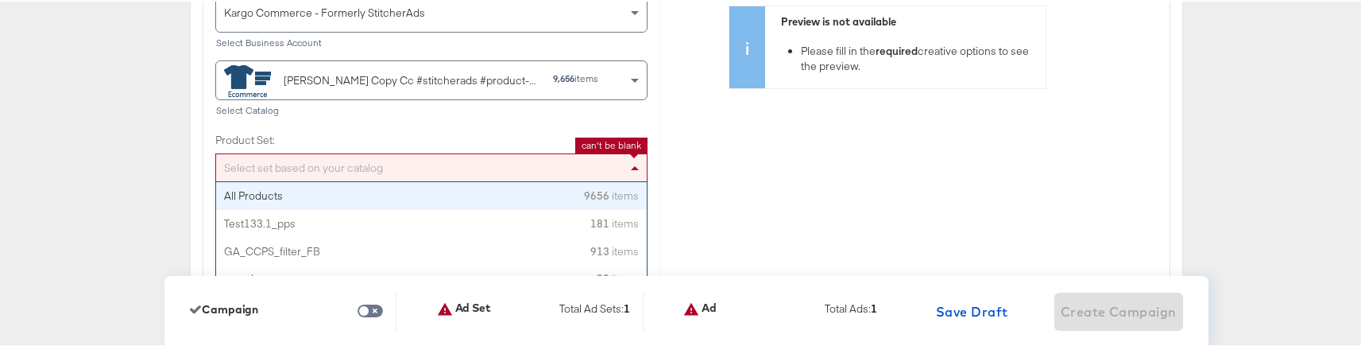
click at [630, 172] on span at bounding box center [637, 166] width 20 height 27
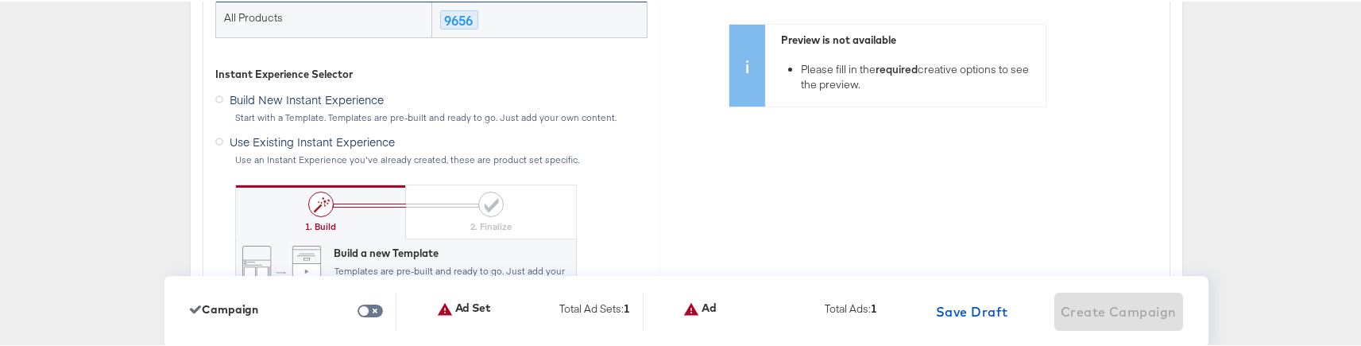
scroll to position [4850, 0]
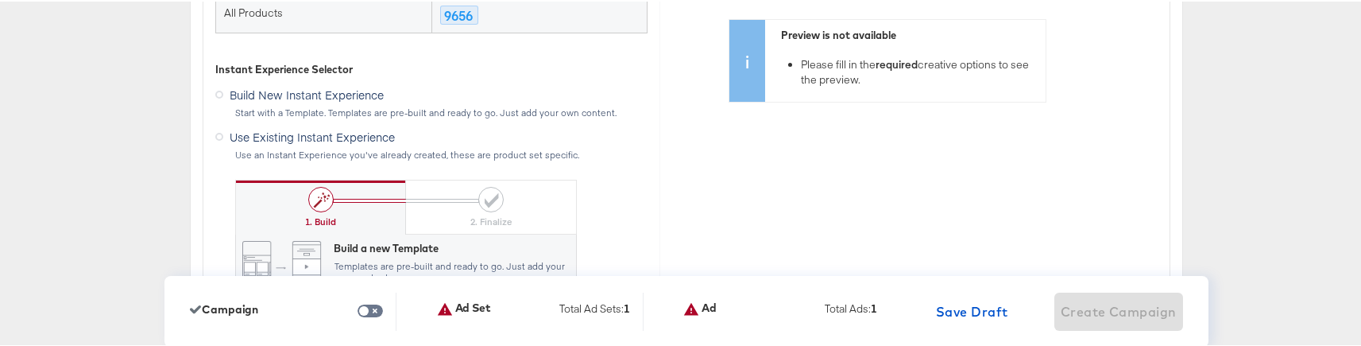
click at [222, 140] on label "Use Existing Instant Experience" at bounding box center [308, 133] width 186 height 20
click at [0, 0] on input "Use Existing Instant Experience" at bounding box center [0, 0] width 0 height 0
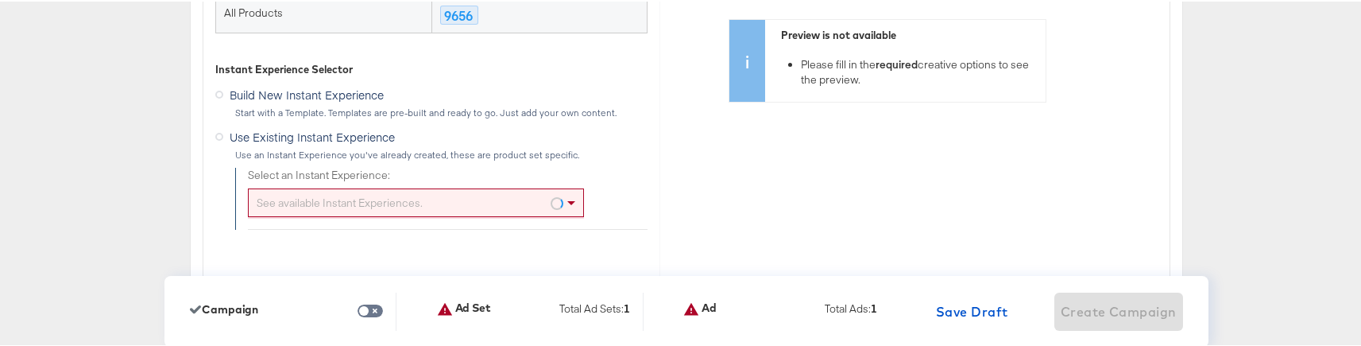
click at [556, 200] on span at bounding box center [557, 203] width 16 height 16
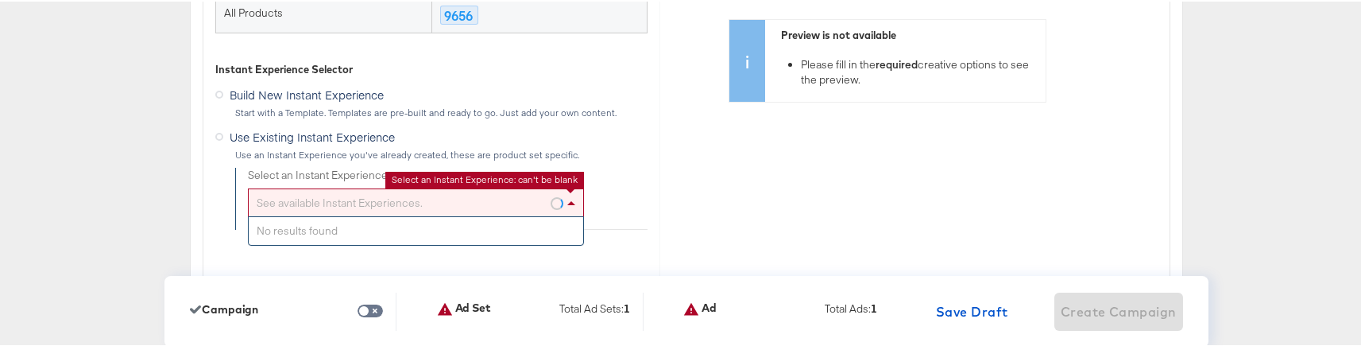
click at [667, 212] on div "Preview is not available Please fill in the required creative options to see th…" at bounding box center [887, 161] width 454 height 477
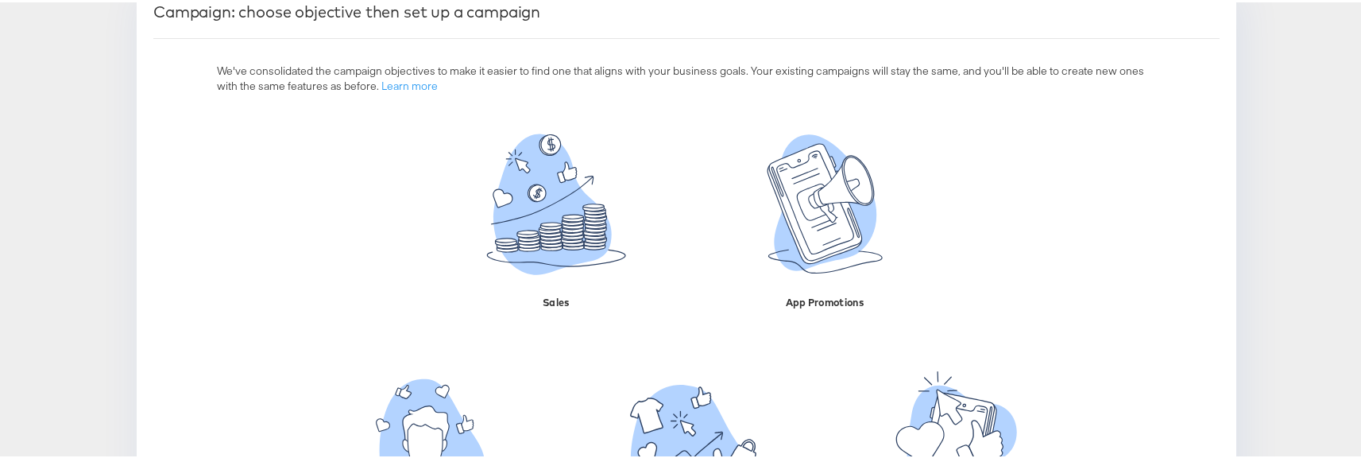
scroll to position [337, 0]
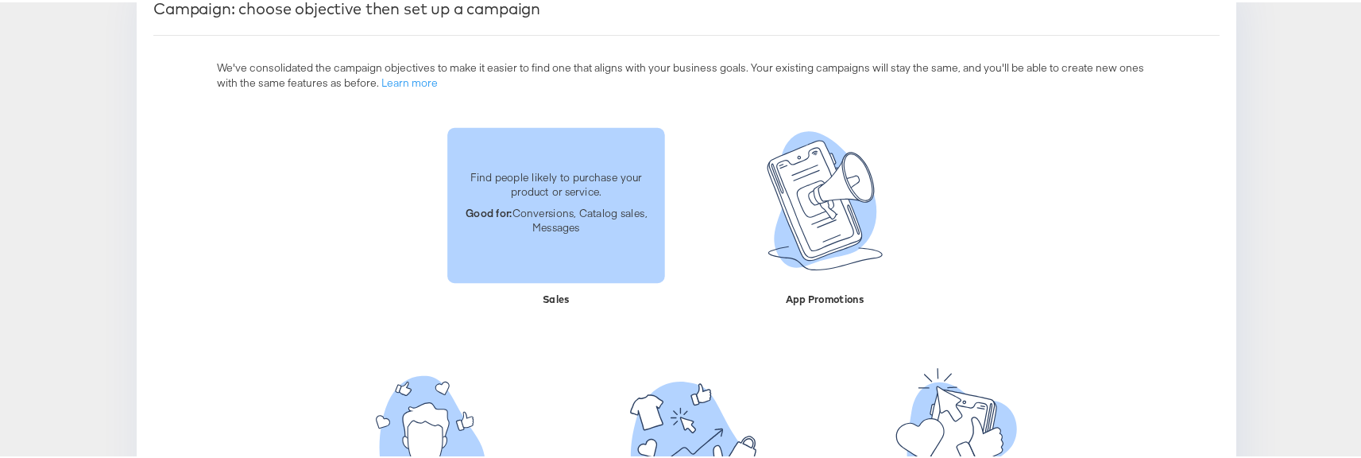
click at [528, 230] on div "Find people likely to purchase your product or service. Good for: Conversions, …" at bounding box center [556, 203] width 218 height 90
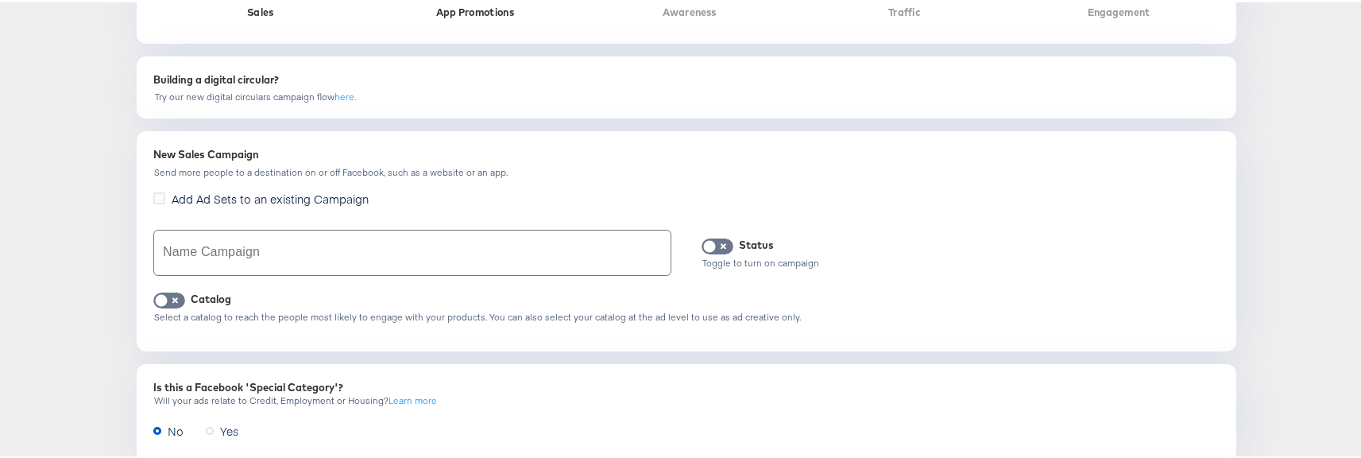
scroll to position [733, 0]
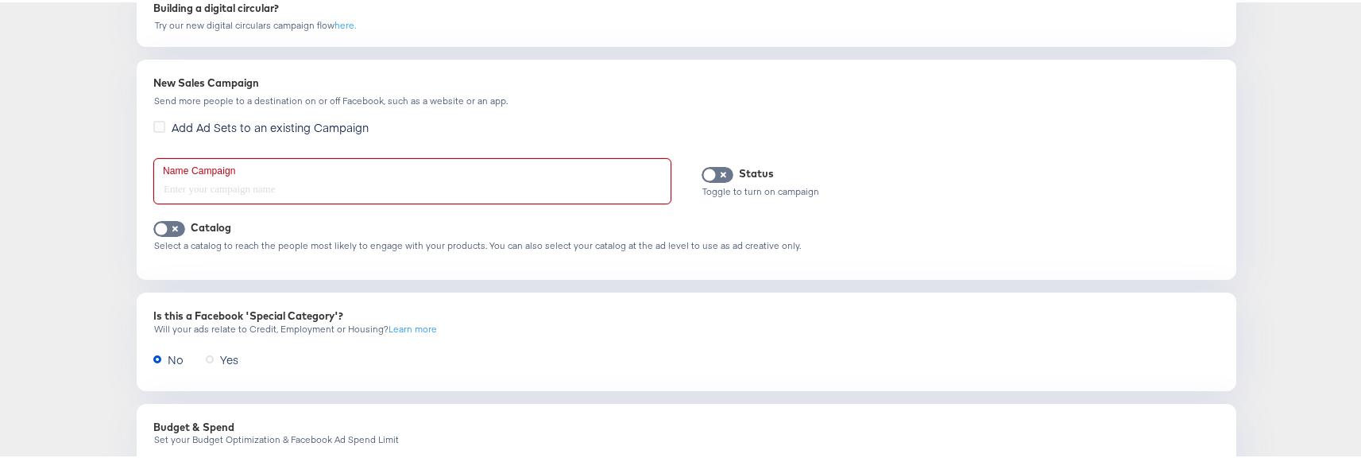
click at [457, 174] on input "text" at bounding box center [412, 179] width 516 height 44
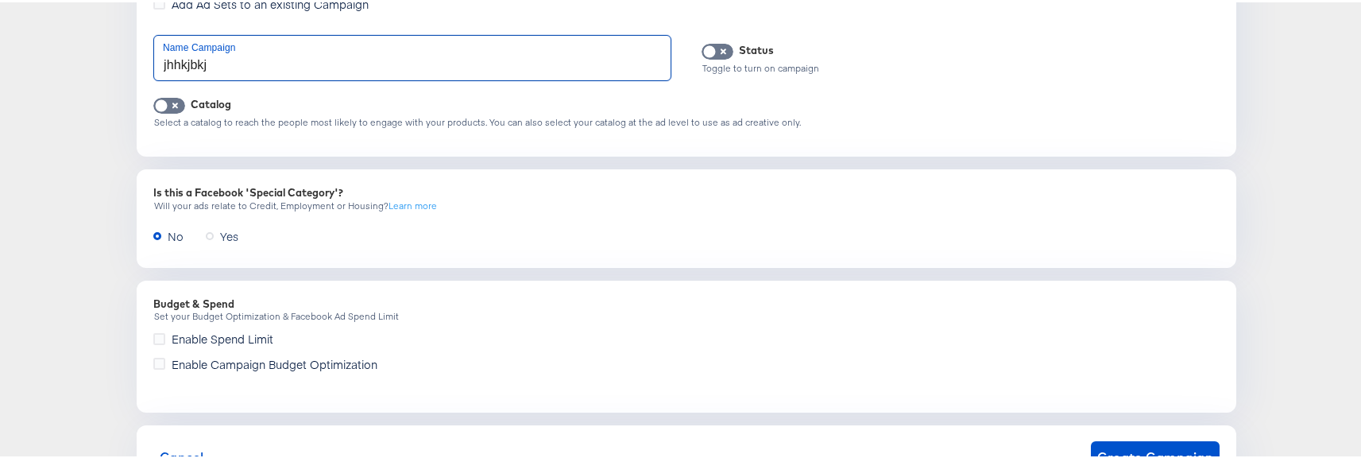
scroll to position [913, 0]
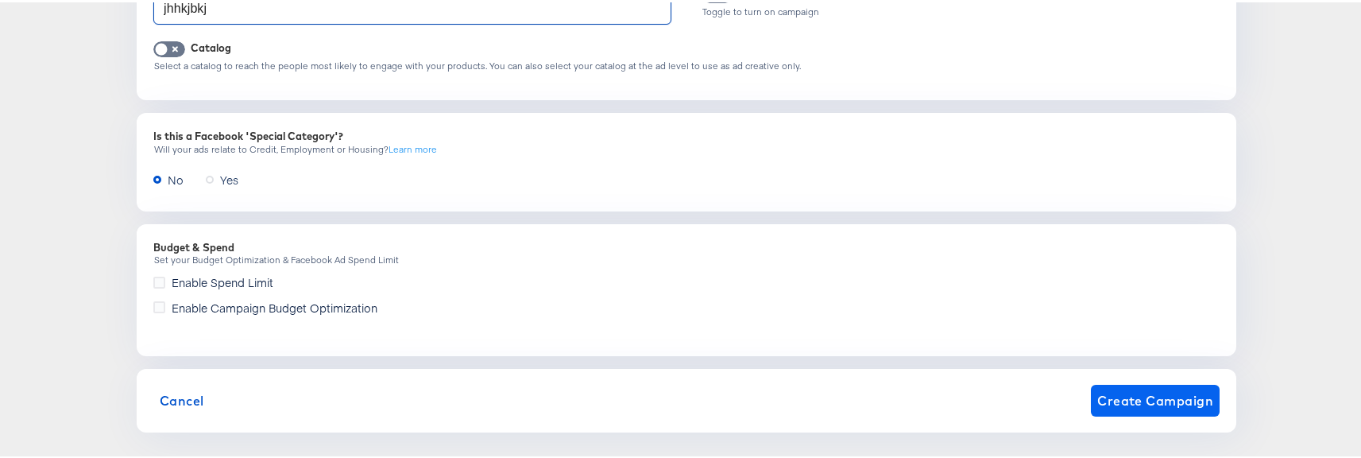
type input "jhhkjbkj"
click at [1118, 345] on button "Create Campaign" at bounding box center [1155, 398] width 129 height 32
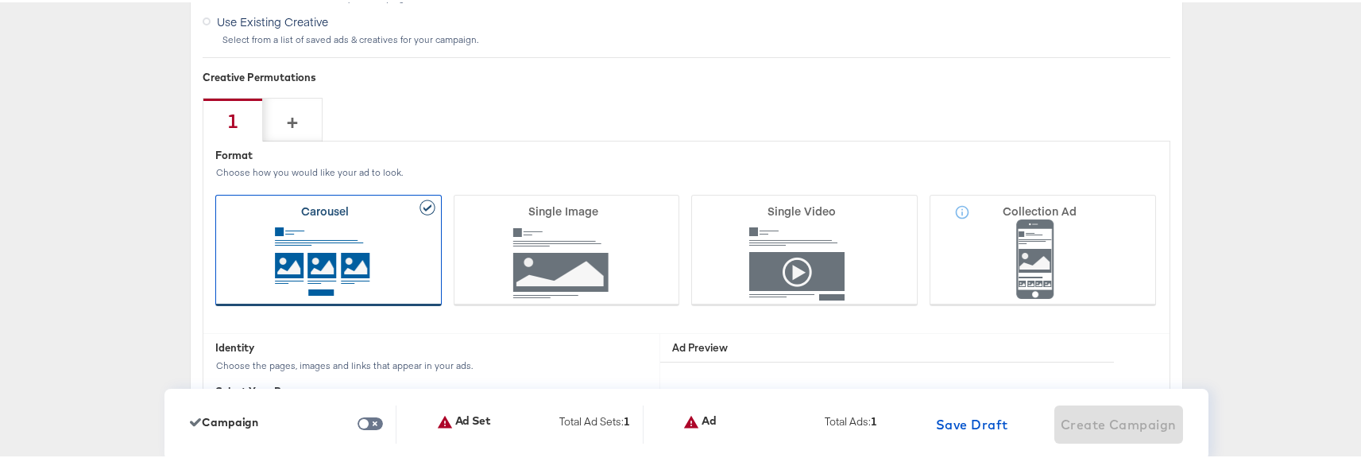
scroll to position [3699, 0]
